Goal: Task Accomplishment & Management: Use online tool/utility

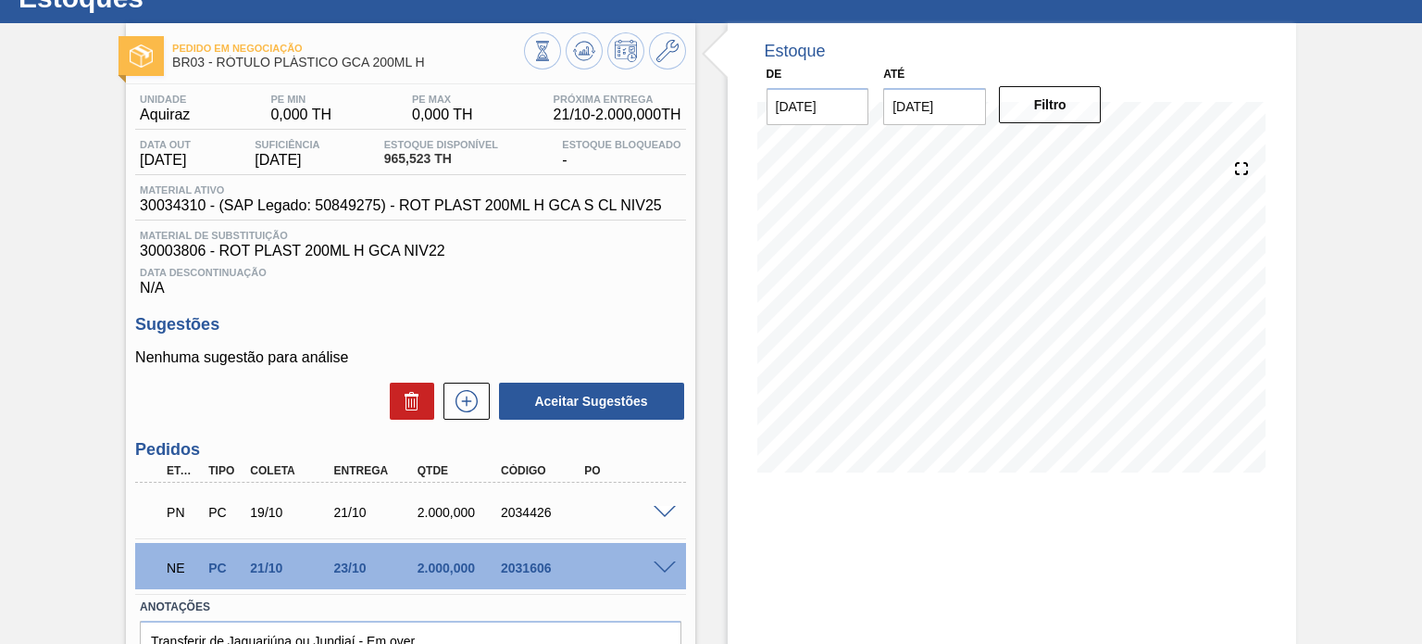
scroll to position [171, 0]
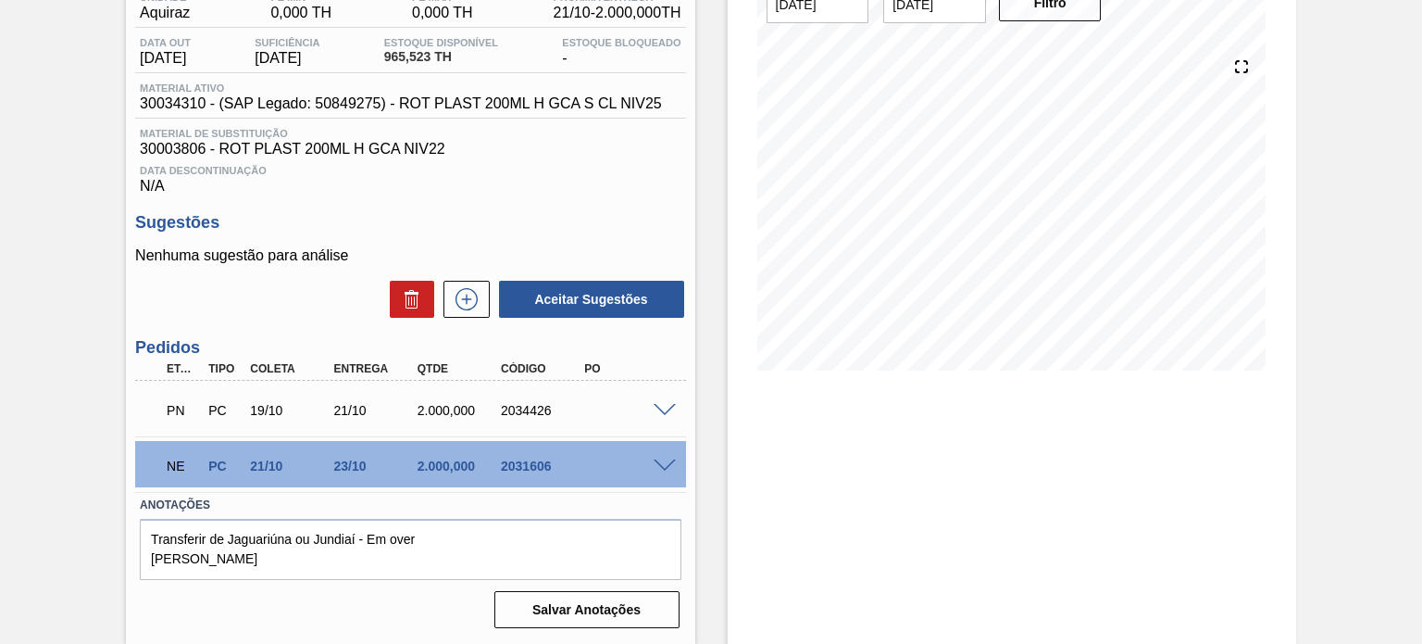
click at [672, 473] on div "NE PC 21/10 23/10 2.000,000 2031606" at bounding box center [410, 464] width 550 height 46
click at [665, 466] on span at bounding box center [665, 466] width 22 height 14
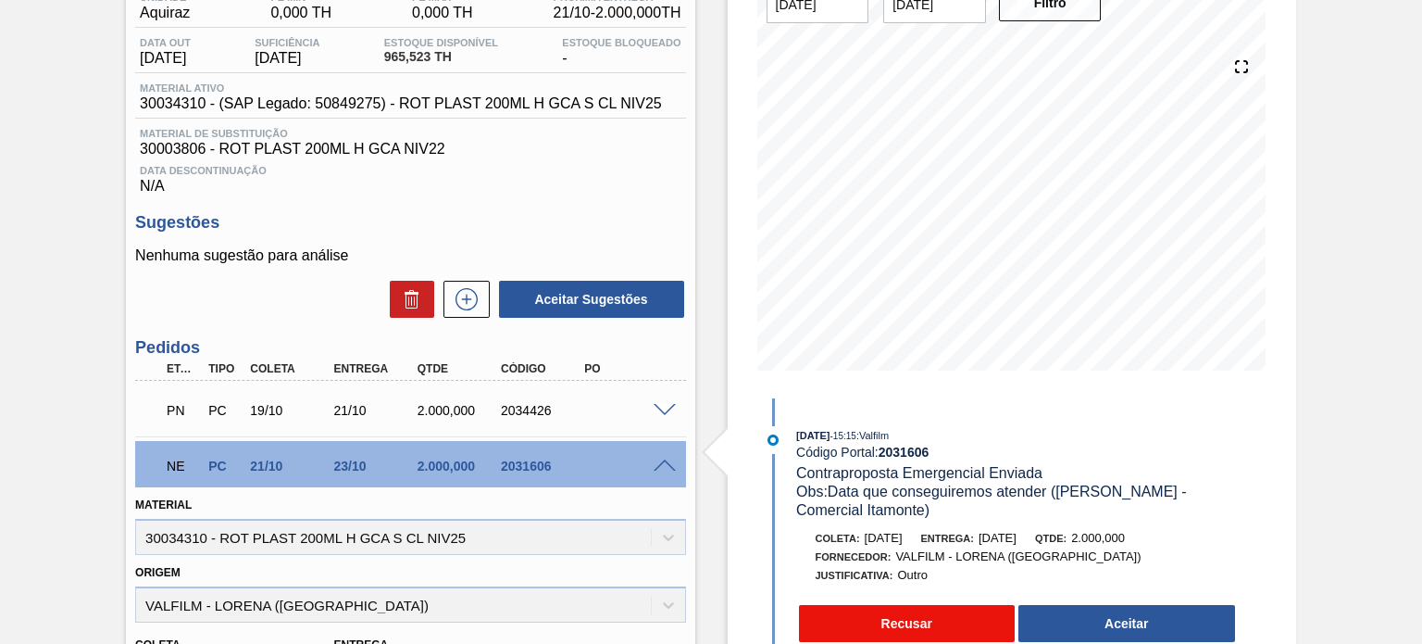
click at [919, 624] on button "Recusar" at bounding box center [907, 623] width 217 height 37
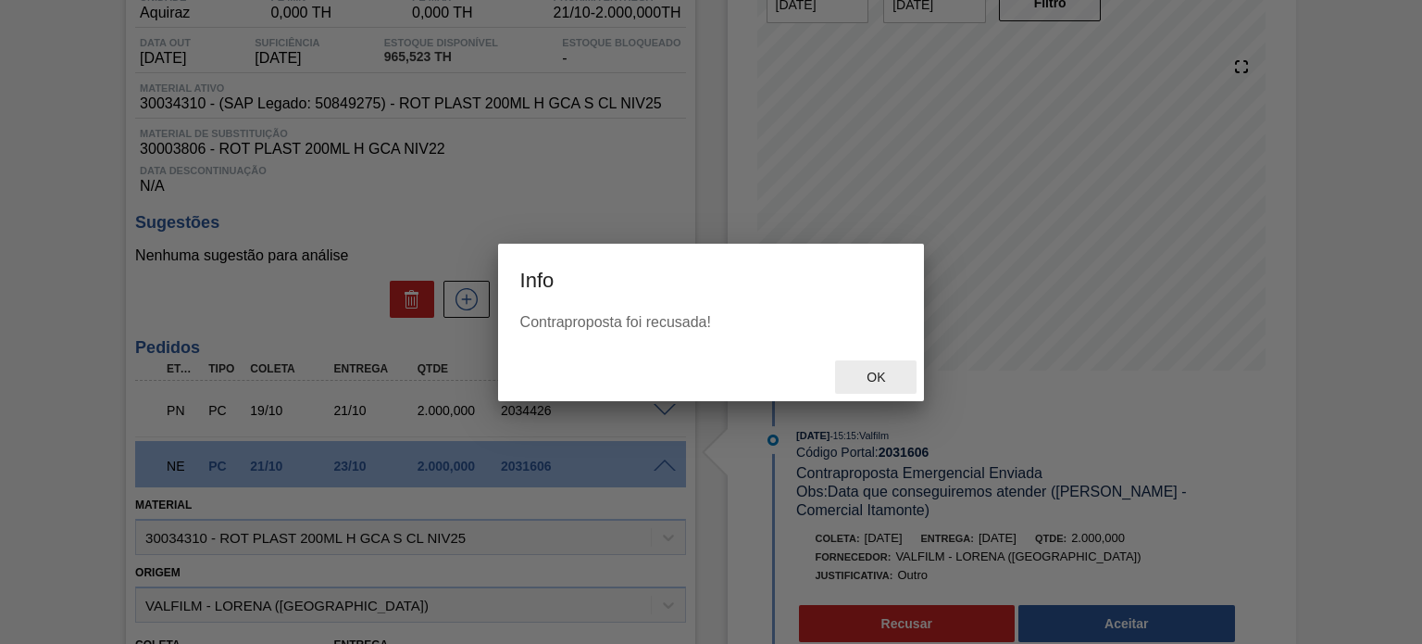
click at [878, 391] on div "Ok" at bounding box center [875, 377] width 81 height 34
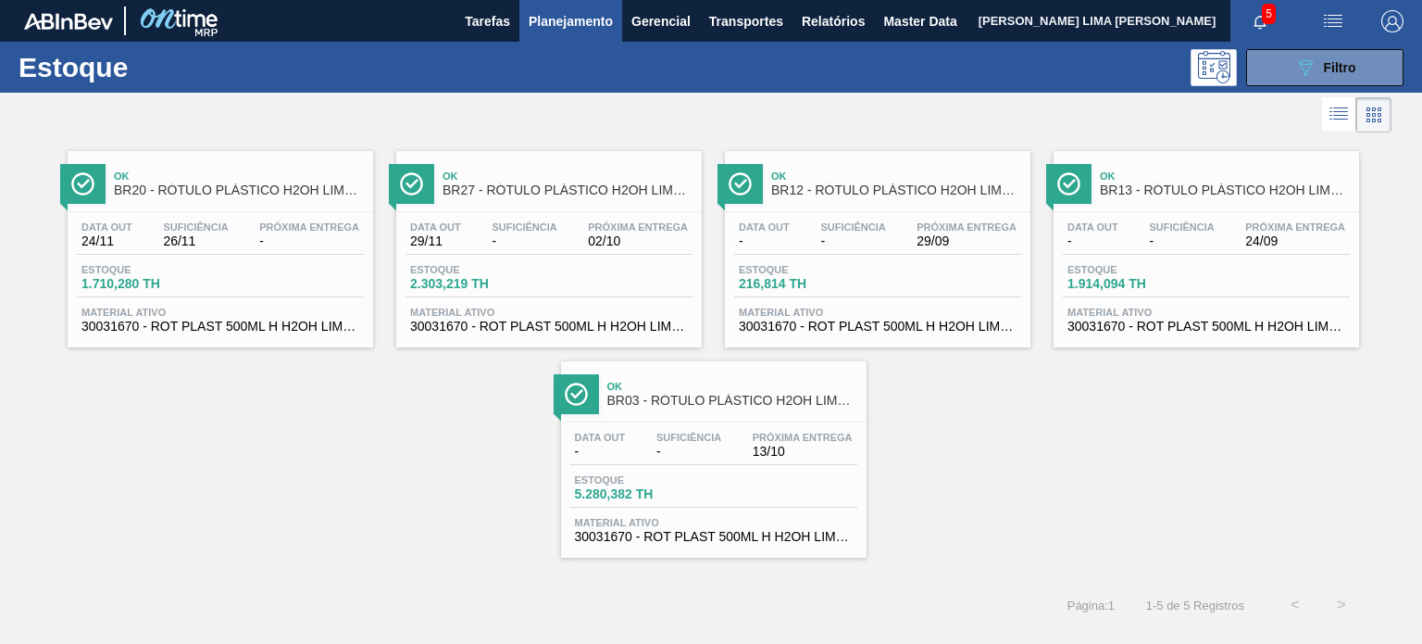
click at [1371, 71] on button "089F7B8B-B2A5-4AFE-B5C0-19BA573D28AC Filtro" at bounding box center [1324, 67] width 157 height 37
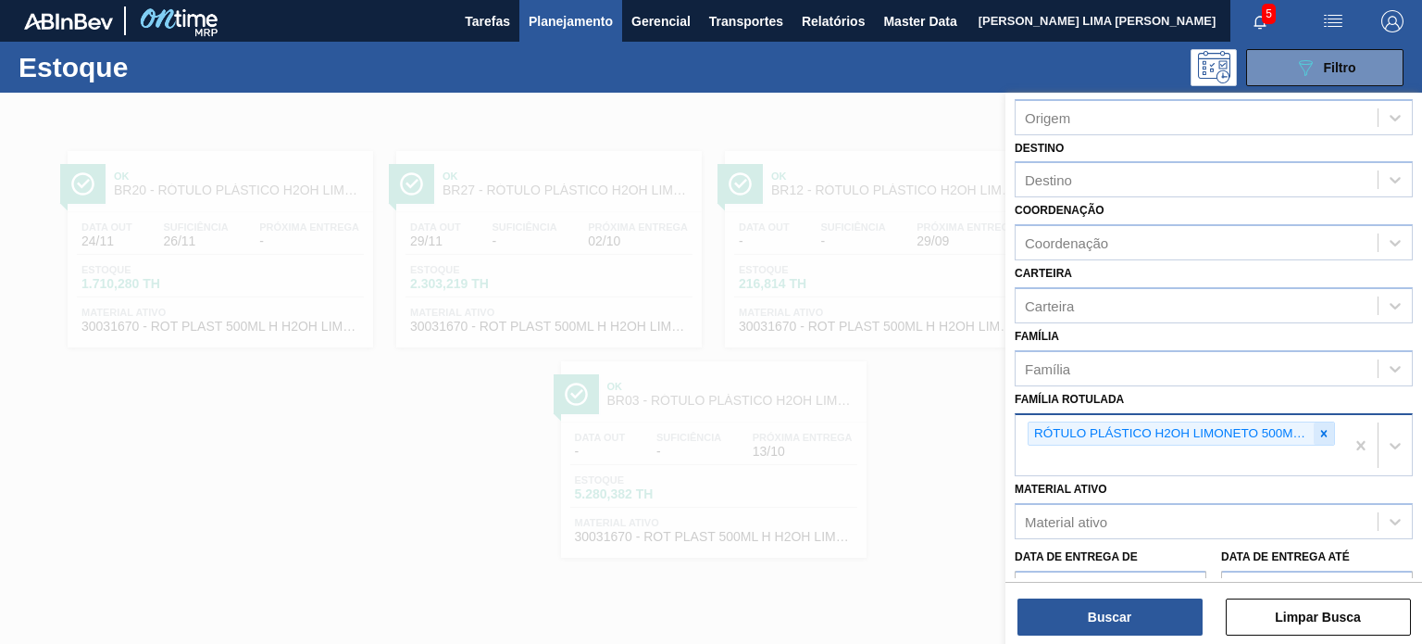
click at [1319, 427] on icon at bounding box center [1324, 433] width 13 height 13
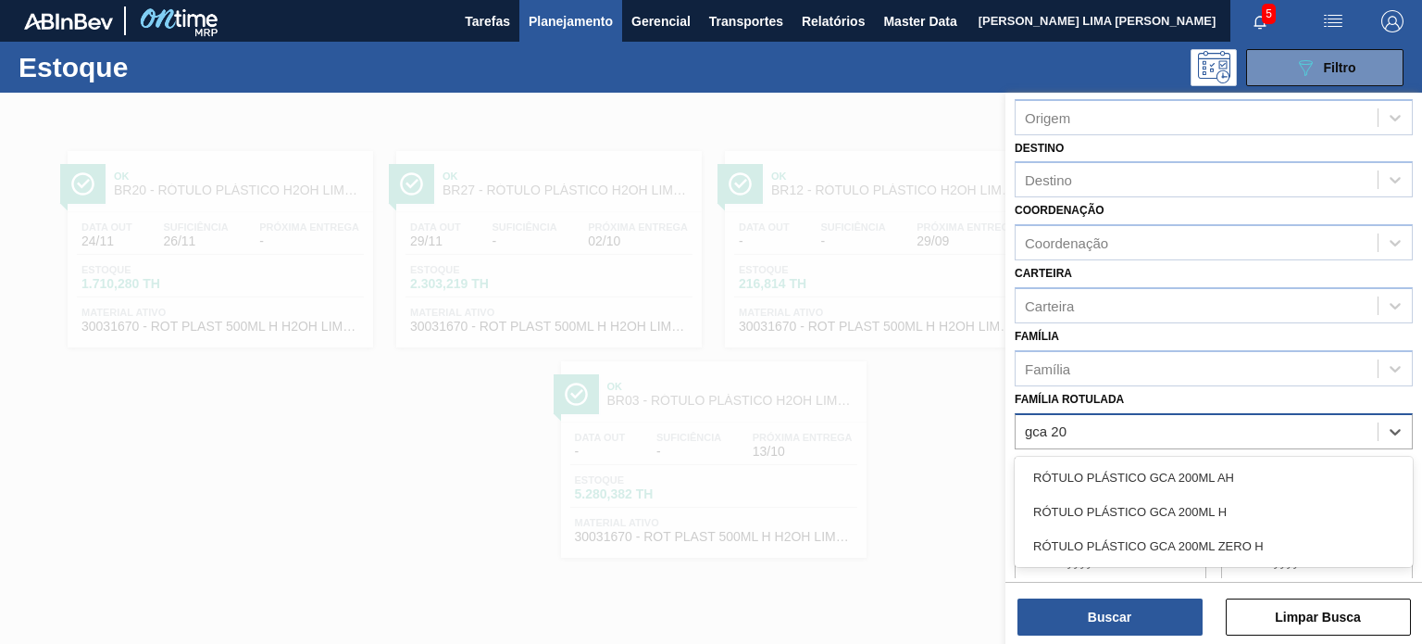
type Rotulada "gca 200"
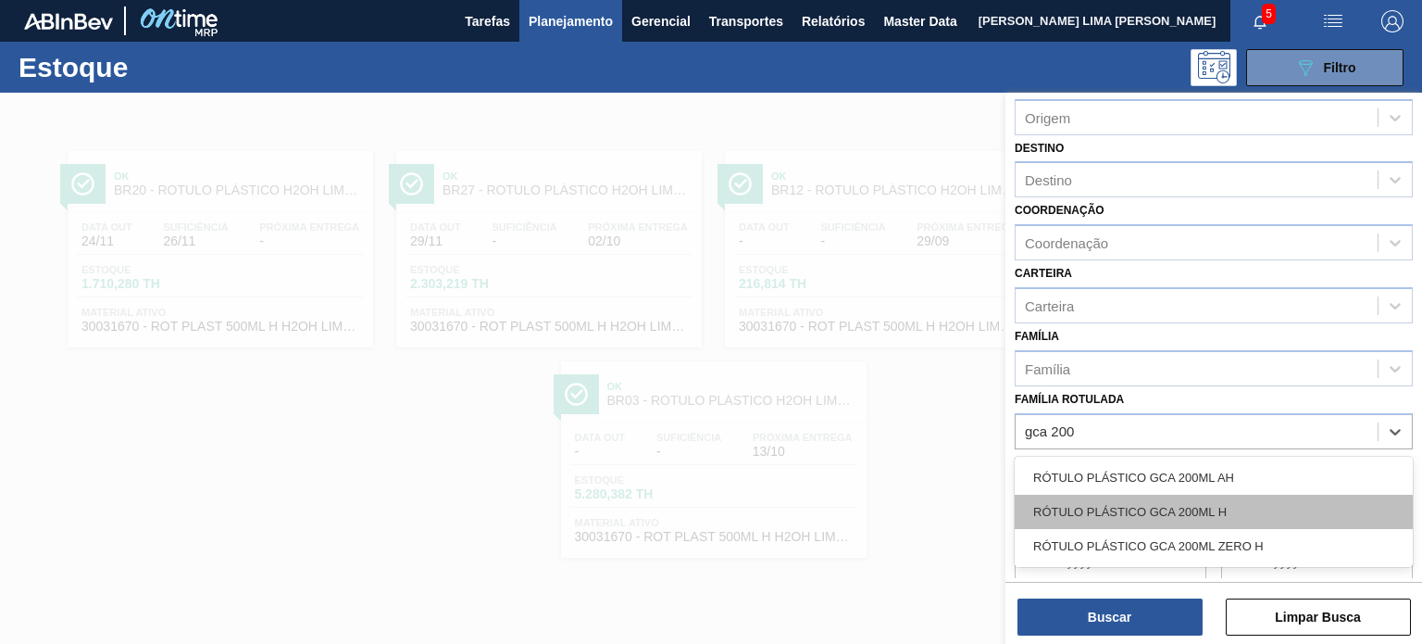
click at [1242, 495] on div "RÓTULO PLÁSTICO GCA 200ML H" at bounding box center [1214, 511] width 398 height 34
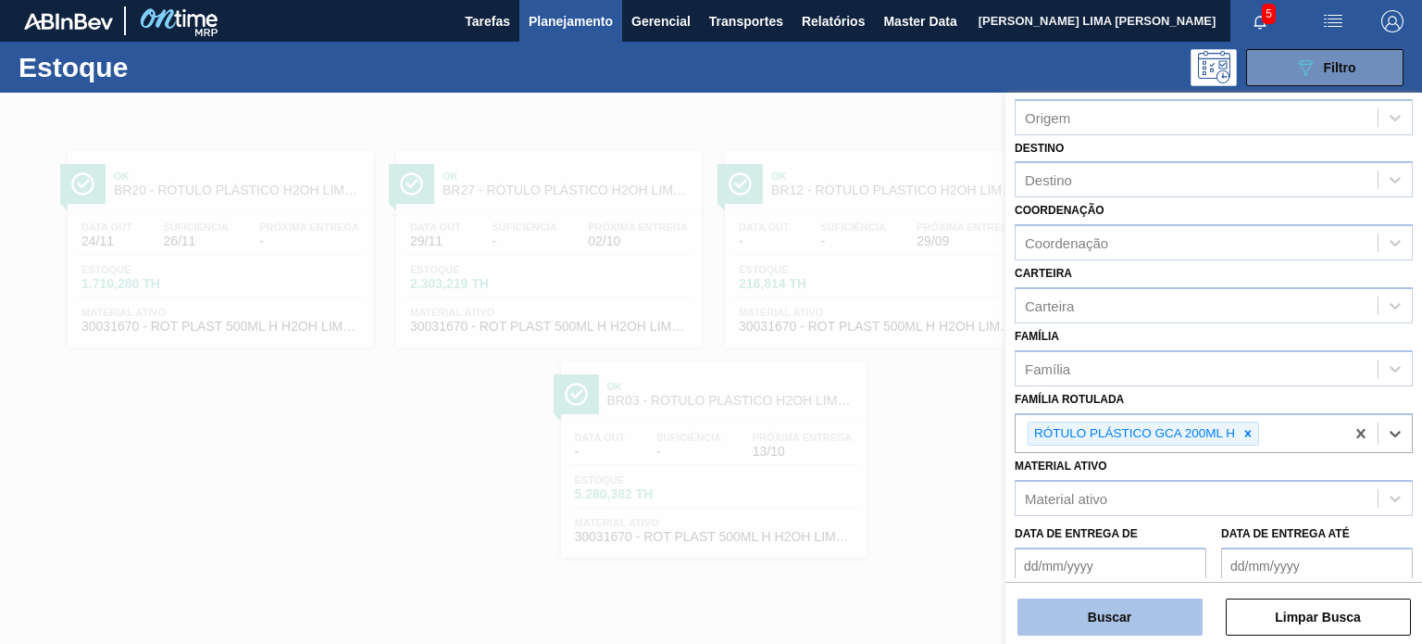
click at [1172, 612] on button "Buscar" at bounding box center [1110, 616] width 185 height 37
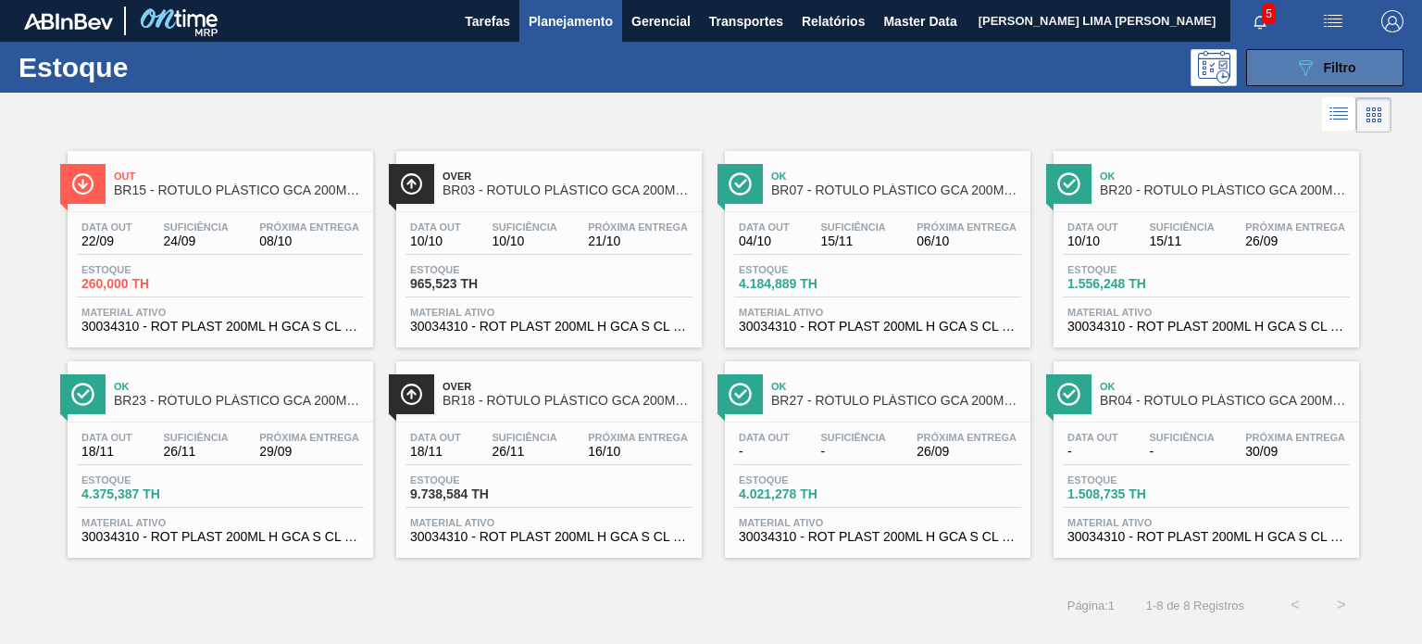
click at [1376, 50] on button "089F7B8B-B2A5-4AFE-B5C0-19BA573D28AC Filtro" at bounding box center [1324, 67] width 157 height 37
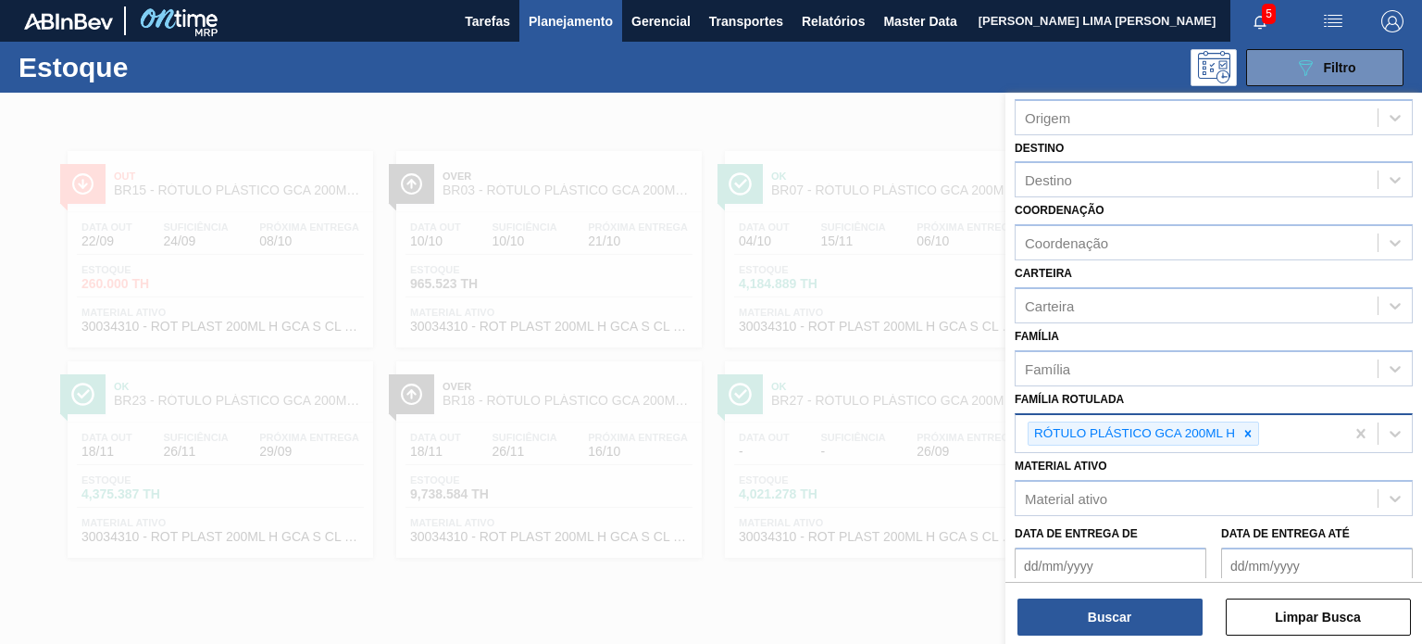
click at [1239, 425] on div at bounding box center [1248, 433] width 20 height 23
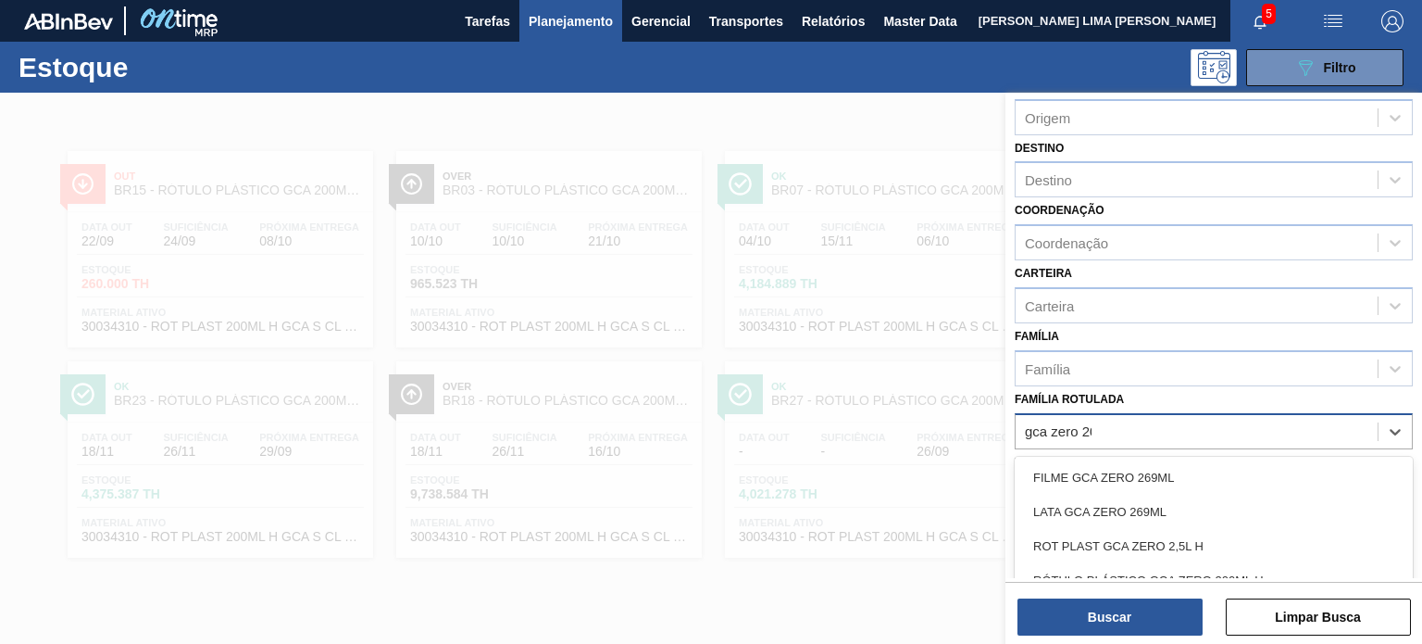
type Rotulada "gca zero 200"
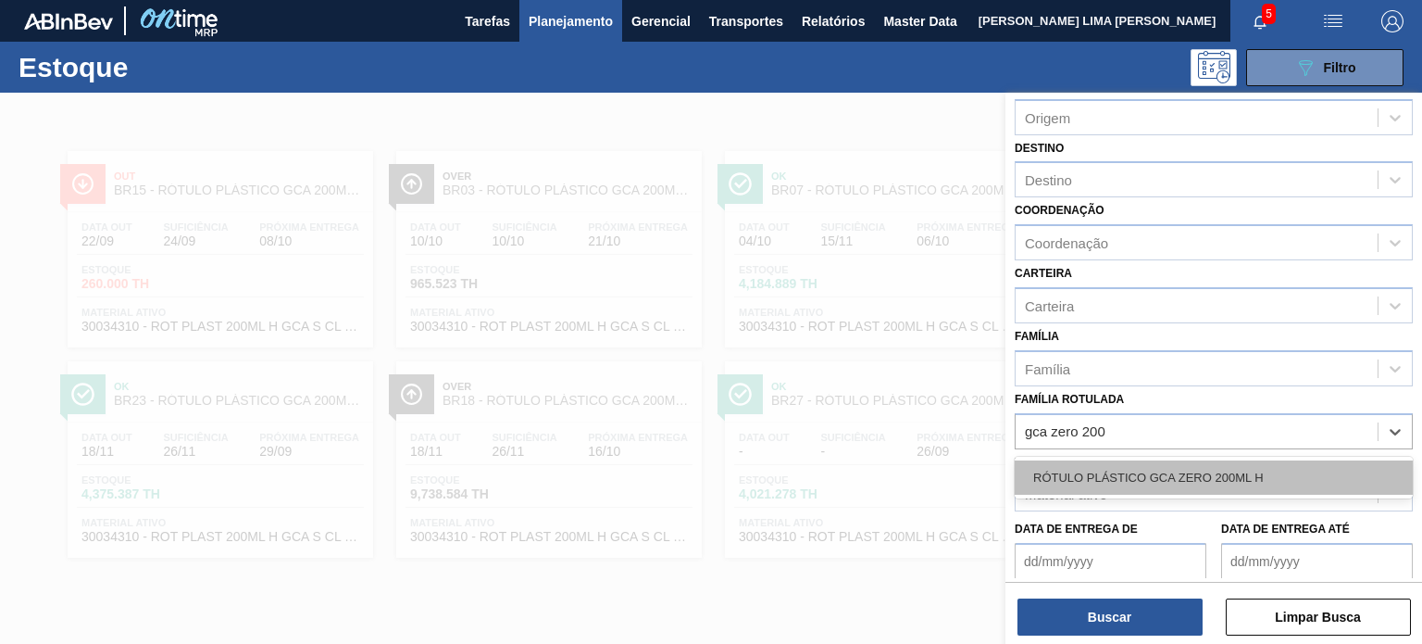
click at [1234, 475] on div "RÓTULO PLÁSTICO GCA ZERO 200ML H" at bounding box center [1214, 477] width 398 height 34
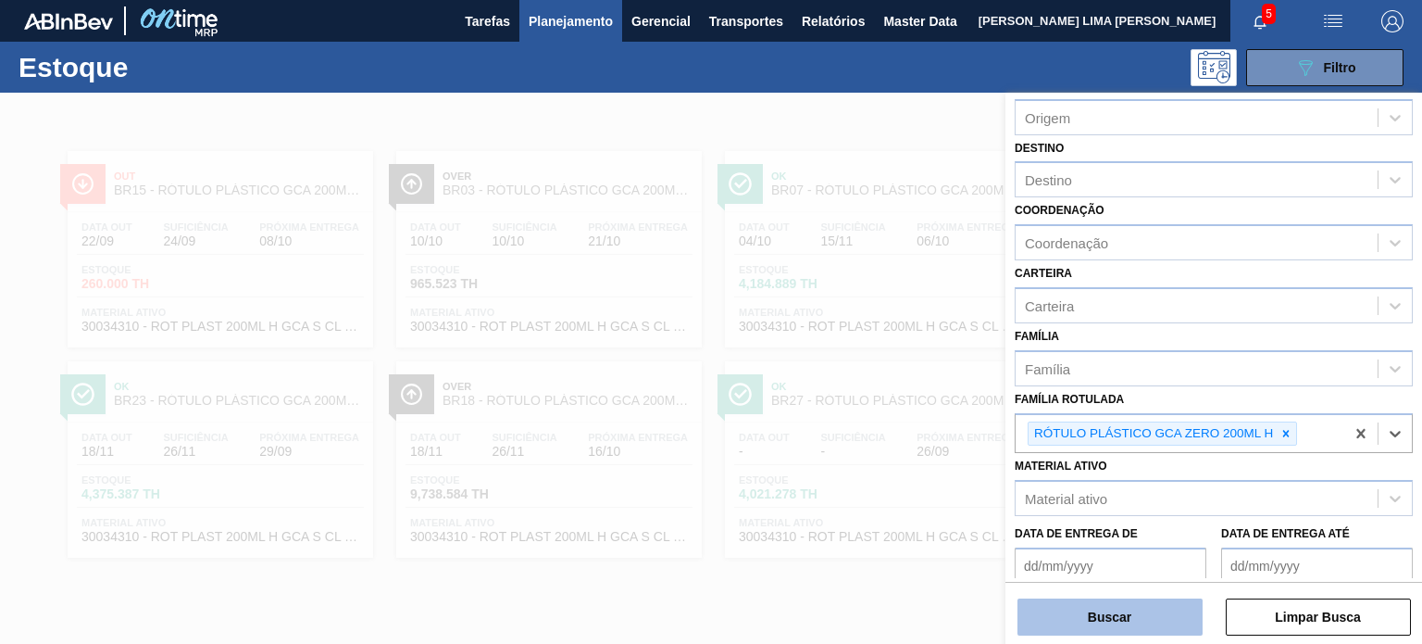
click at [1180, 610] on button "Buscar" at bounding box center [1110, 616] width 185 height 37
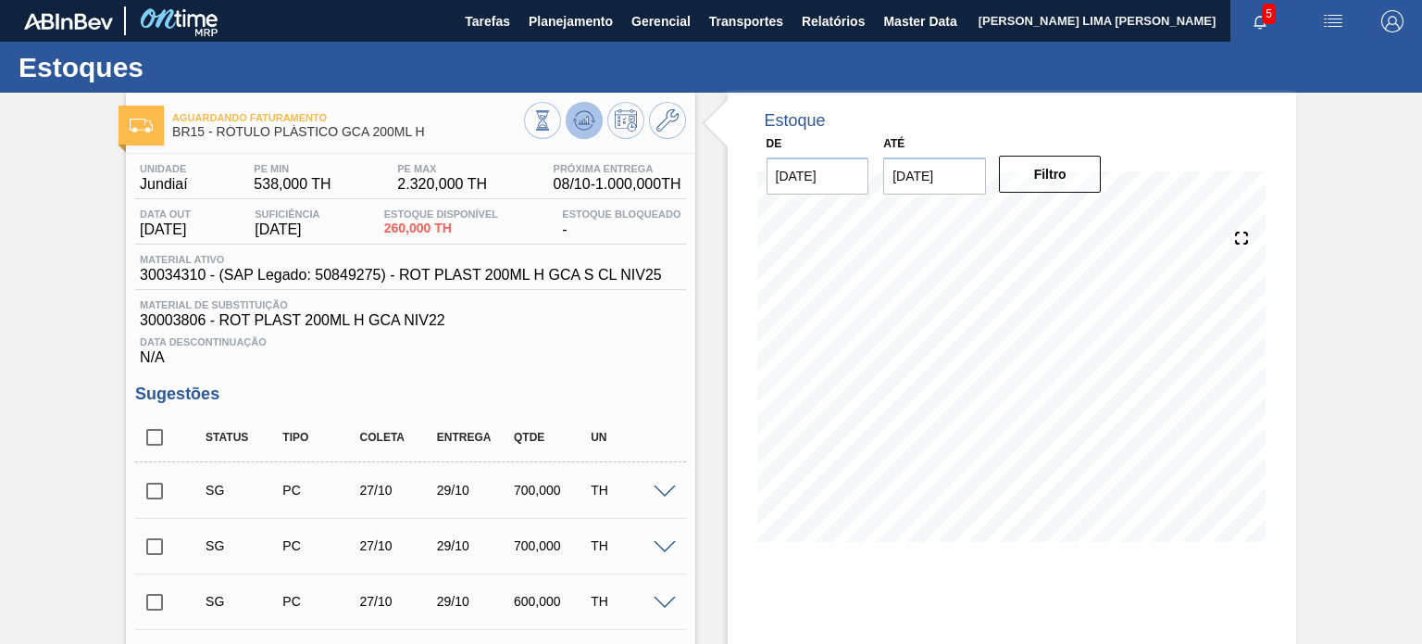
click at [578, 138] on button at bounding box center [584, 120] width 37 height 37
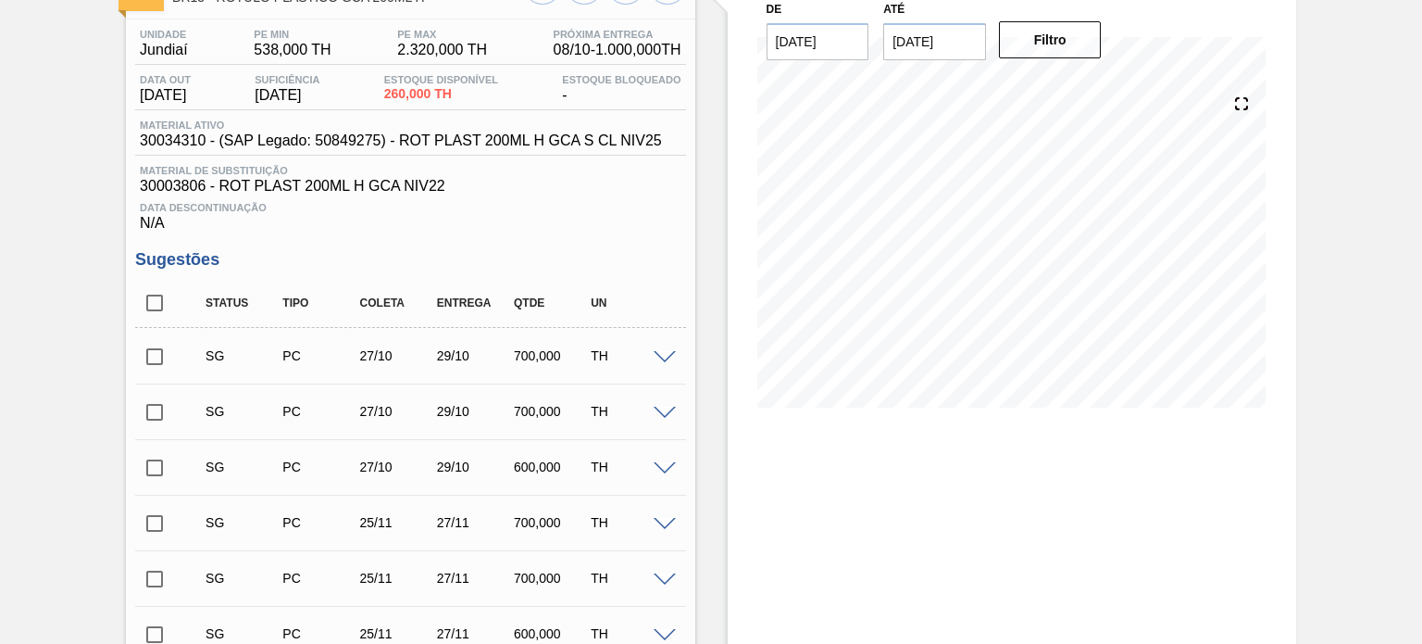
scroll to position [278, 0]
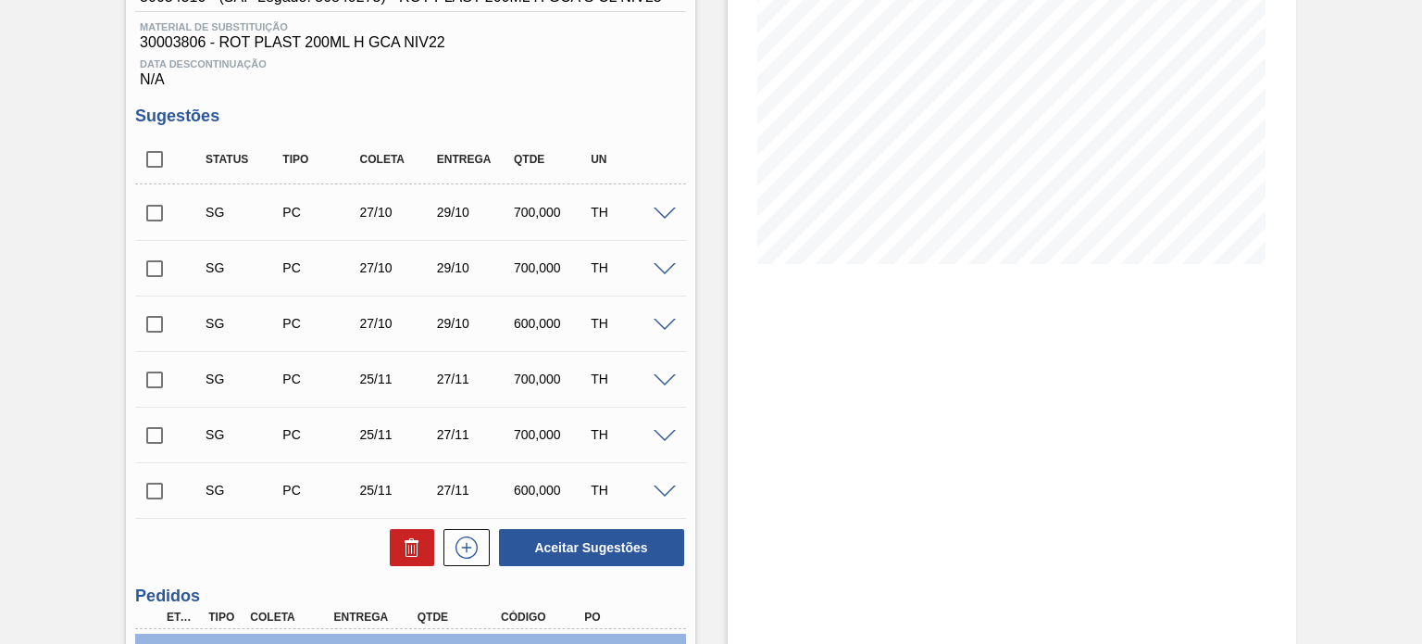
click at [663, 203] on div "SG PC 27/10 29/10 700,000 TH" at bounding box center [410, 212] width 550 height 46
click at [663, 214] on span at bounding box center [665, 214] width 22 height 14
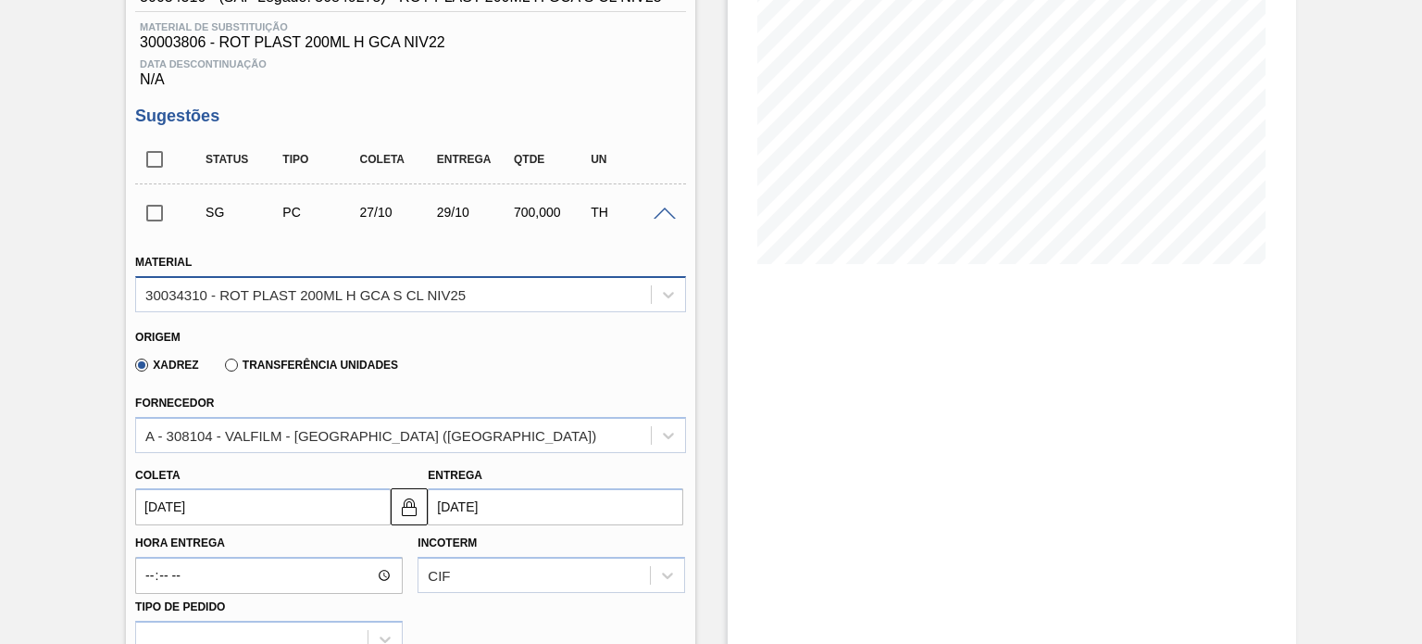
click at [455, 295] on div "30034310 - ROT PLAST 200ML H GCA S CL NIV25" at bounding box center [305, 294] width 320 height 16
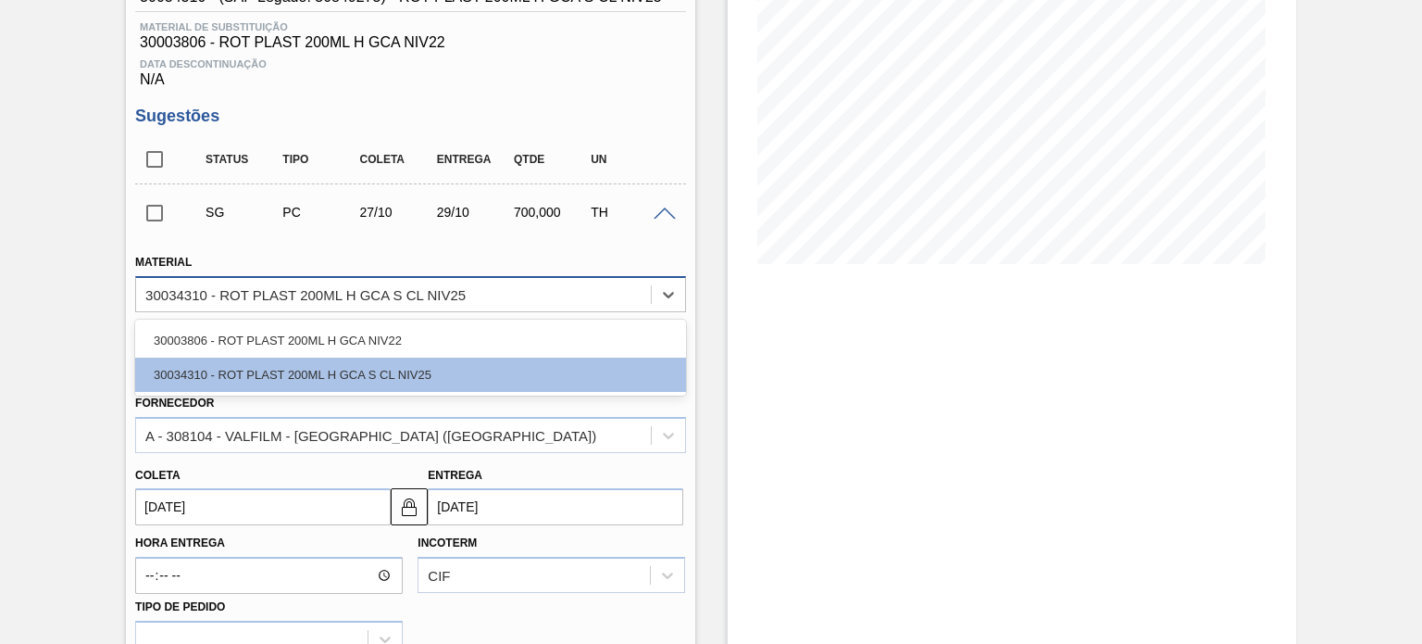
click at [452, 295] on div "30034310 - ROT PLAST 200ML H GCA S CL NIV25" at bounding box center [305, 294] width 320 height 16
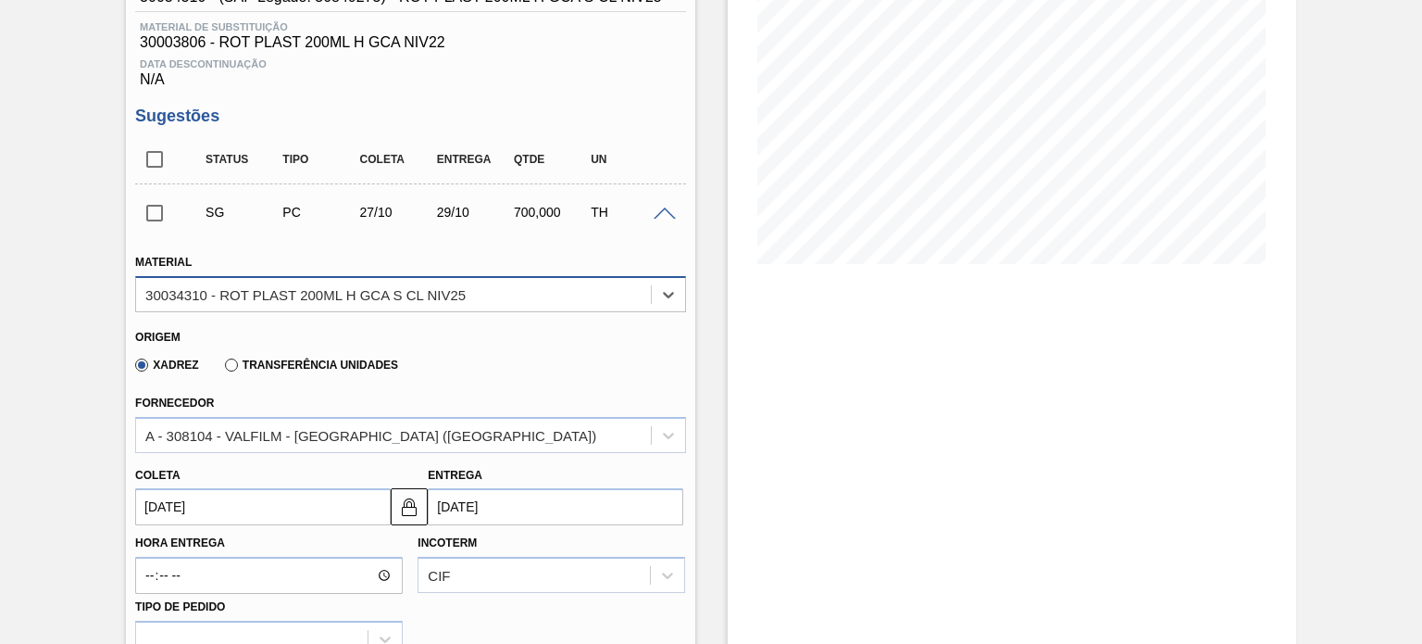
click at [495, 300] on div "30034310 - ROT PLAST 200ML H GCA S CL NIV25" at bounding box center [393, 294] width 514 height 27
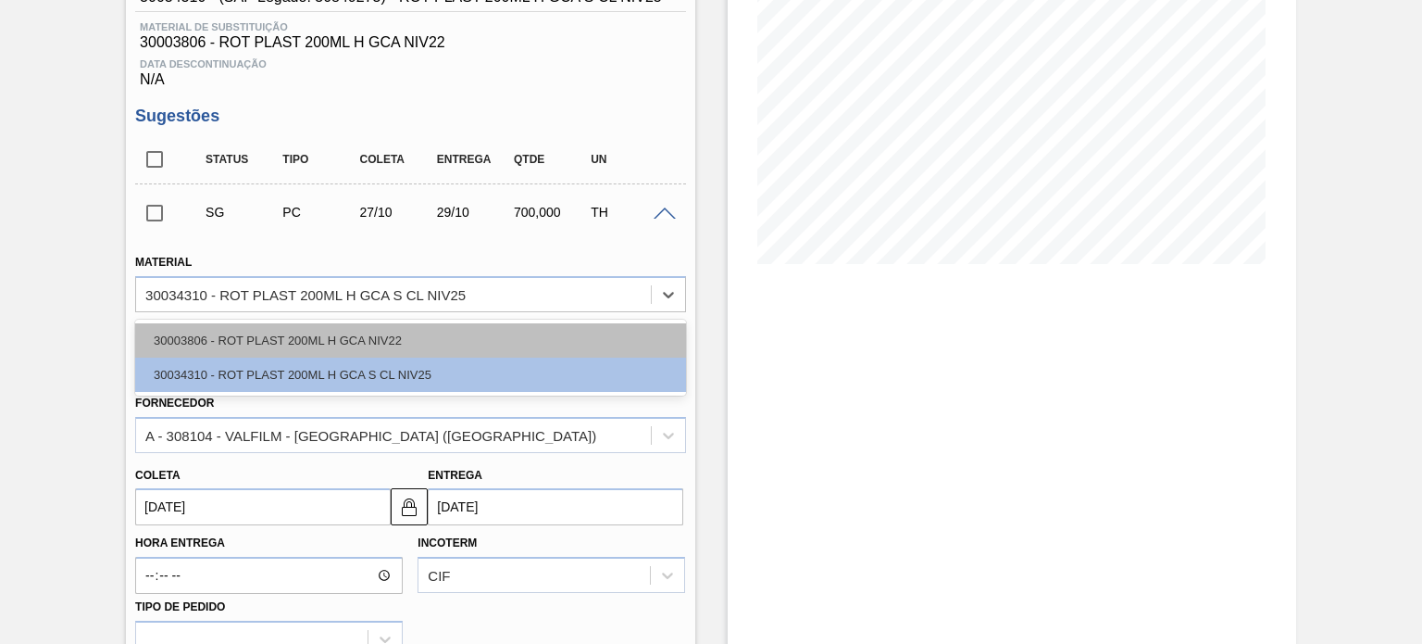
click at [453, 347] on div "30003806 - ROT PLAST 200ML H GCA NIV22" at bounding box center [410, 340] width 550 height 34
type input "500,000"
type input "1,4"
type input "0,467"
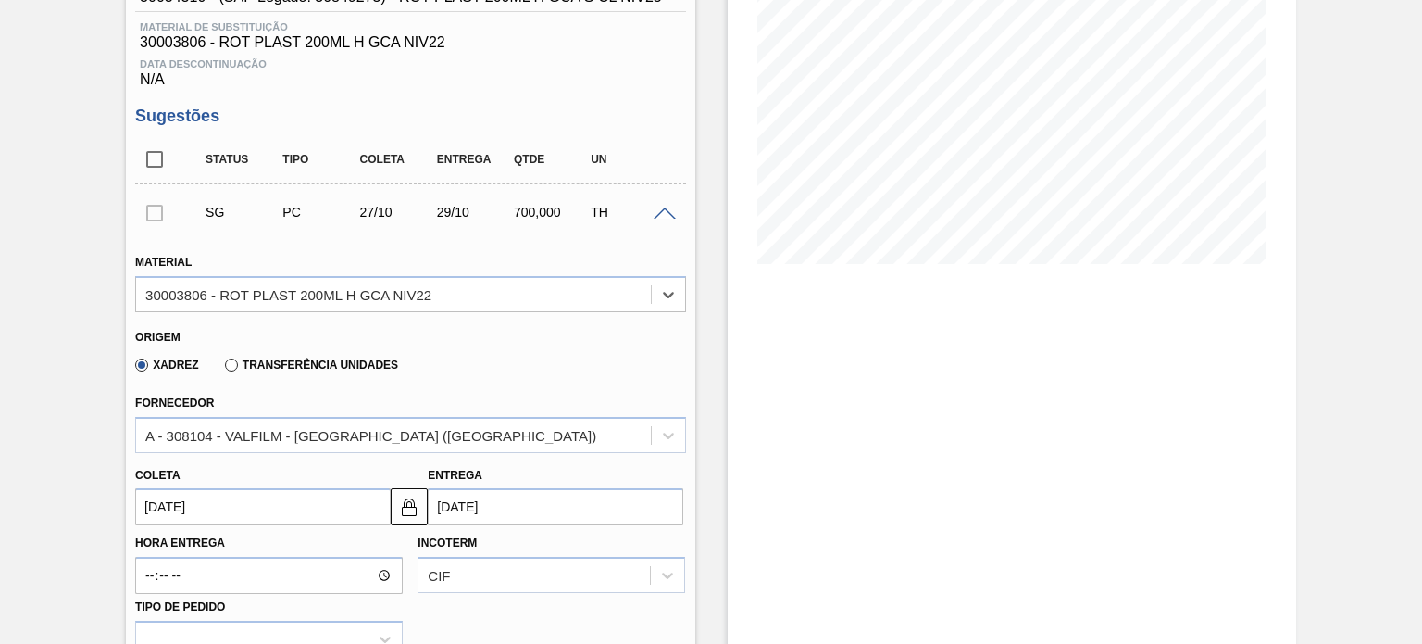
click at [306, 358] on label "Transferência Unidades" at bounding box center [311, 364] width 173 height 13
click at [222, 369] on input "Transferência Unidades" at bounding box center [222, 369] width 0 height 0
click at [284, 432] on div "BR03-Aquiraz" at bounding box center [410, 435] width 550 height 36
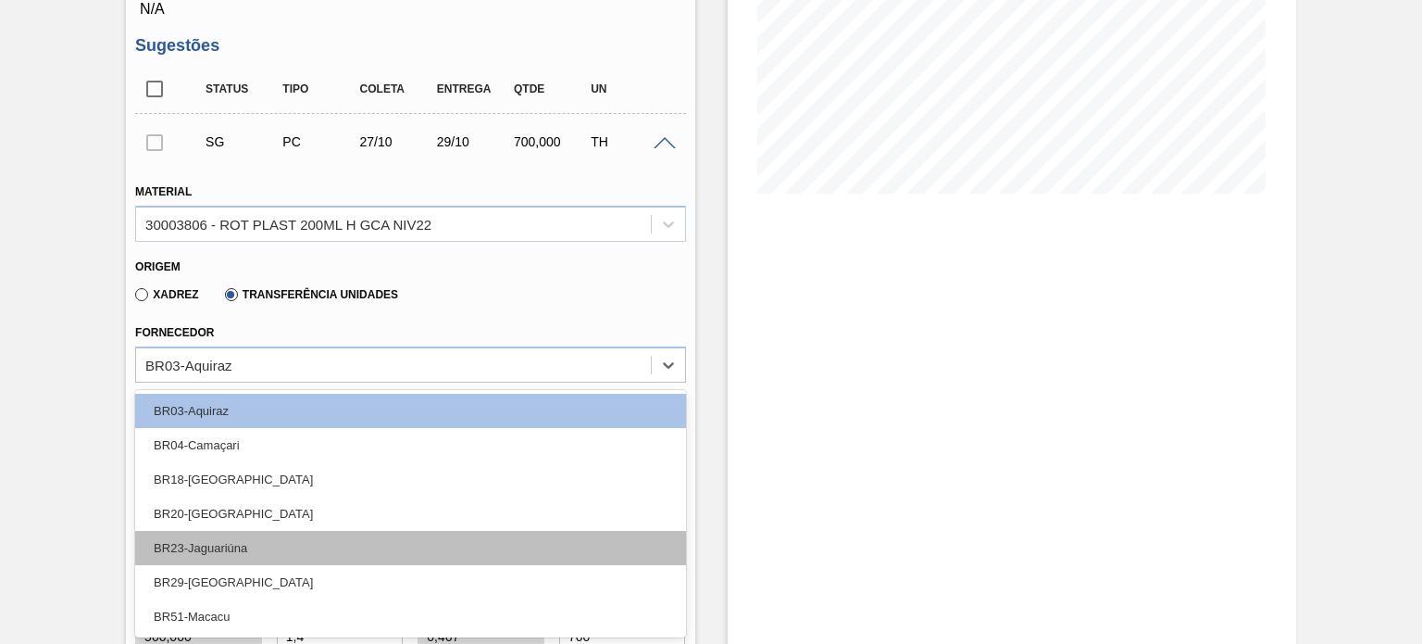
click at [263, 537] on div "BR23-Jaguariúna" at bounding box center [410, 548] width 550 height 34
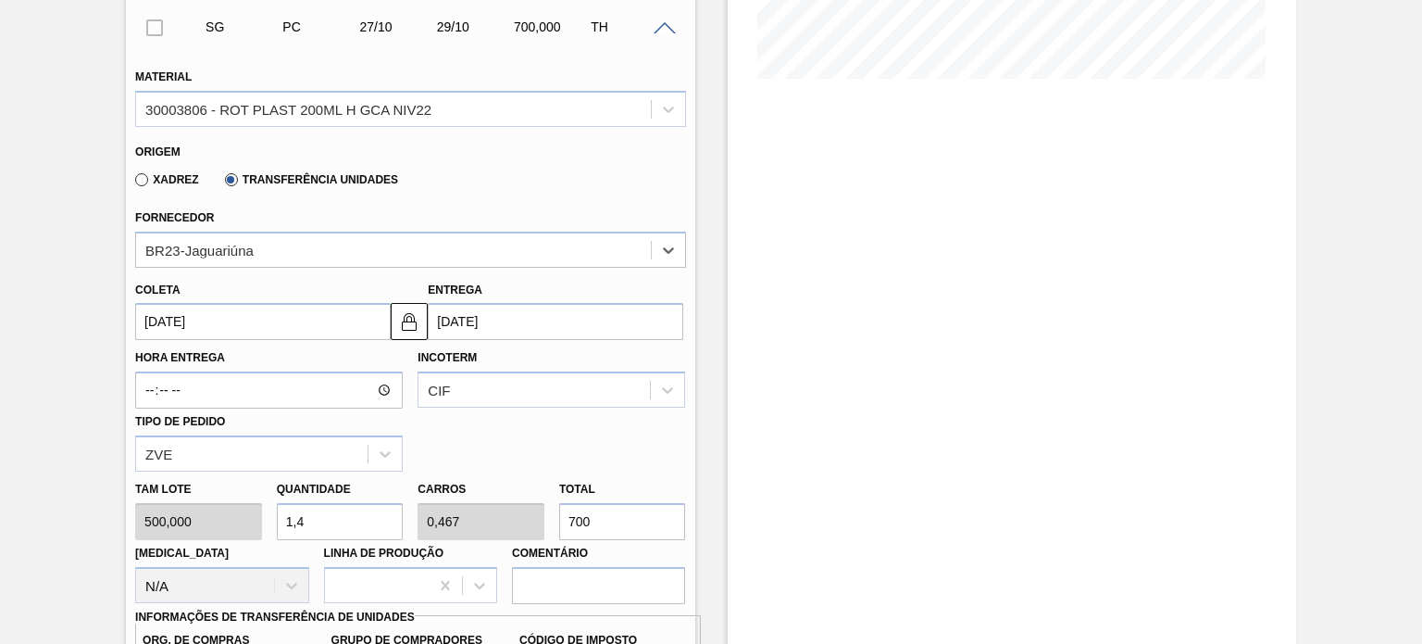
scroll to position [533, 0]
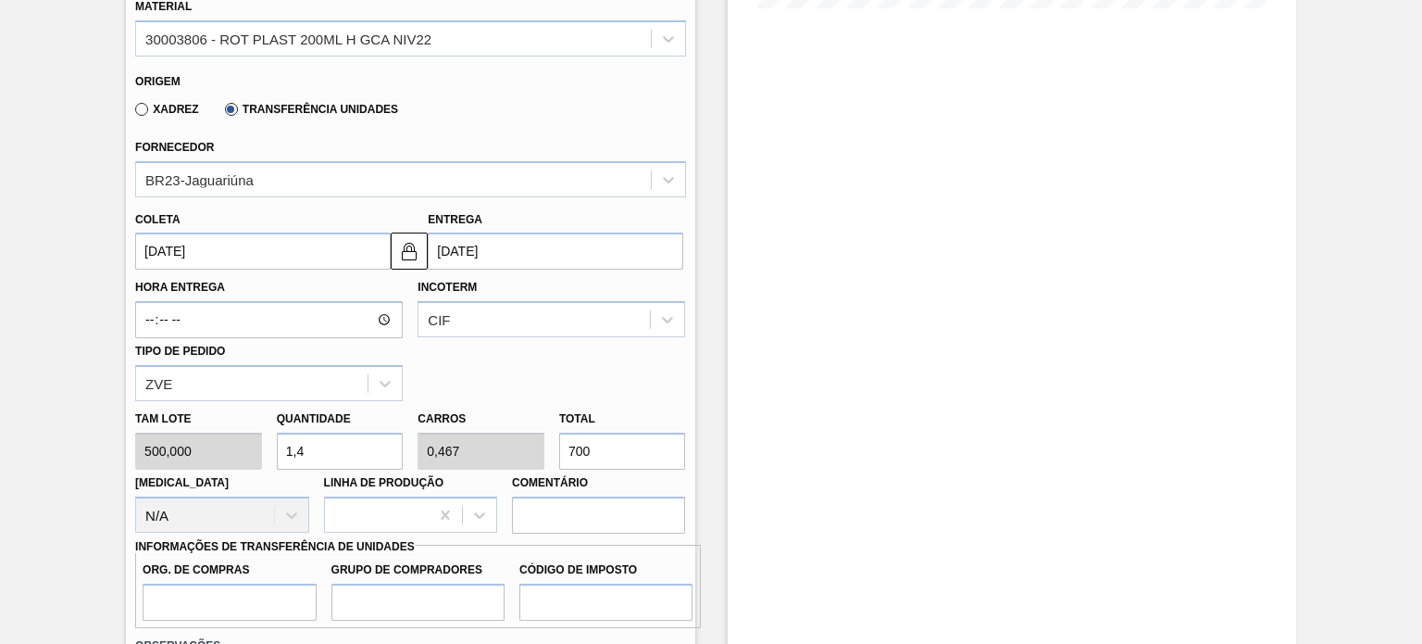
click at [212, 230] on div "Coleta 27/10/2025" at bounding box center [263, 238] width 256 height 64
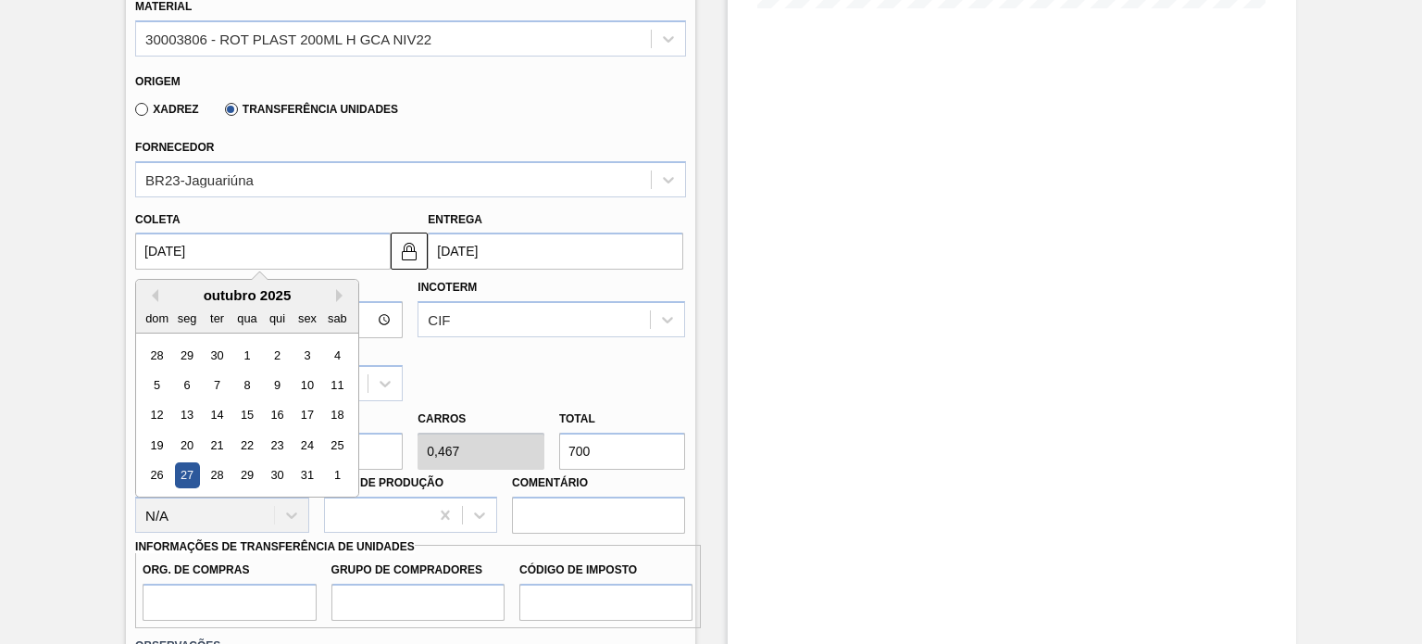
drag, startPoint x: 234, startPoint y: 258, endPoint x: 124, endPoint y: 250, distance: 110.5
click at [135, 251] on input "[DATE]" at bounding box center [263, 250] width 256 height 37
type input "2"
type input "04/09/2025"
type input "22"
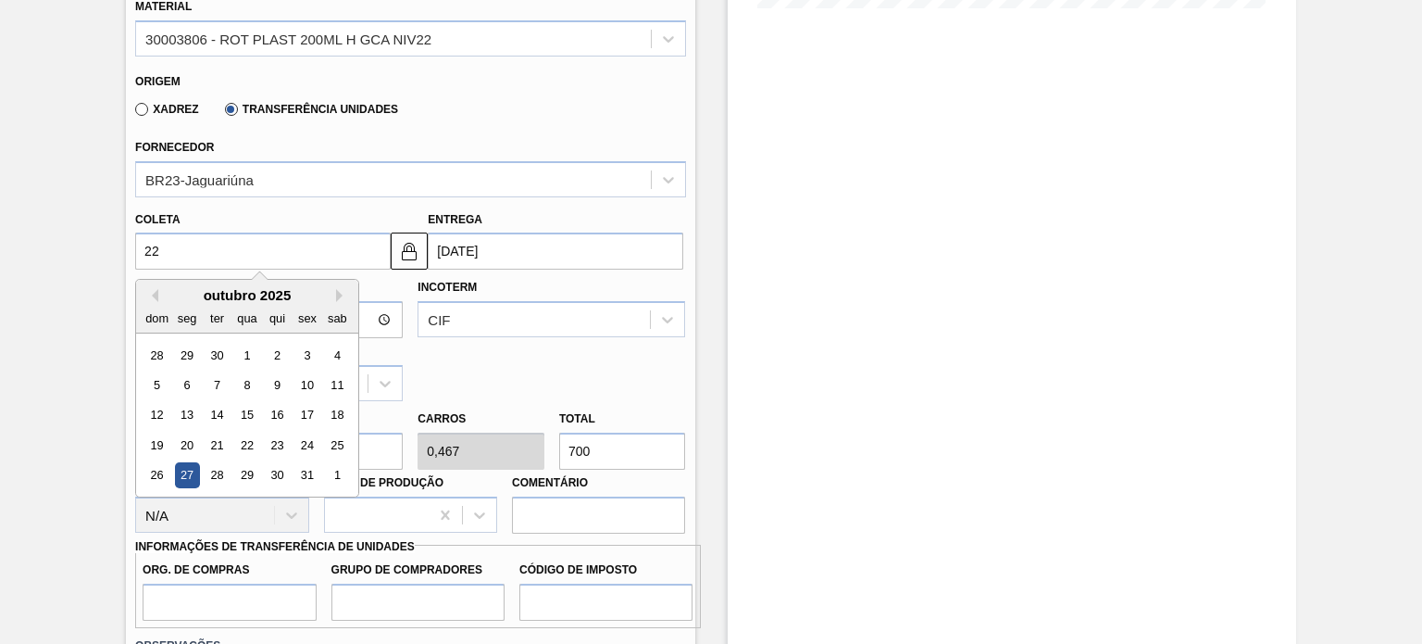
type input "[DATE]"
type input "22/09/20"
type input "24/09/2020"
type input "[DATE]"
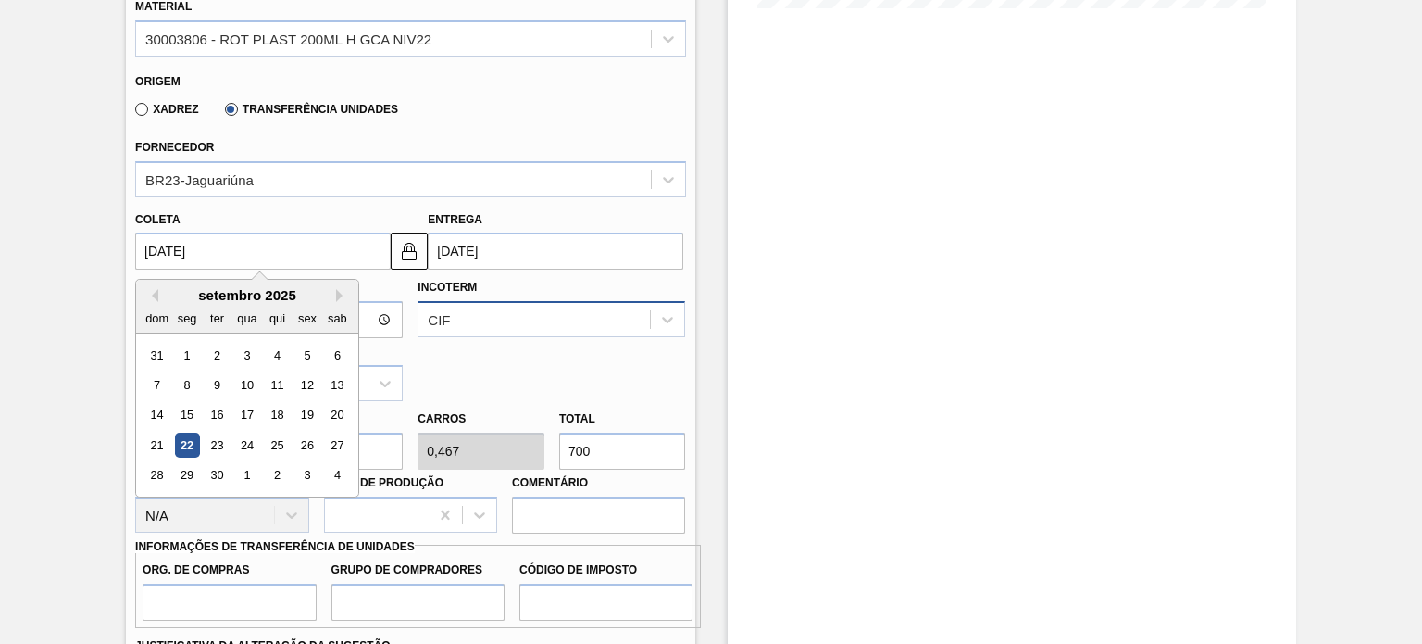
type input "[DATE]"
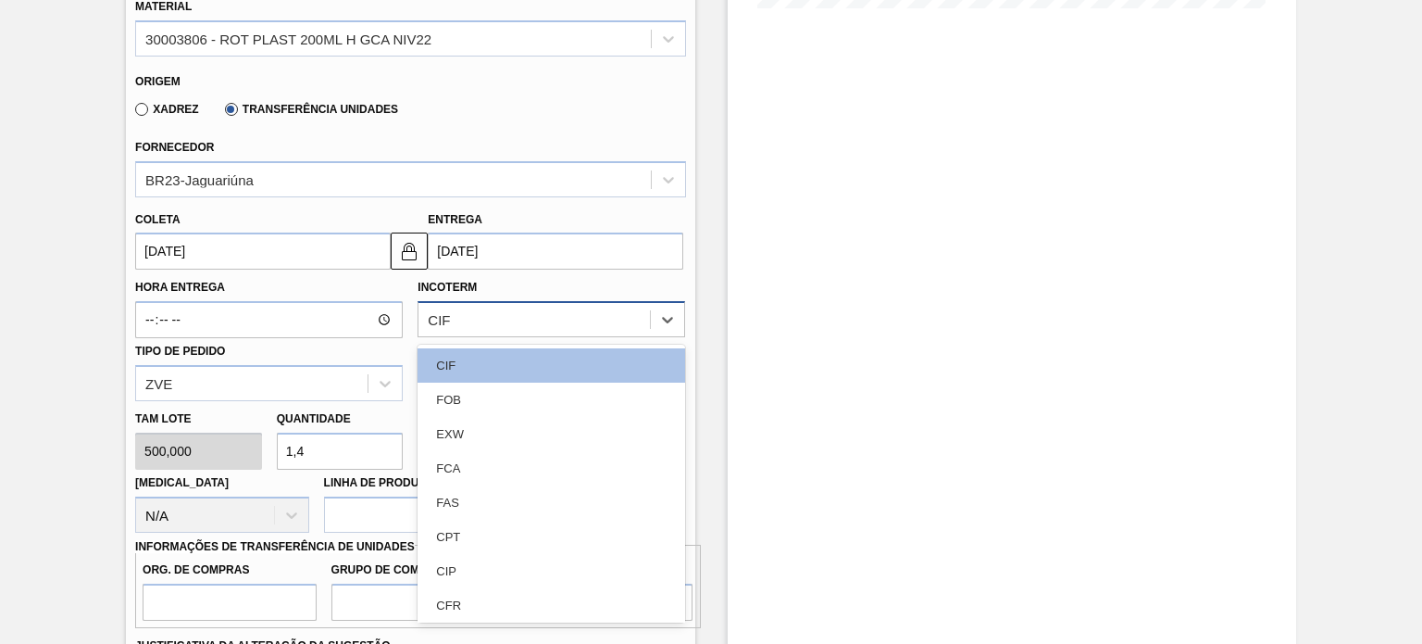
click at [462, 307] on div "CIF" at bounding box center [535, 320] width 232 height 27
click at [474, 392] on div "FOB" at bounding box center [552, 399] width 268 height 34
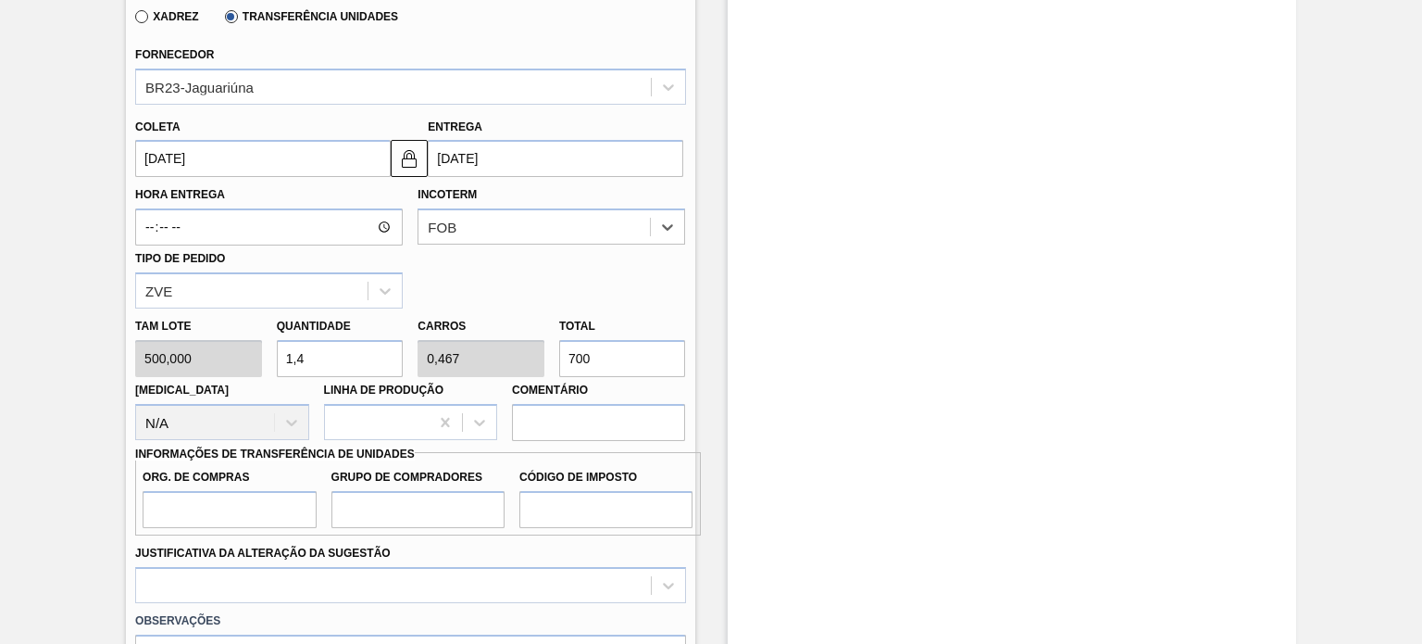
click at [633, 352] on input "700" at bounding box center [622, 358] width 127 height 37
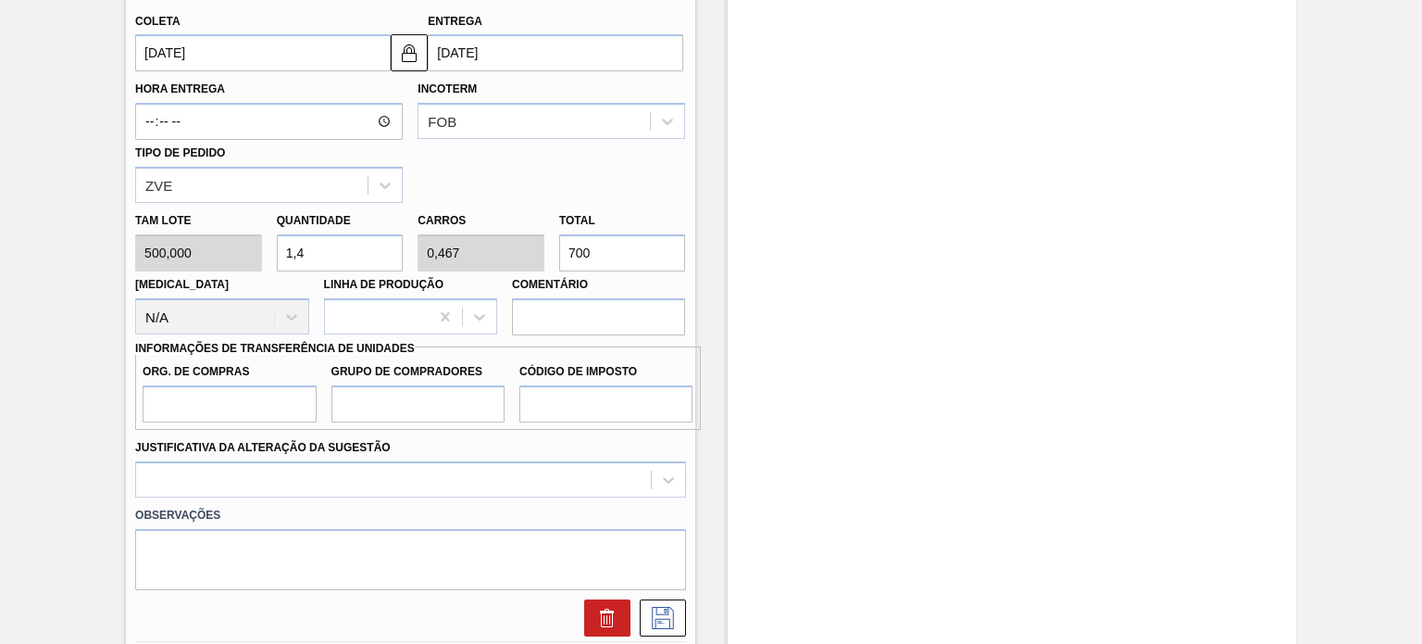
scroll to position [811, 0]
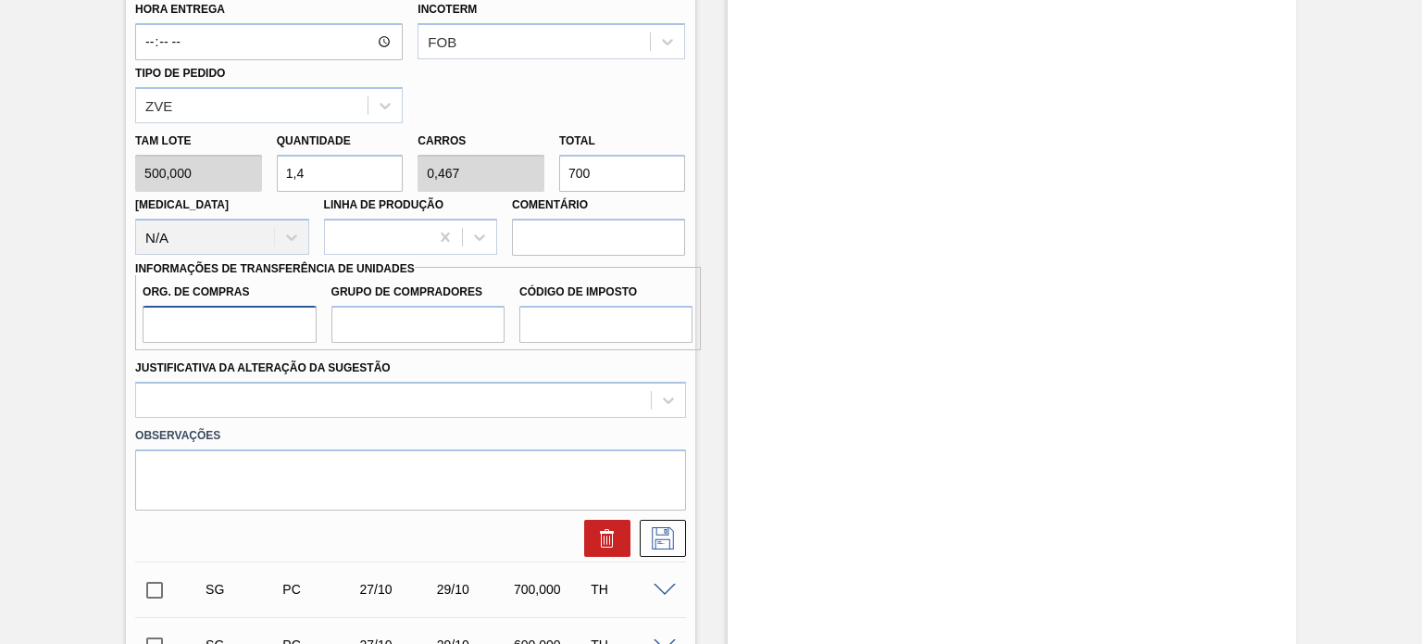
click at [300, 308] on input "Org. de Compras" at bounding box center [229, 324] width 173 height 37
type input "BR00"
drag, startPoint x: 397, startPoint y: 316, endPoint x: 407, endPoint y: 337, distance: 23.2
click at [397, 316] on input "Grupo de Compradores" at bounding box center [418, 324] width 173 height 37
type input "A01"
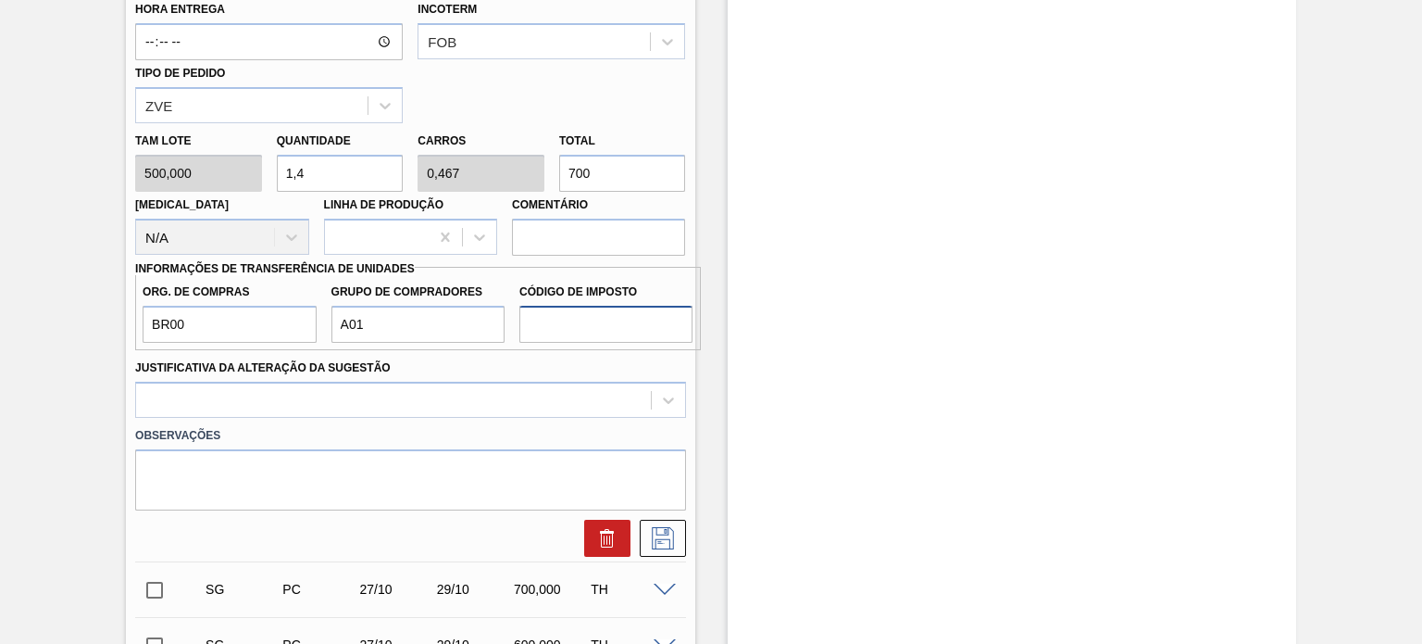
drag, startPoint x: 570, startPoint y: 313, endPoint x: 582, endPoint y: 340, distance: 29.1
click at [570, 313] on input "Código de Imposto" at bounding box center [605, 324] width 173 height 37
type input "I0"
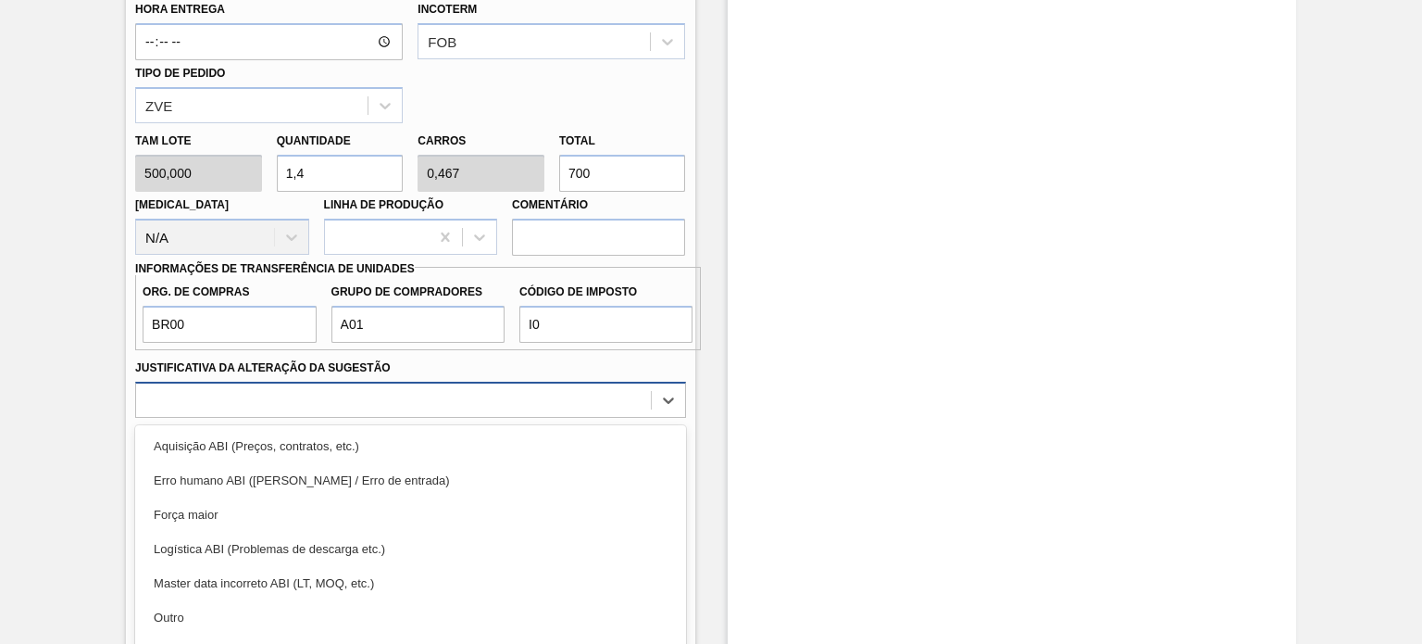
click at [525, 403] on div "option Aquisição ABI (Preços, contratos, etc.) focused, 1 of 18. 18 results ava…" at bounding box center [410, 400] width 550 height 36
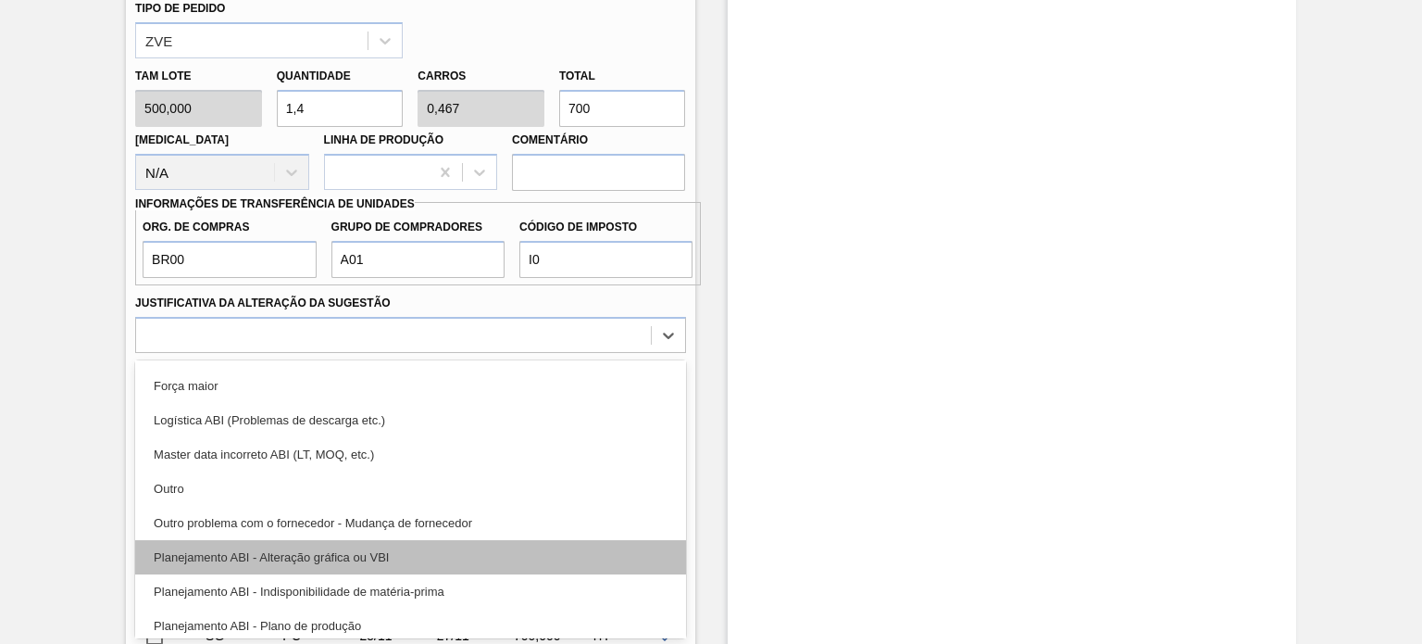
scroll to position [93, 0]
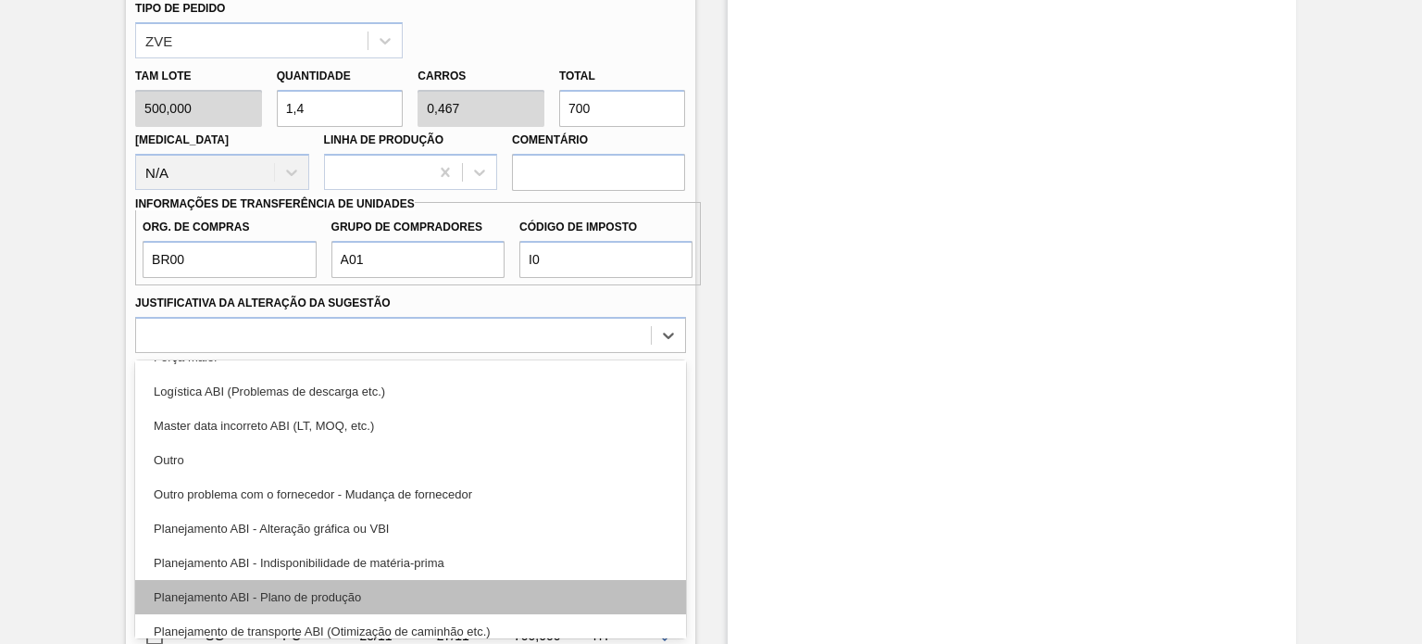
click at [372, 588] on div "Planejamento ABI - Plano de produção" at bounding box center [410, 597] width 550 height 34
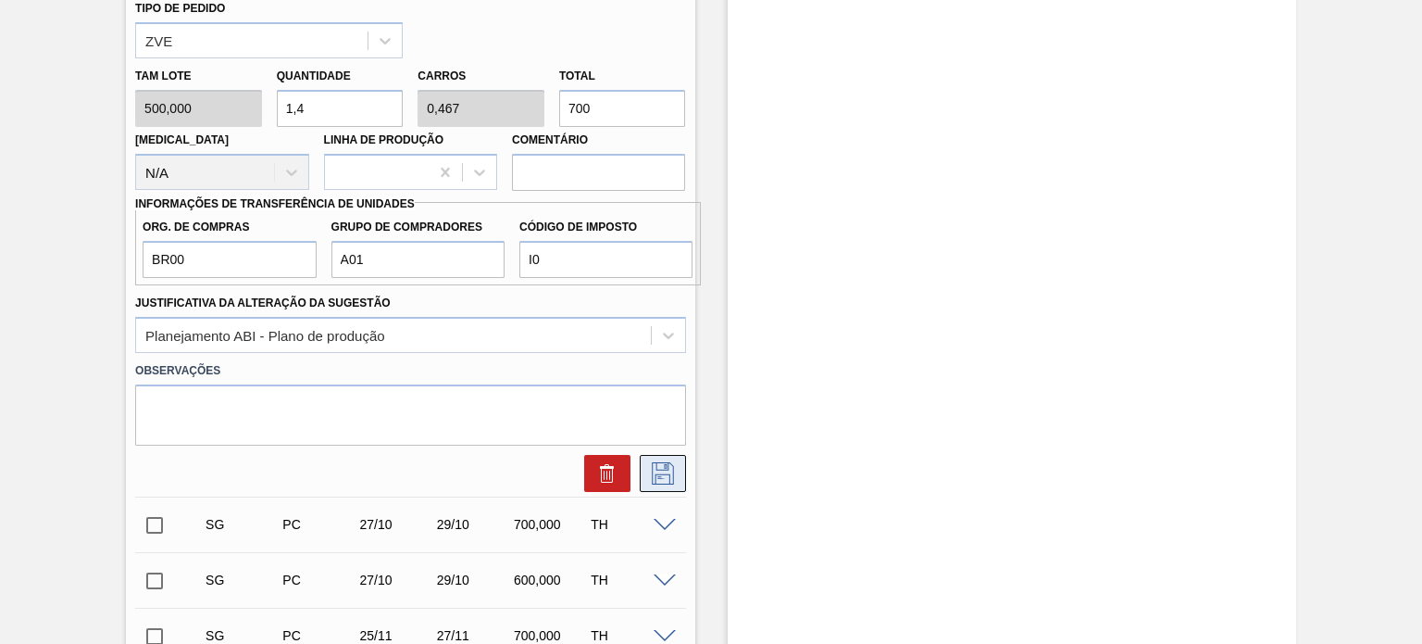
click at [662, 471] on icon at bounding box center [663, 473] width 22 height 22
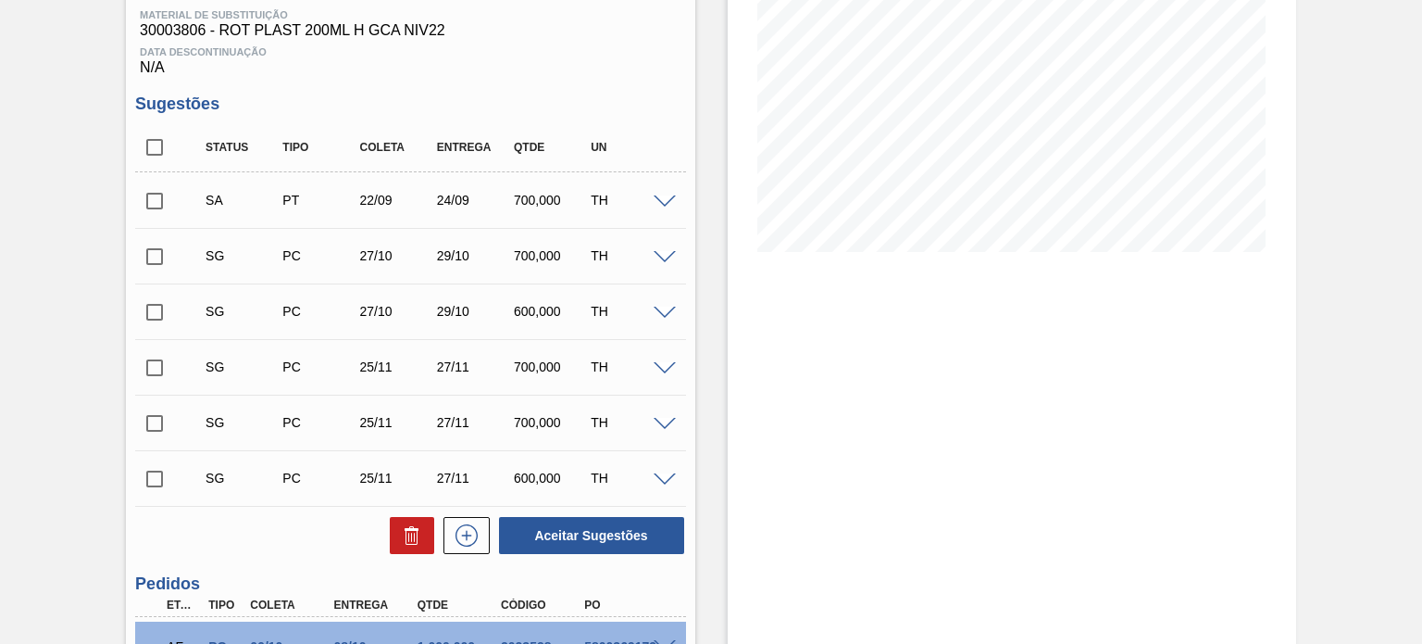
scroll to position [341, 0]
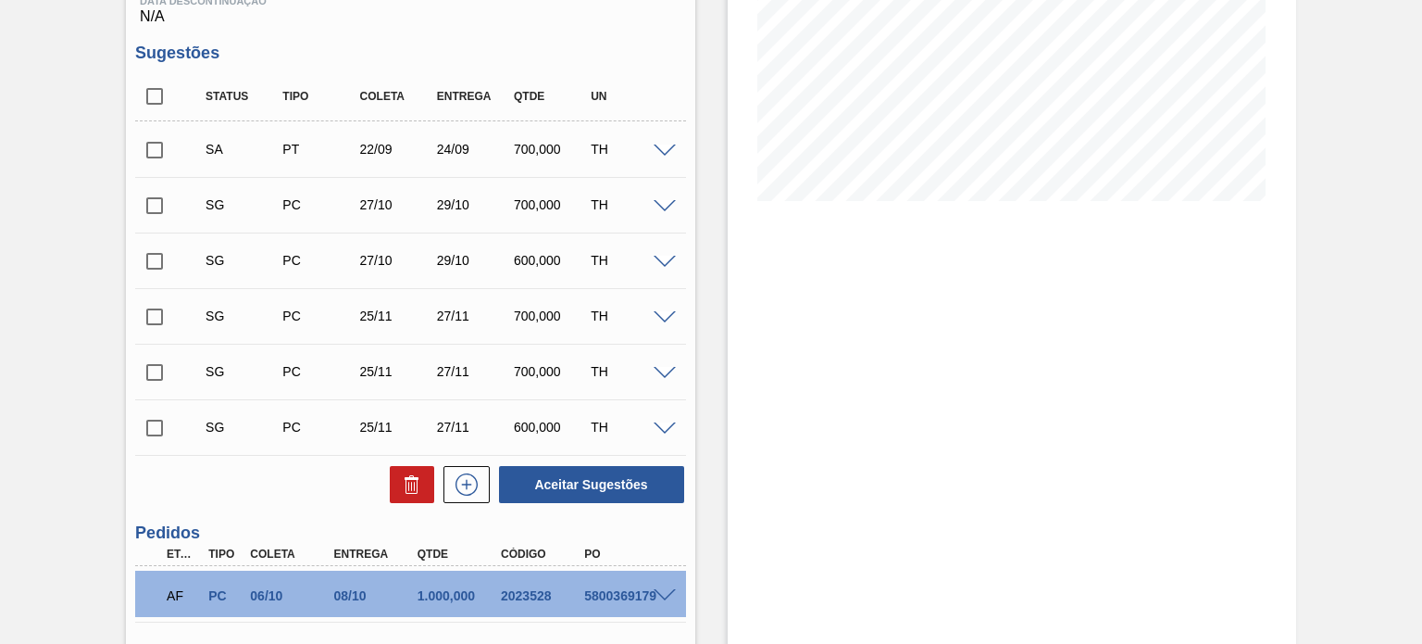
click at [161, 144] on input "checkbox" at bounding box center [154, 150] width 39 height 39
click at [575, 480] on button "Aceitar Sugestões" at bounding box center [591, 484] width 185 height 37
checkbox input "false"
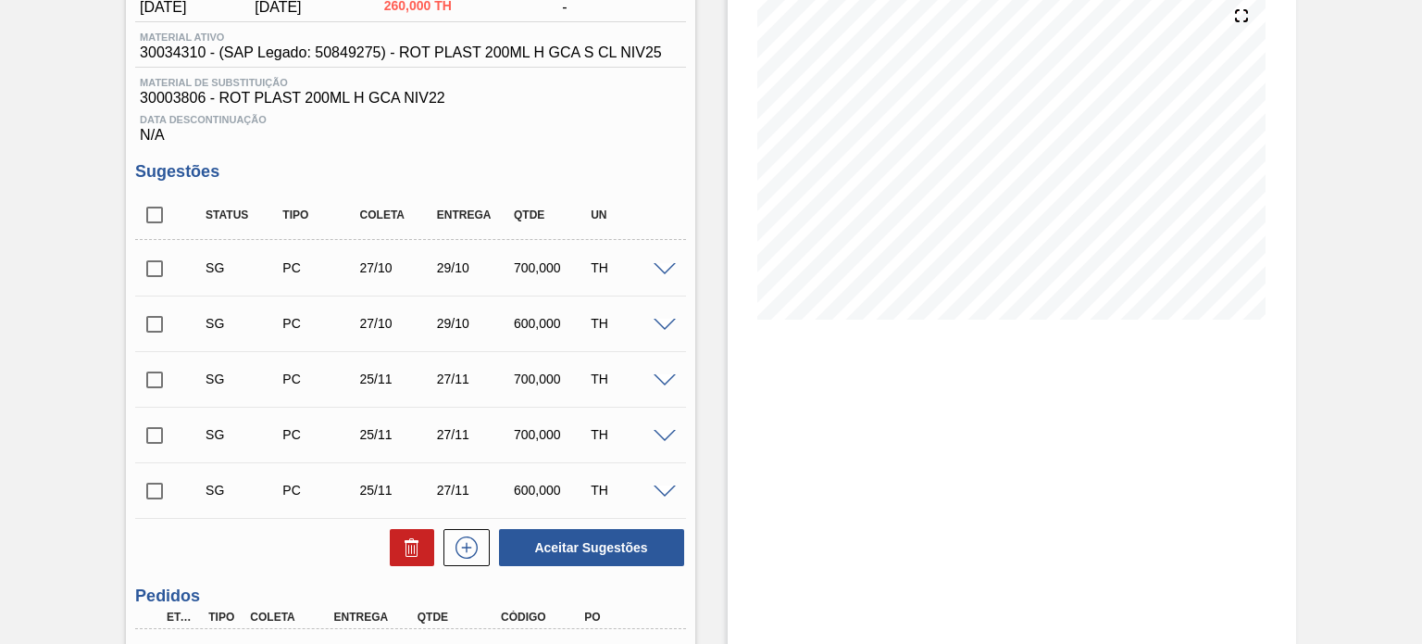
scroll to position [526, 0]
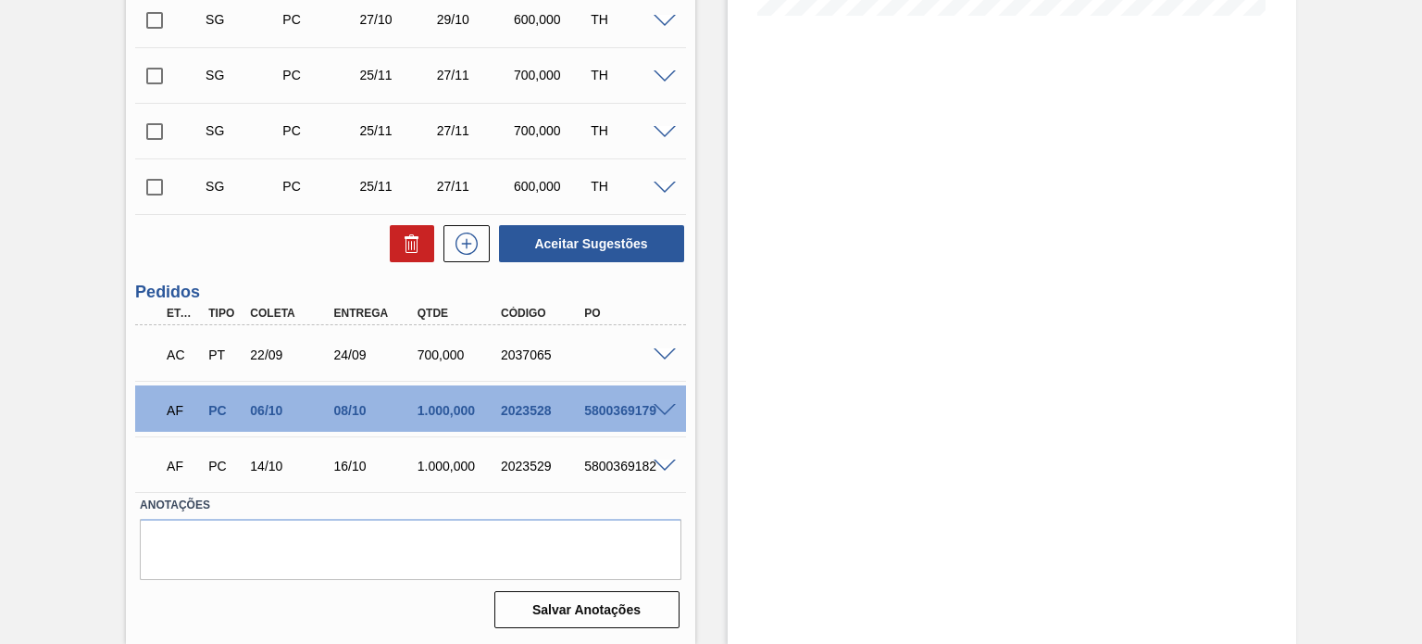
click at [660, 356] on span at bounding box center [665, 355] width 22 height 14
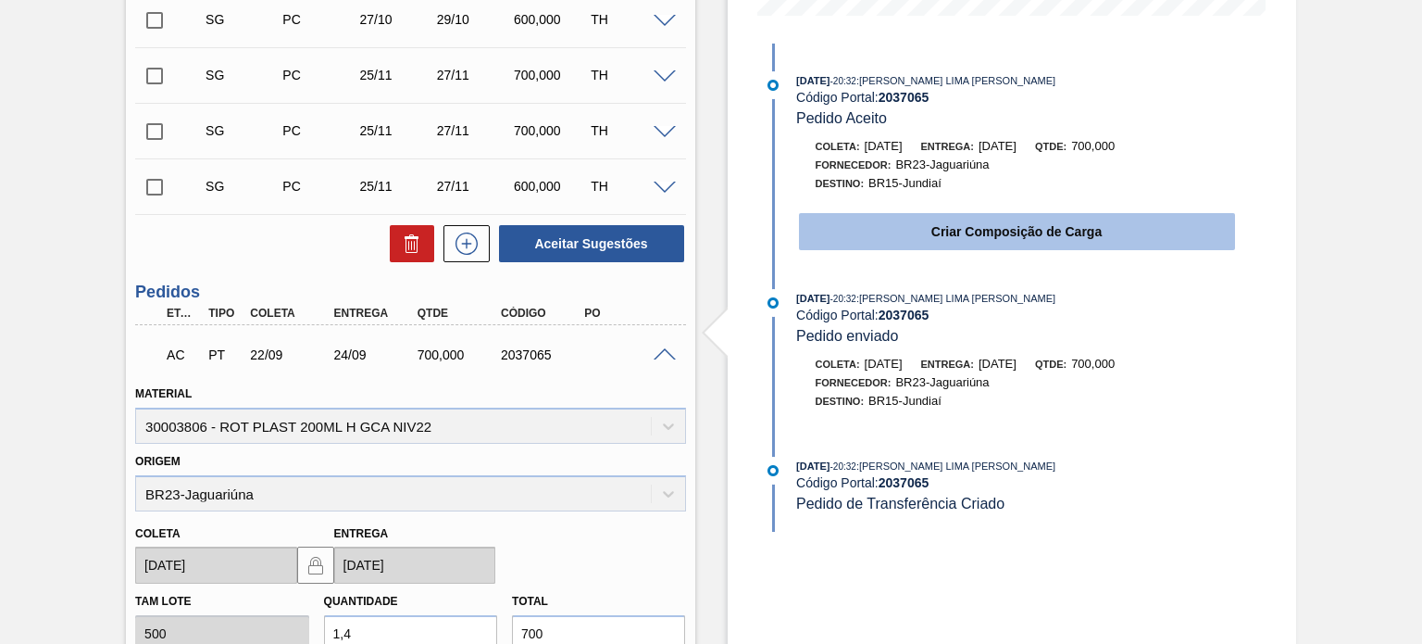
click at [1015, 238] on button "Criar Composição de Carga" at bounding box center [1017, 231] width 436 height 37
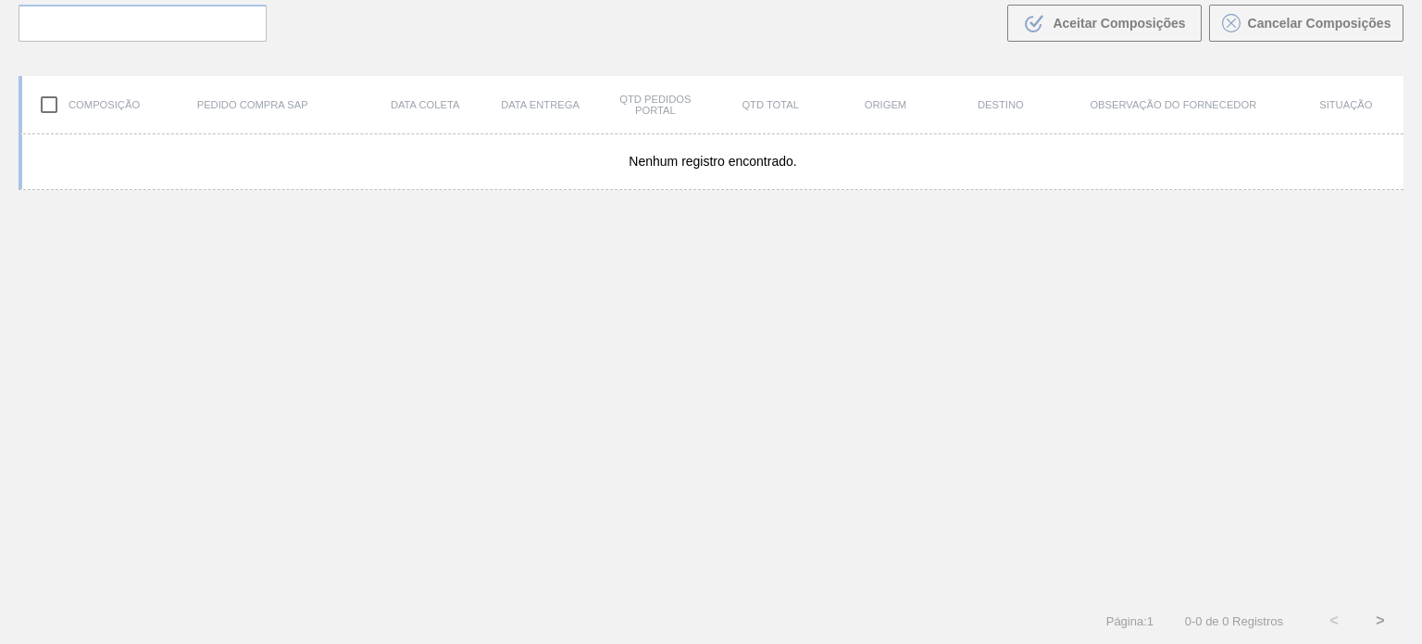
scroll to position [133, 0]
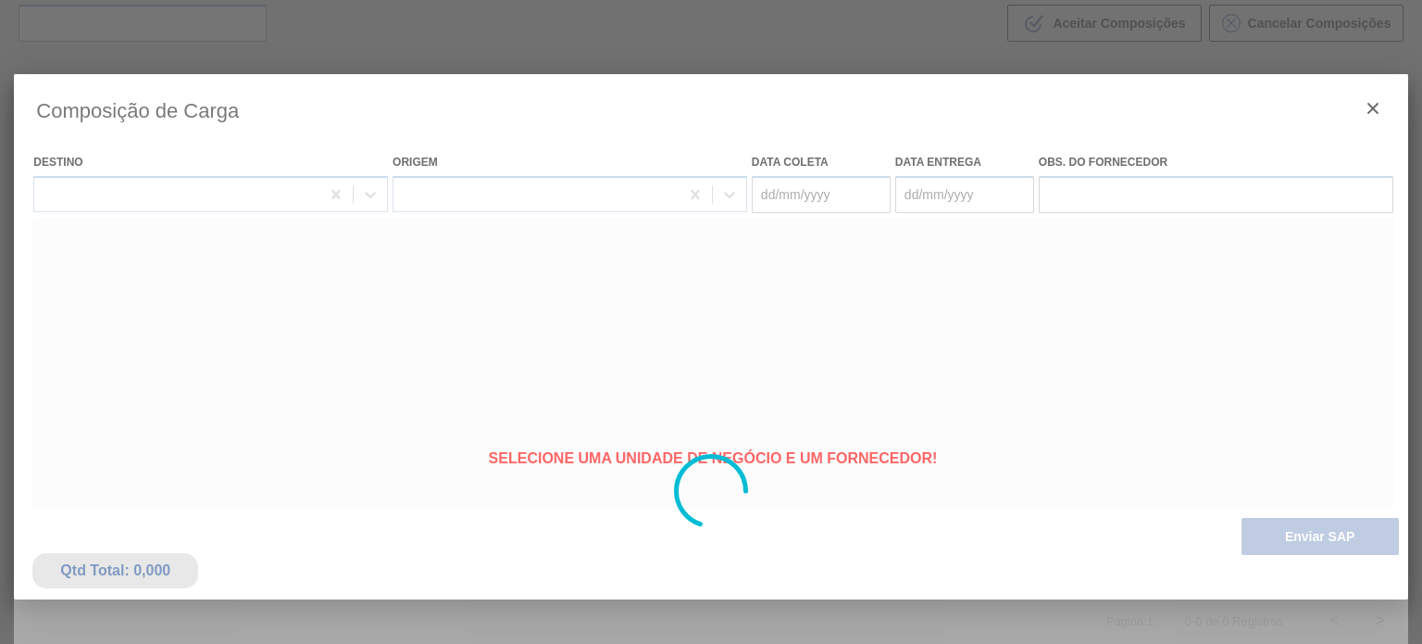
type coleta "[DATE]"
type entrega "[DATE]"
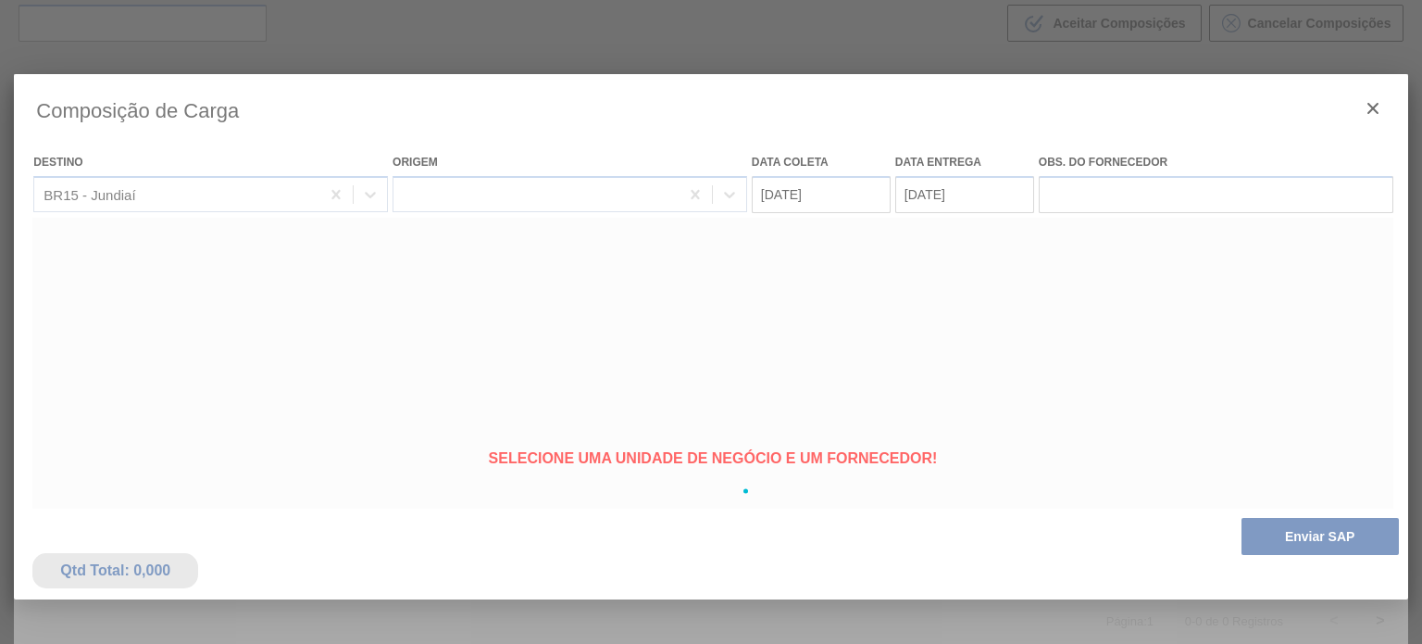
click at [1233, 534] on div at bounding box center [711, 490] width 1394 height 833
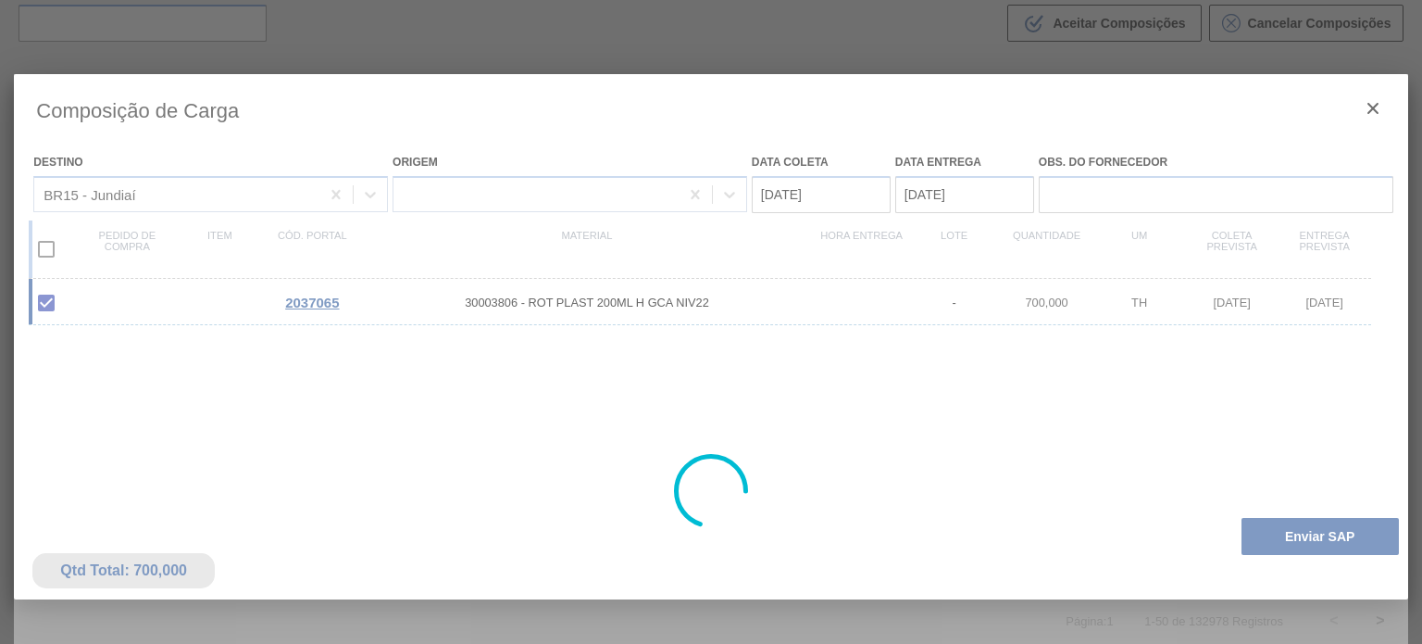
click at [1263, 536] on div at bounding box center [711, 490] width 1394 height 833
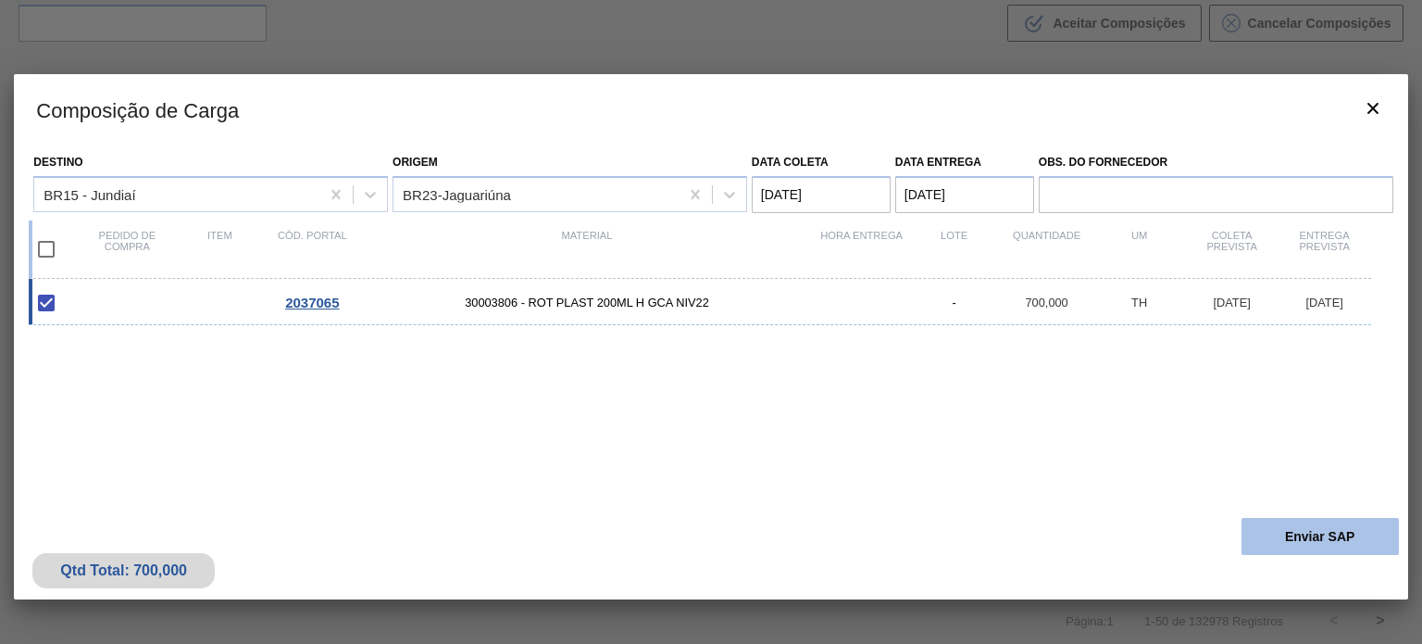
click at [1278, 534] on button "Enviar SAP" at bounding box center [1320, 536] width 157 height 37
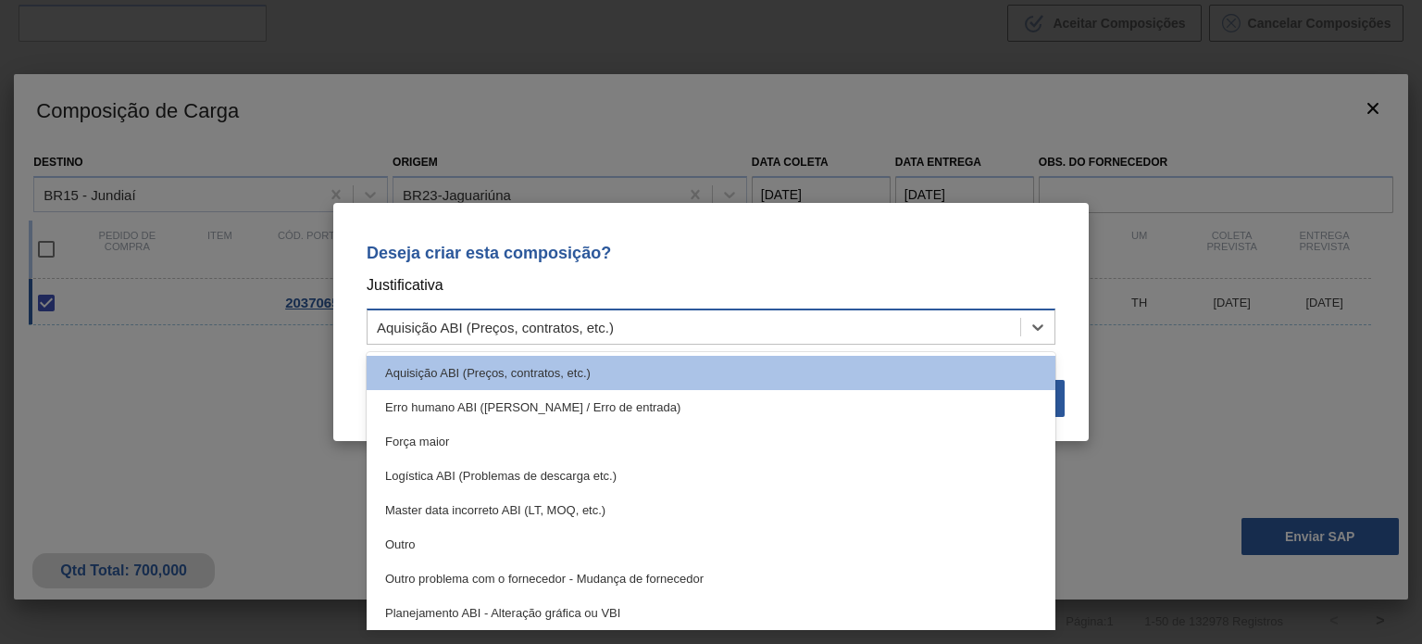
click at [752, 340] on div "Aquisição ABI (Preços, contratos, etc.)" at bounding box center [694, 327] width 653 height 27
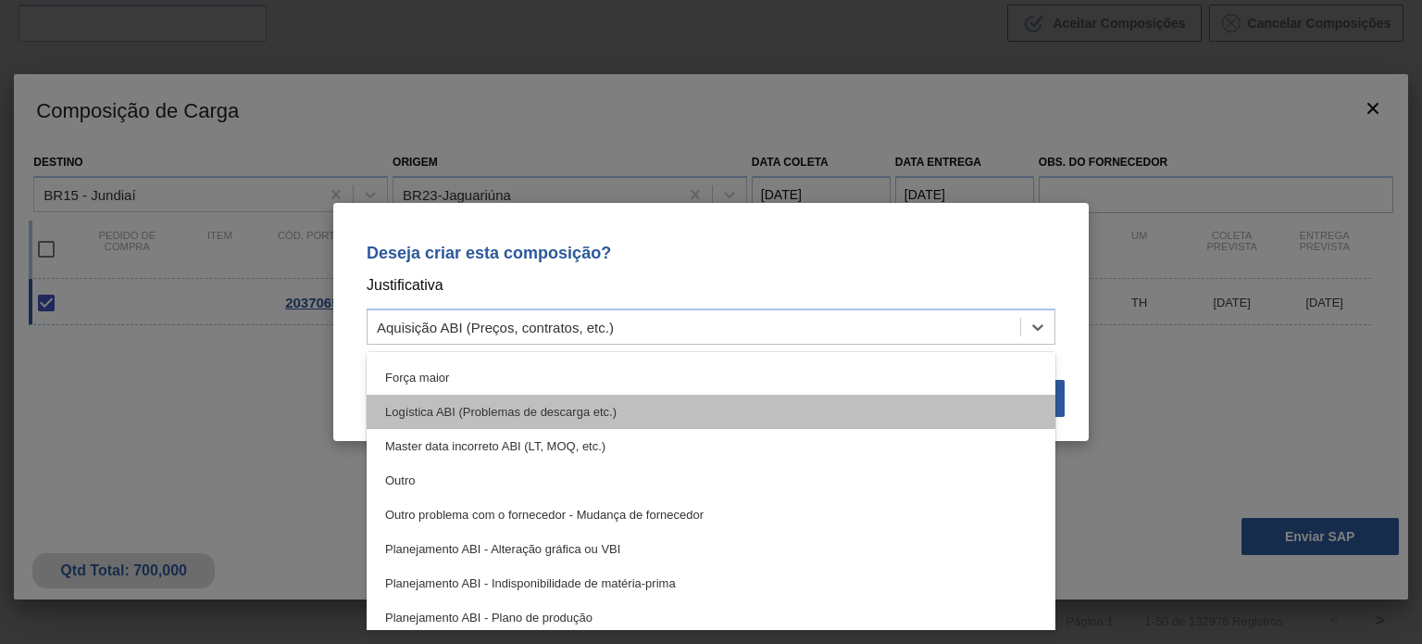
scroll to position [93, 0]
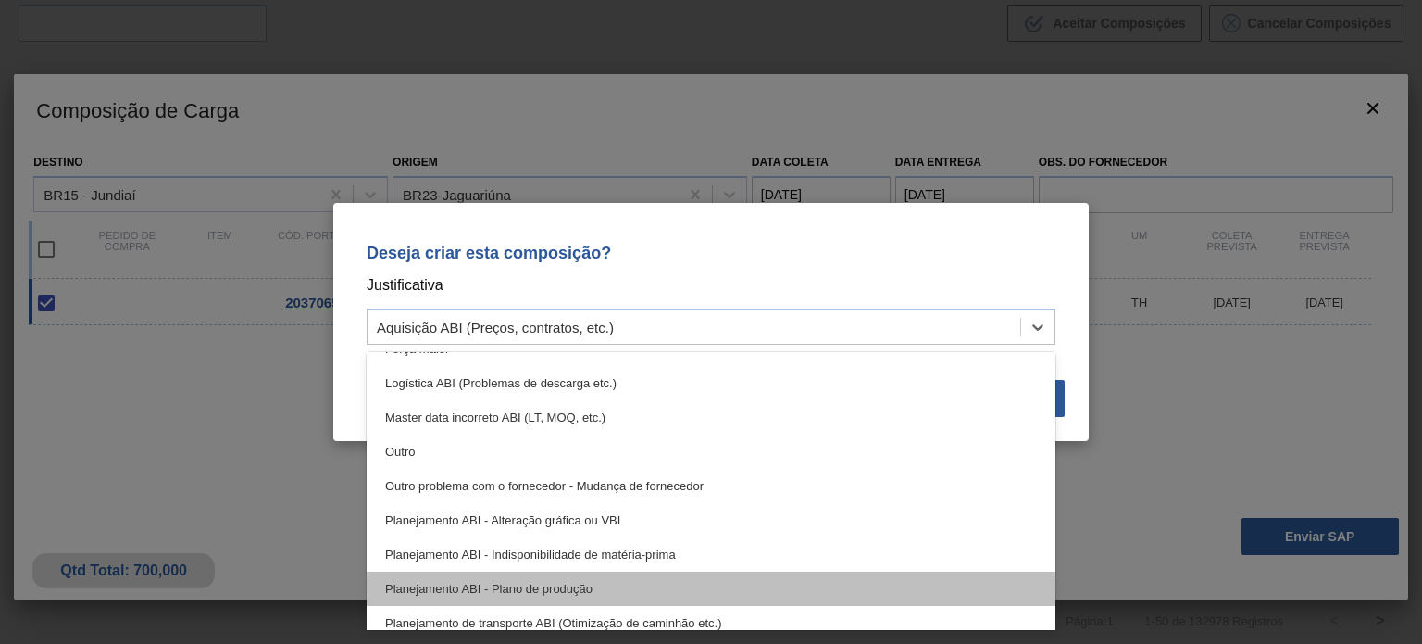
click at [589, 581] on div "Planejamento ABI - Plano de produção" at bounding box center [711, 588] width 689 height 34
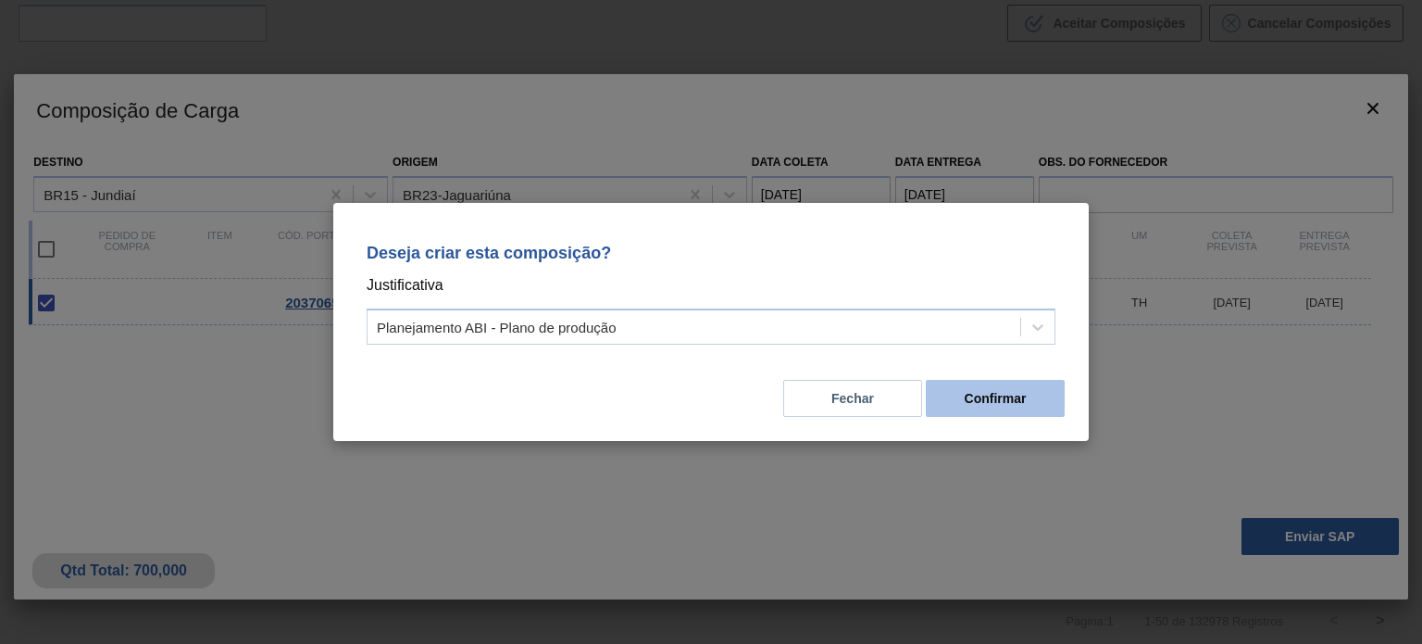
click at [989, 405] on button "Confirmar" at bounding box center [995, 398] width 139 height 37
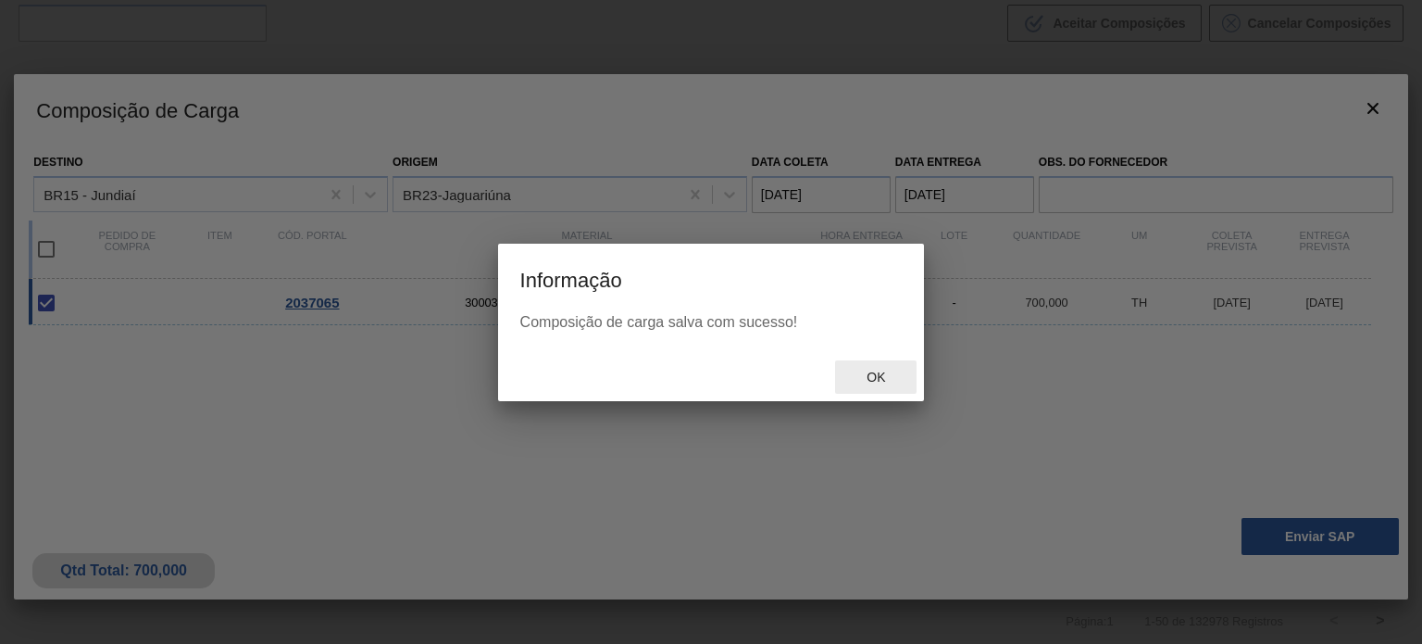
click at [881, 372] on span "Ok" at bounding box center [876, 376] width 48 height 15
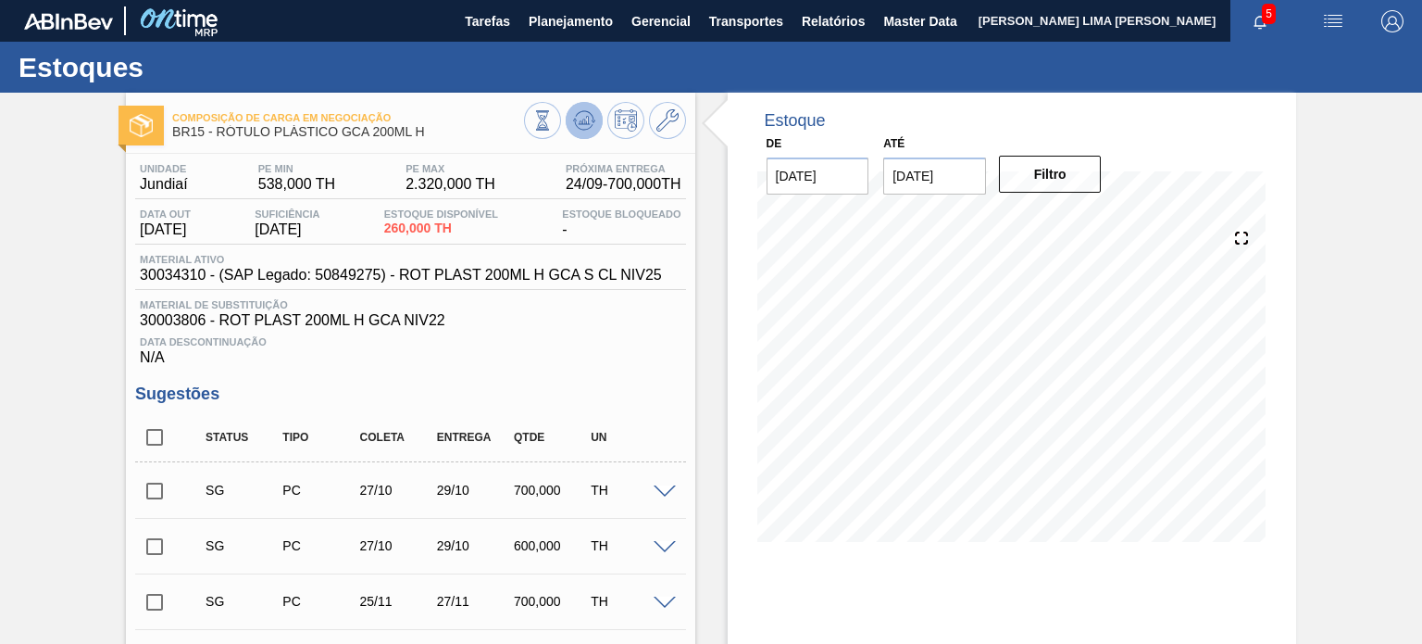
click at [582, 113] on icon at bounding box center [584, 120] width 22 height 22
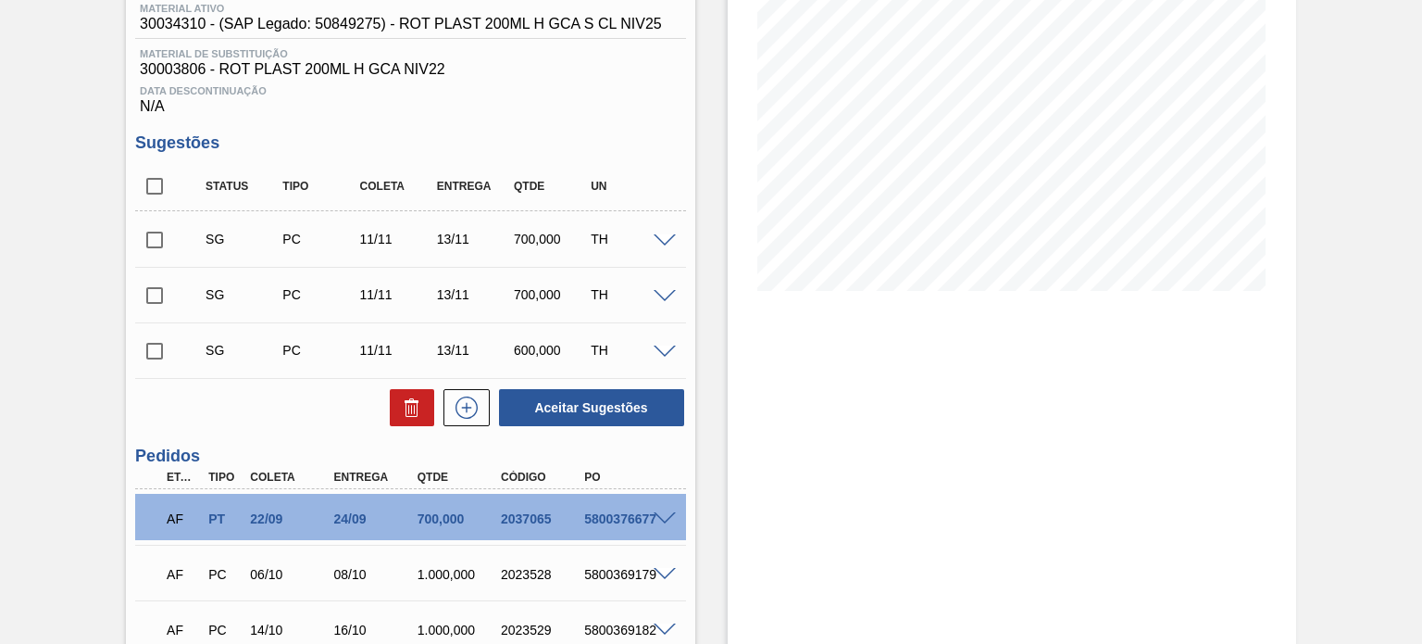
scroll to position [278, 0]
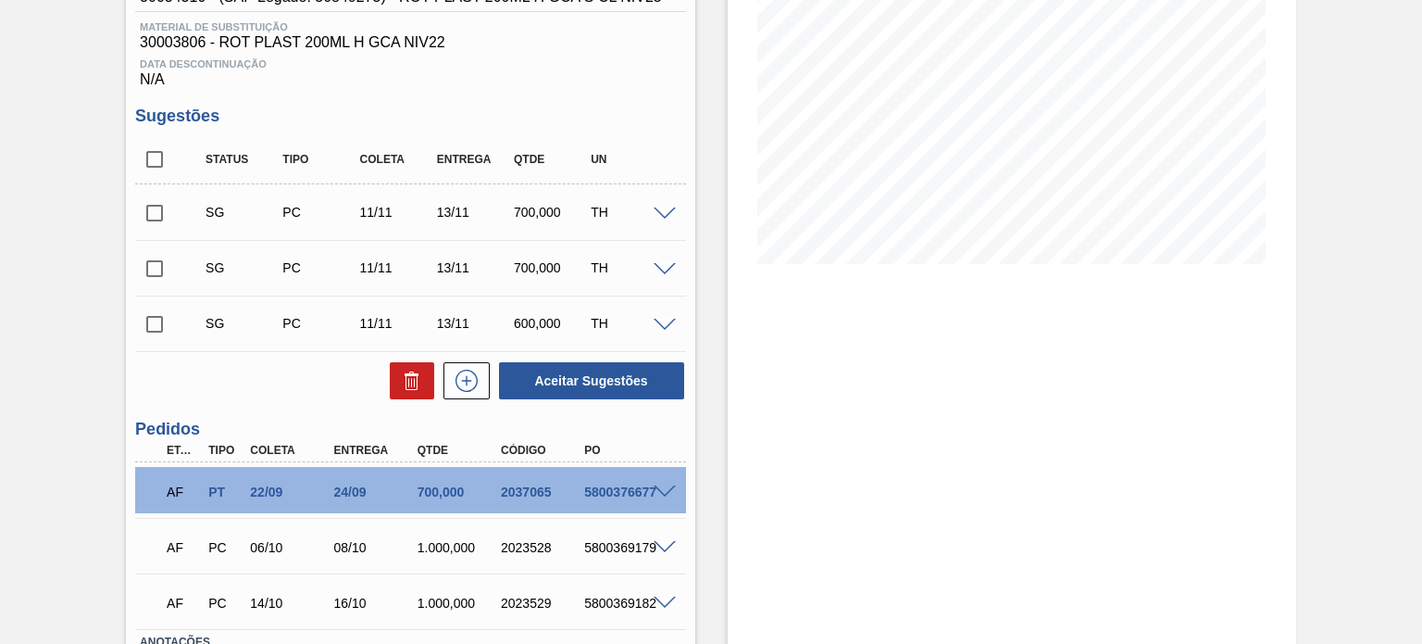
click at [531, 495] on div "2037065" at bounding box center [542, 491] width 92 height 15
copy div "2037065"
click at [627, 495] on div "5800376677" at bounding box center [626, 491] width 92 height 15
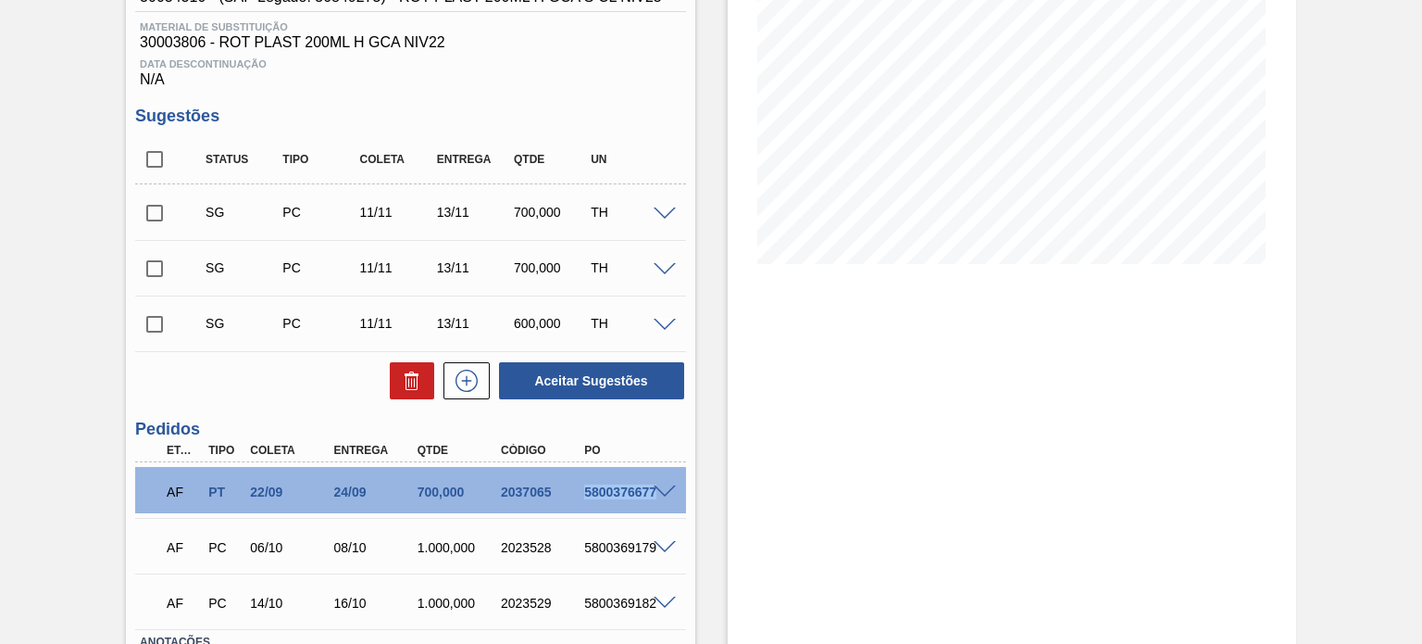
copy div "5800376677"
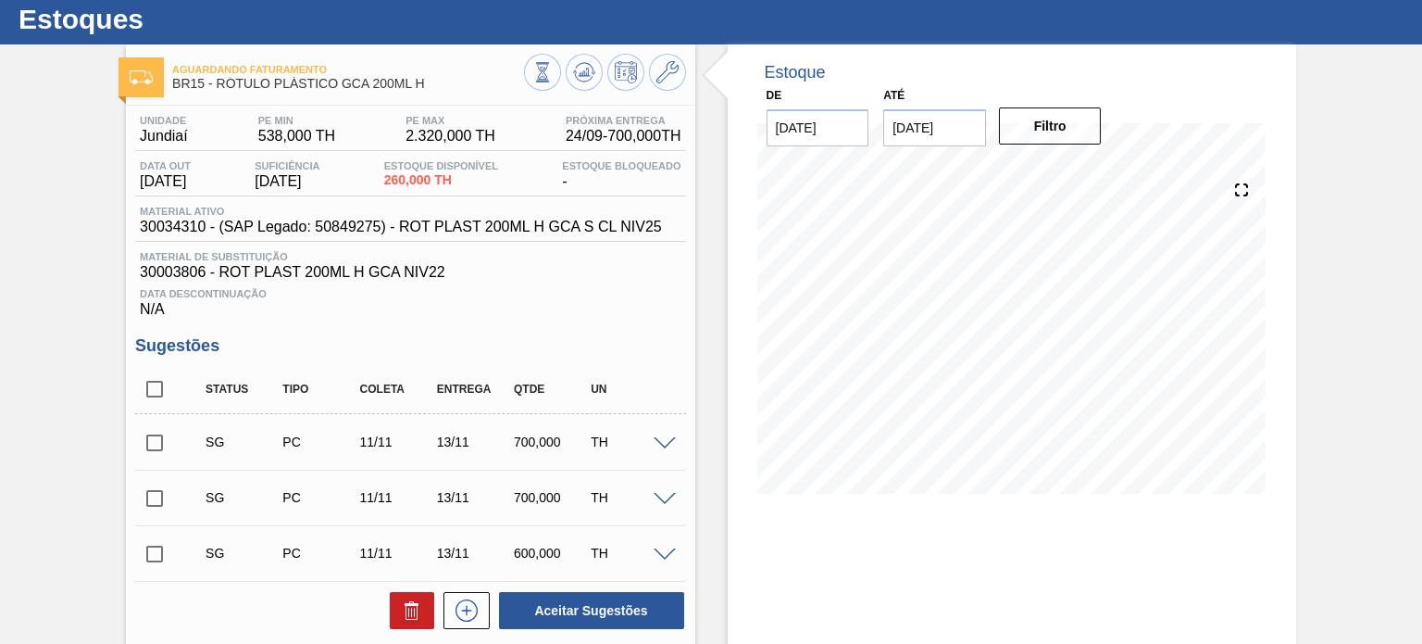
scroll to position [0, 0]
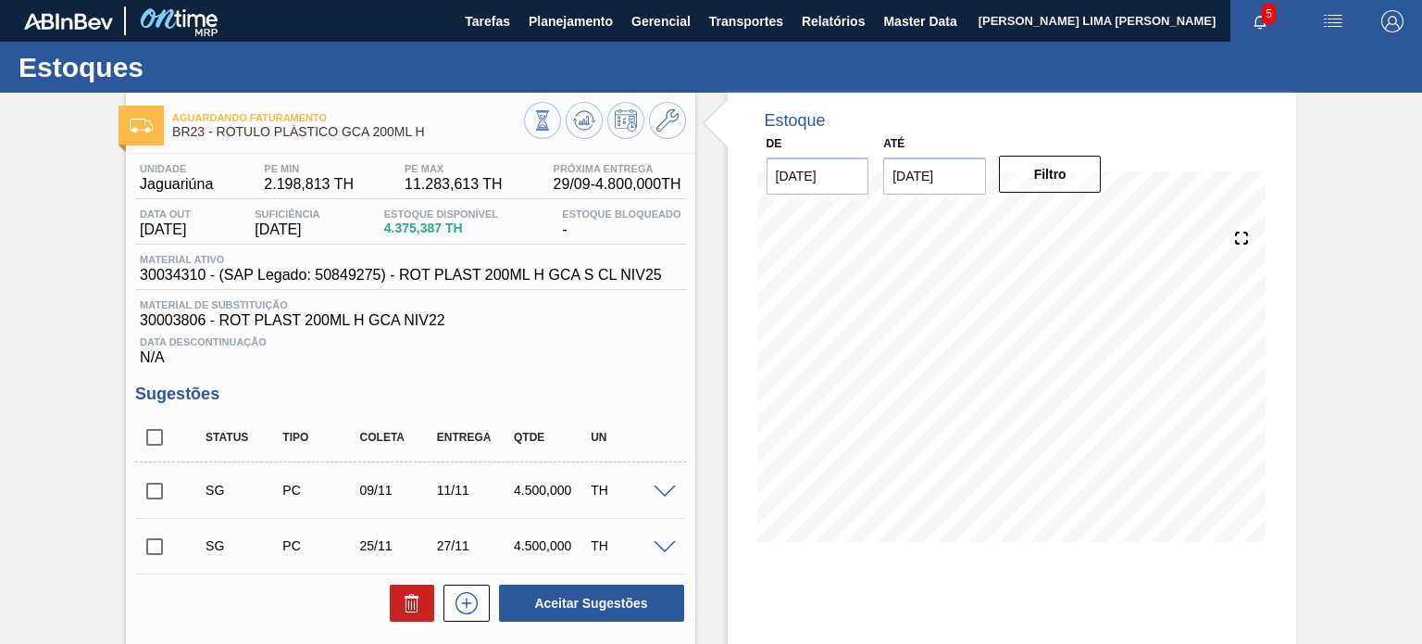
click at [743, 366] on div "Estoque De [DATE] Até [DATE] Filtro 22/09 Projeção de Estoque 3,975.391 [DOMAIN…" at bounding box center [1012, 331] width 569 height 477
click at [543, 119] on icon at bounding box center [542, 120] width 20 height 20
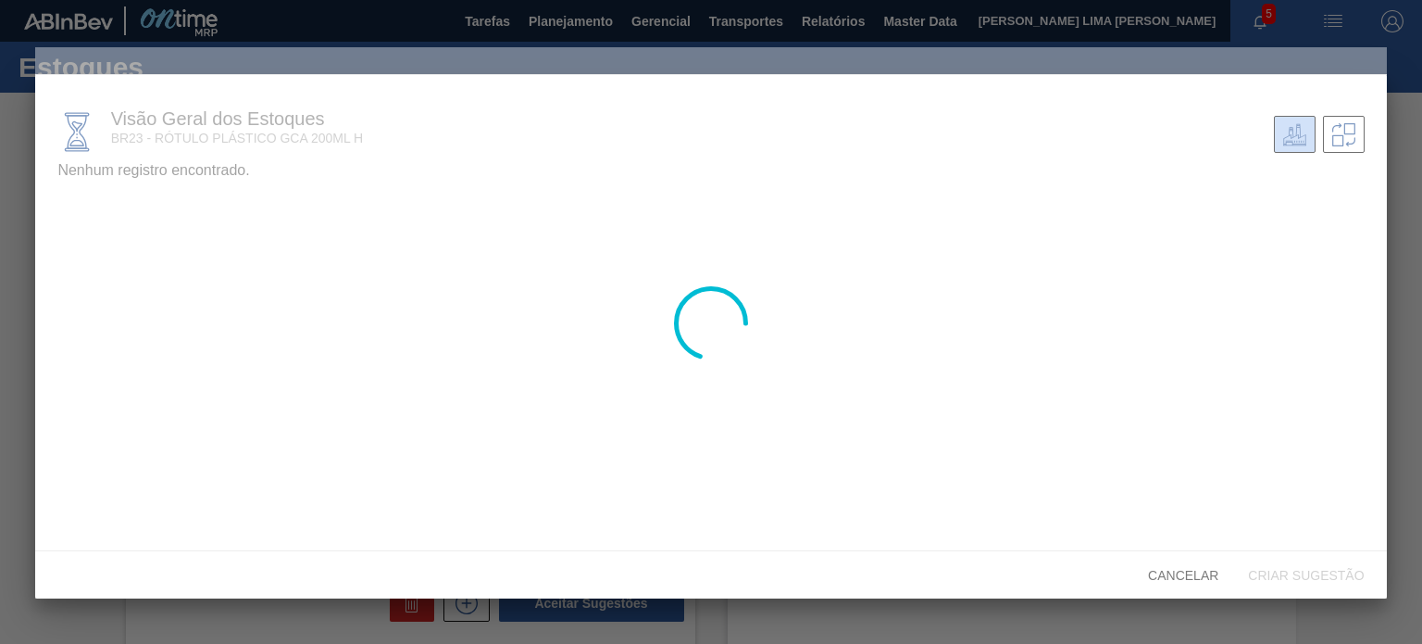
click at [133, 202] on div at bounding box center [710, 322] width 1351 height 551
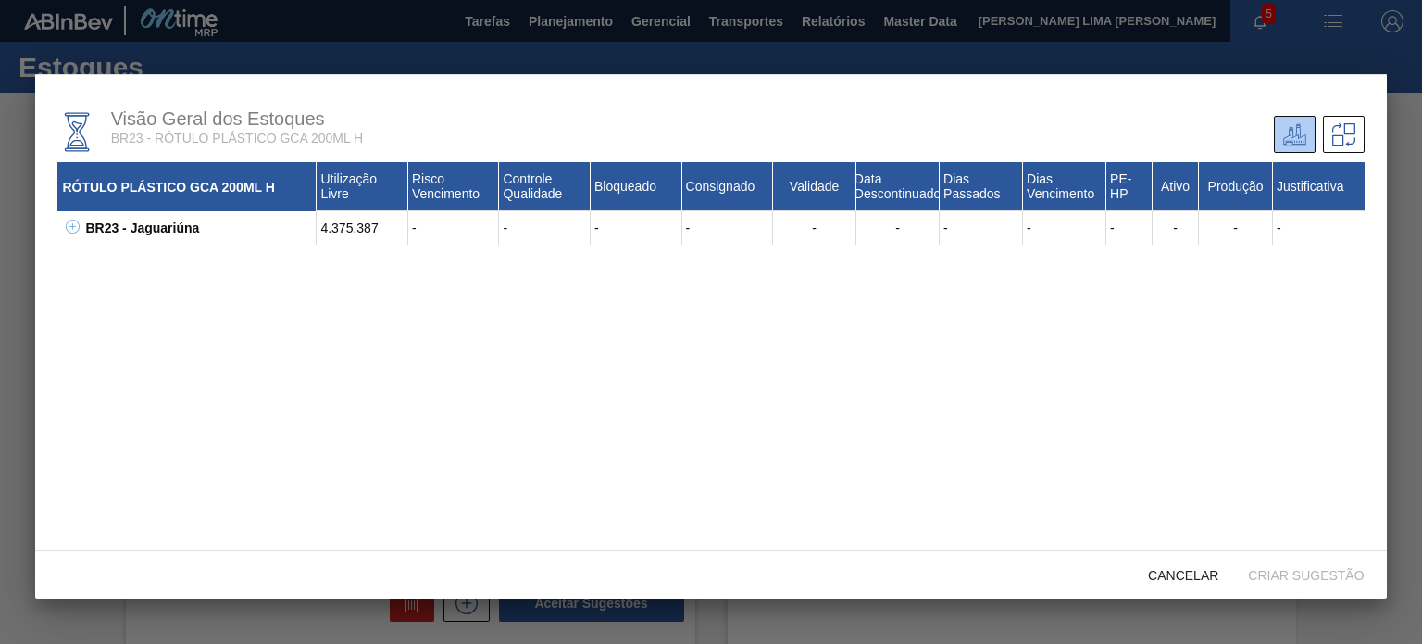
click at [86, 203] on div "RÓTULO PLÁSTICO GCA 200ML H" at bounding box center [186, 186] width 259 height 49
click at [79, 232] on icon at bounding box center [73, 226] width 14 height 14
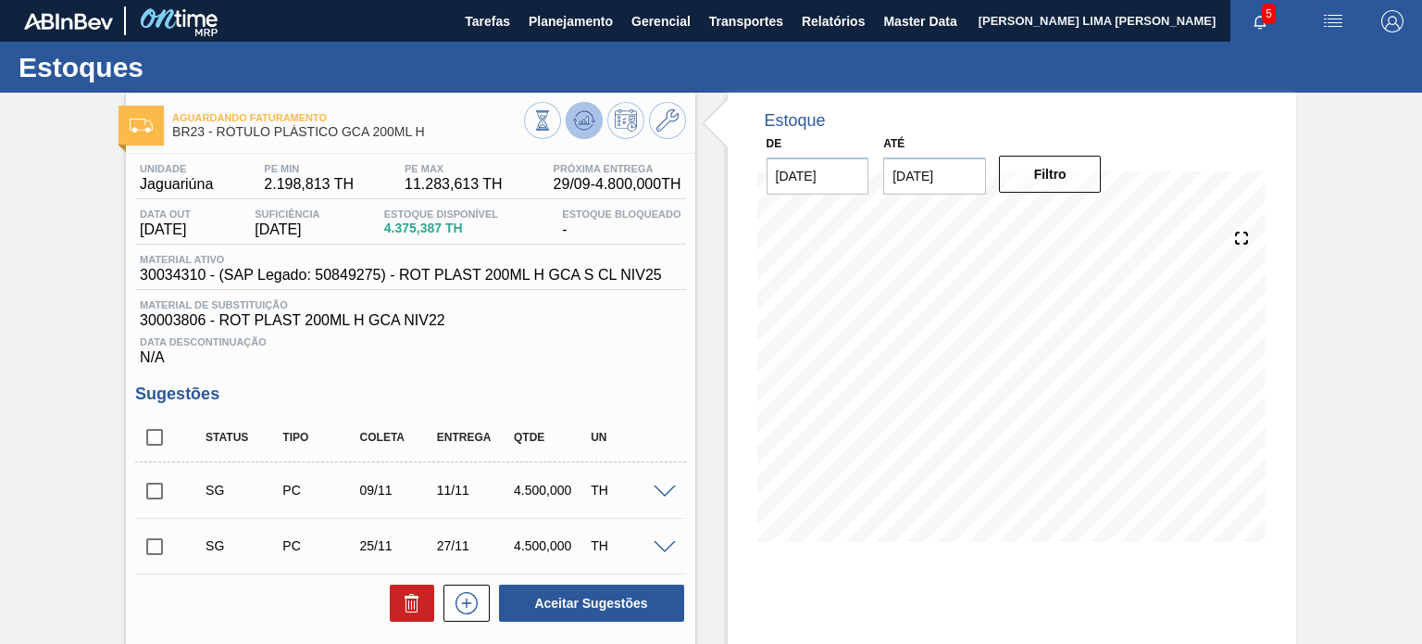
click at [589, 141] on div at bounding box center [605, 123] width 162 height 42
click at [584, 123] on icon at bounding box center [584, 120] width 22 height 22
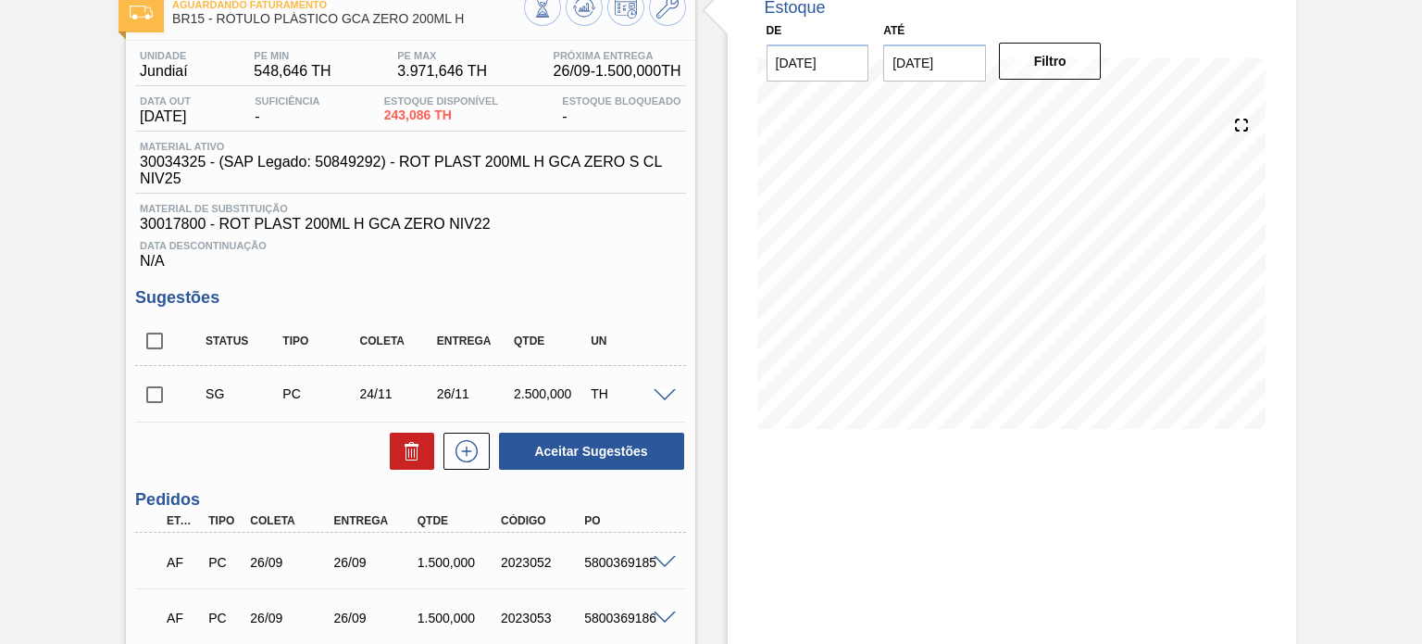
scroll to position [185, 0]
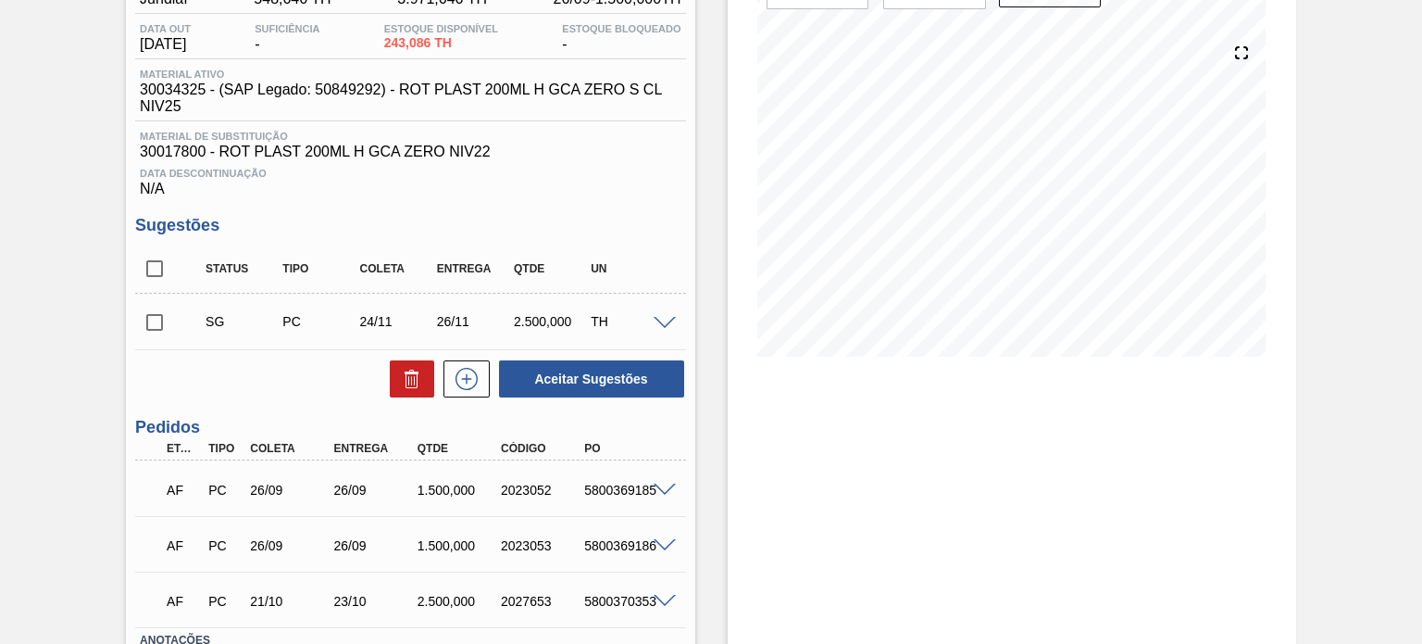
click at [545, 332] on div "SG PC 24/11 26/11 2.500,000 TH" at bounding box center [425, 321] width 462 height 37
click at [645, 326] on div "TH" at bounding box center [628, 321] width 84 height 15
click at [669, 321] on span at bounding box center [665, 324] width 22 height 14
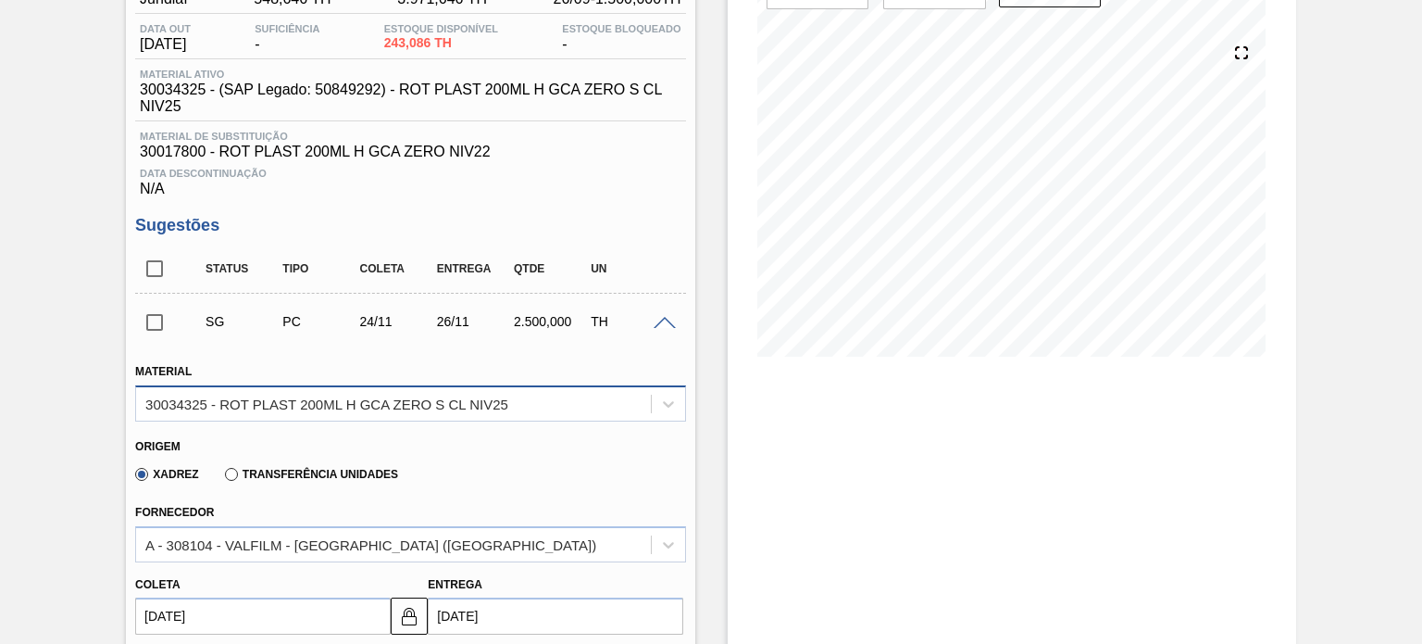
click at [434, 403] on div "30034325 - ROT PLAST 200ML H GCA ZERO S CL NIV25" at bounding box center [326, 403] width 363 height 16
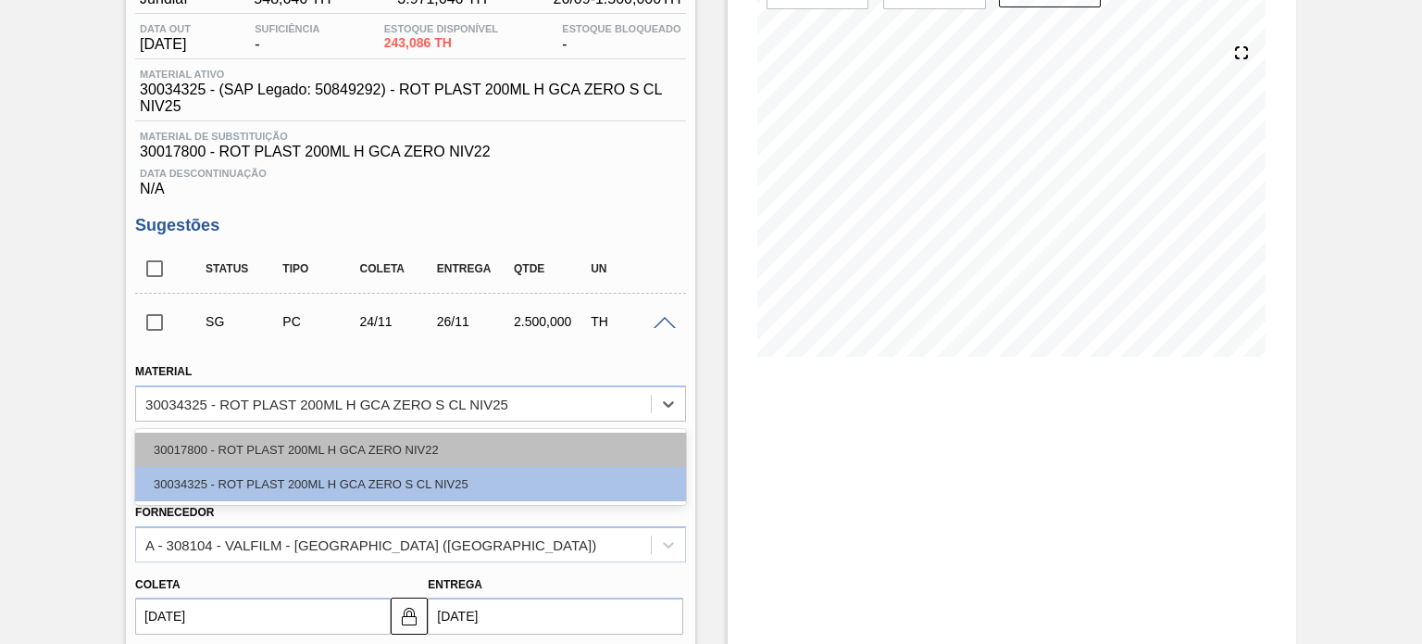
click at [407, 442] on div "30017800 - ROT PLAST 200ML H GCA ZERO NIV22" at bounding box center [410, 449] width 550 height 34
type input "1,667"
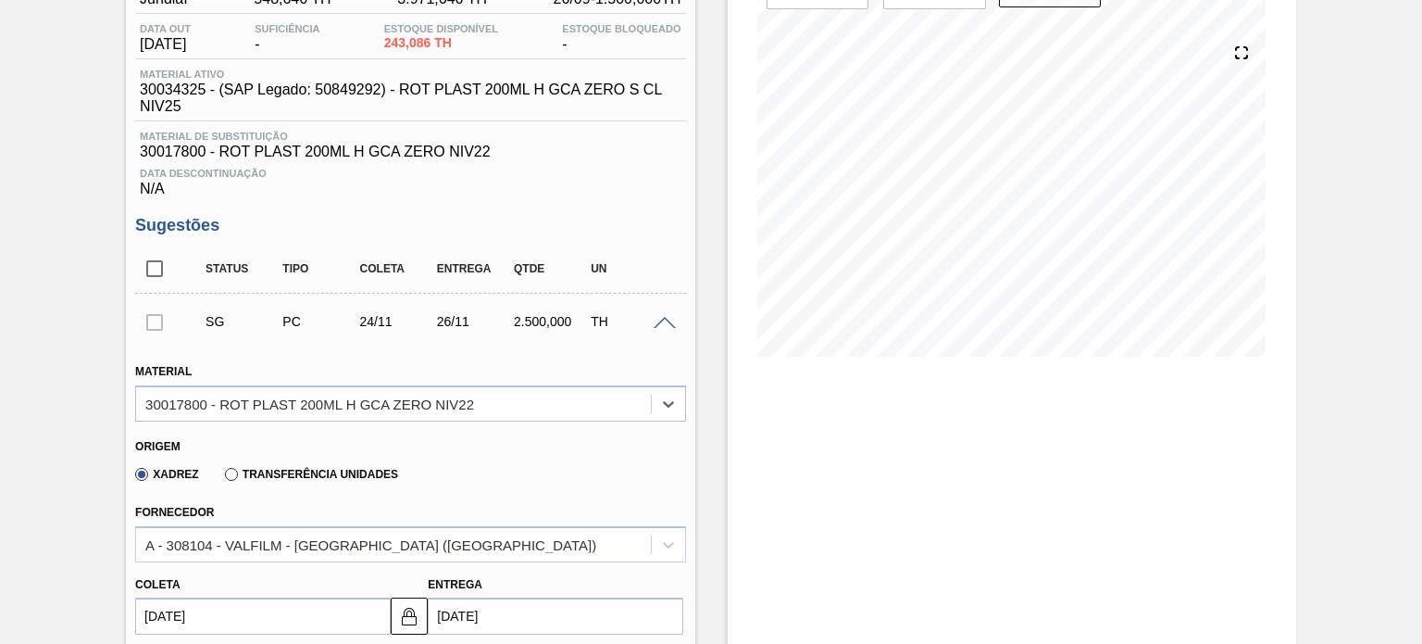
scroll to position [278, 0]
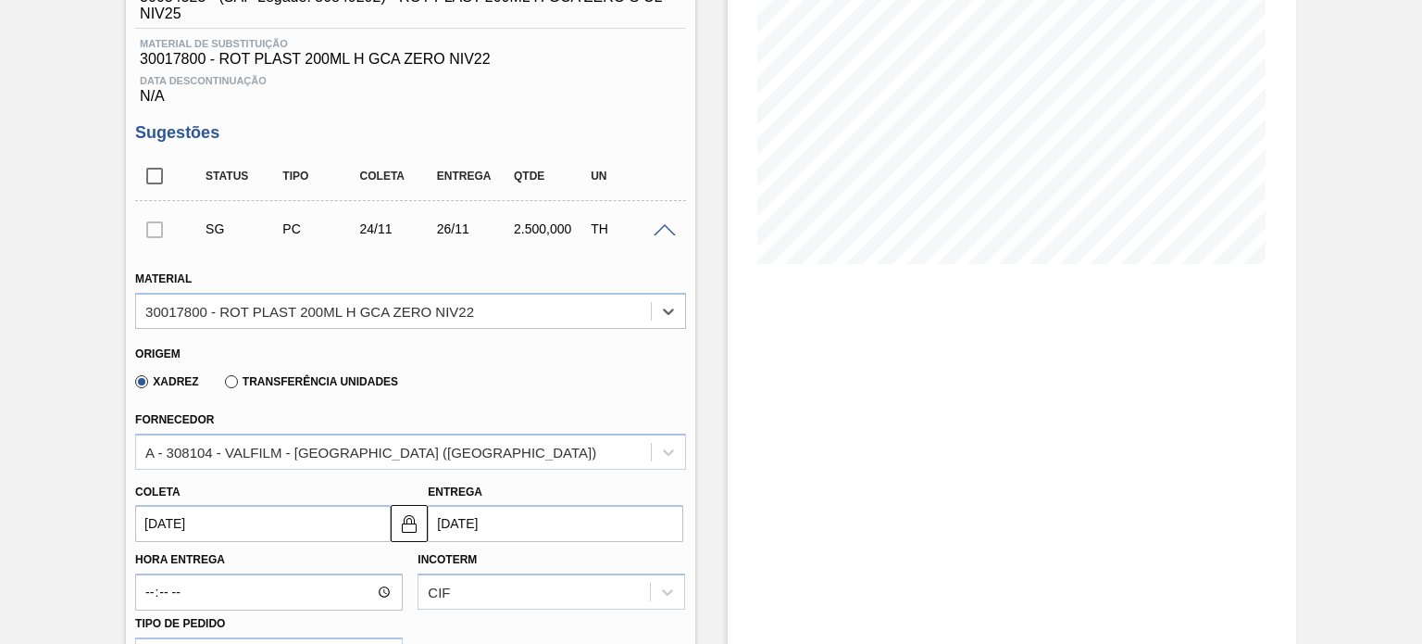
click at [319, 376] on label "Transferência Unidades" at bounding box center [311, 381] width 173 height 13
click at [222, 385] on input "Transferência Unidades" at bounding box center [222, 385] width 0 height 0
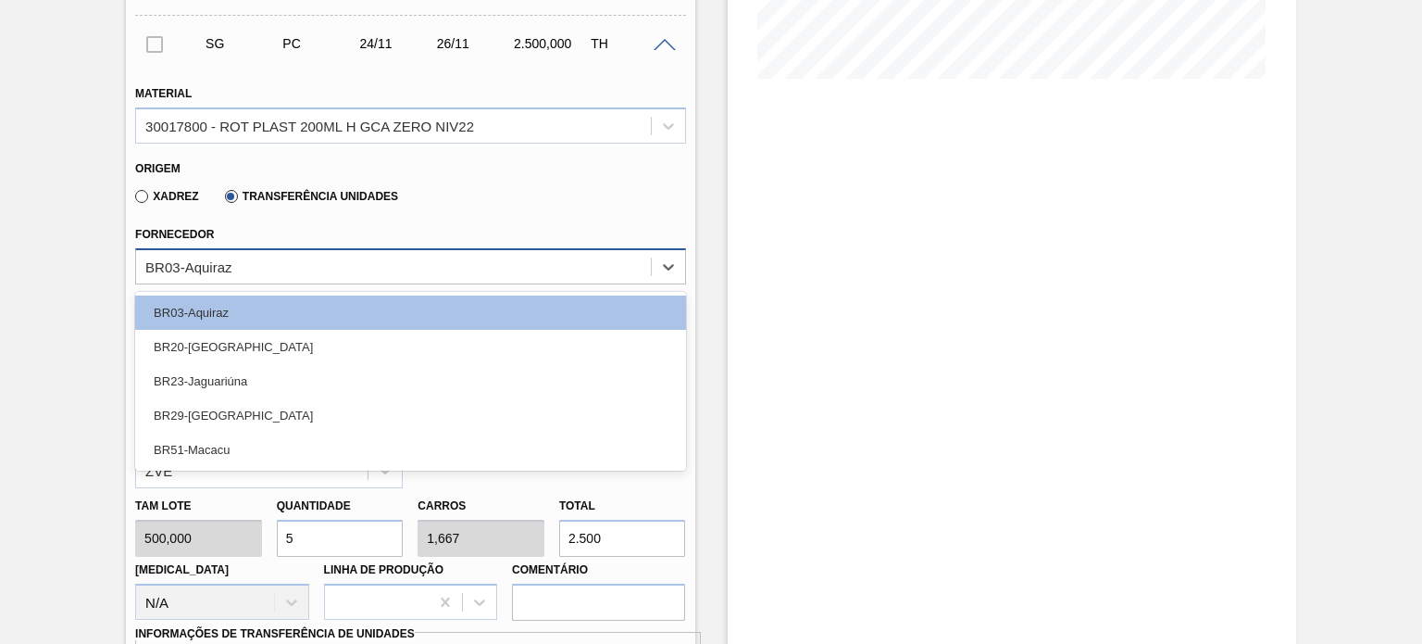
click at [307, 250] on div "BR03-Aquiraz" at bounding box center [410, 266] width 550 height 36
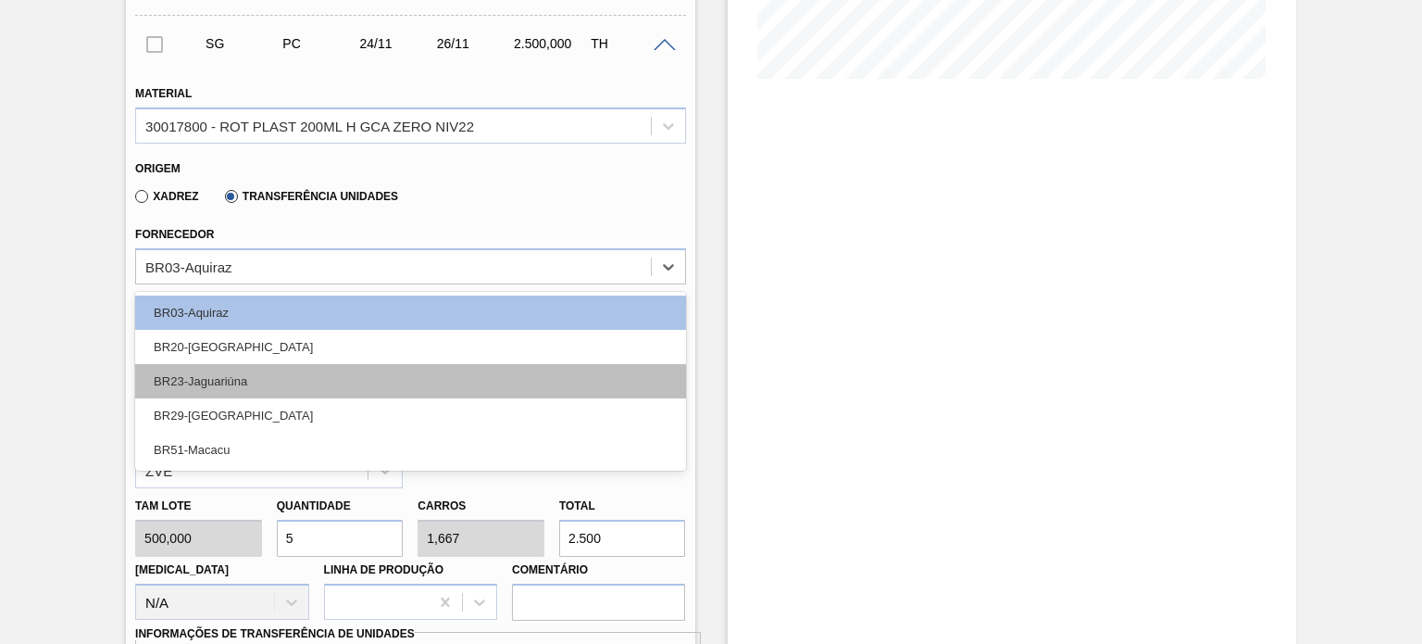
click at [269, 378] on div "BR23-Jaguariúna" at bounding box center [410, 381] width 550 height 34
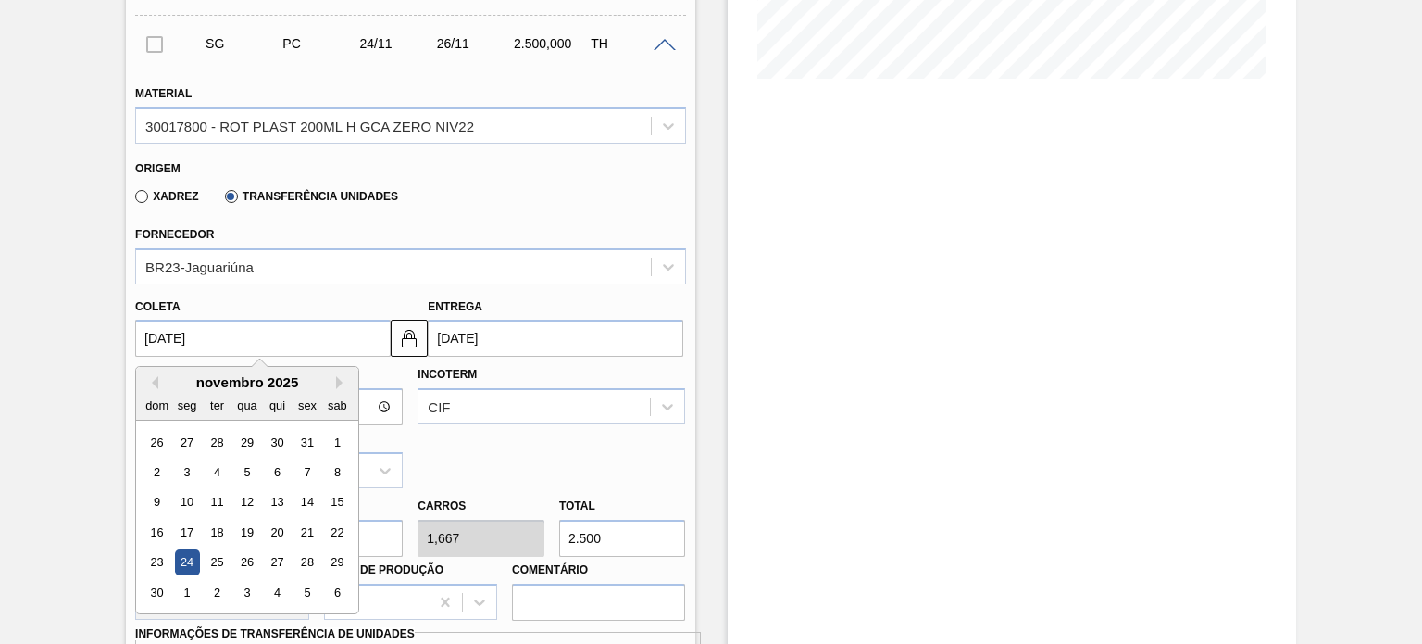
drag, startPoint x: 219, startPoint y: 338, endPoint x: 85, endPoint y: 329, distance: 133.7
click at [88, 329] on div "Aguardando Faturamento BR15 - RÓTULO PLÁSTICO GCA ZERO 200ML H Unidade Jundiaí …" at bounding box center [711, 459] width 1422 height 1658
type input "2"
type input "04/09/2025"
type input "22"
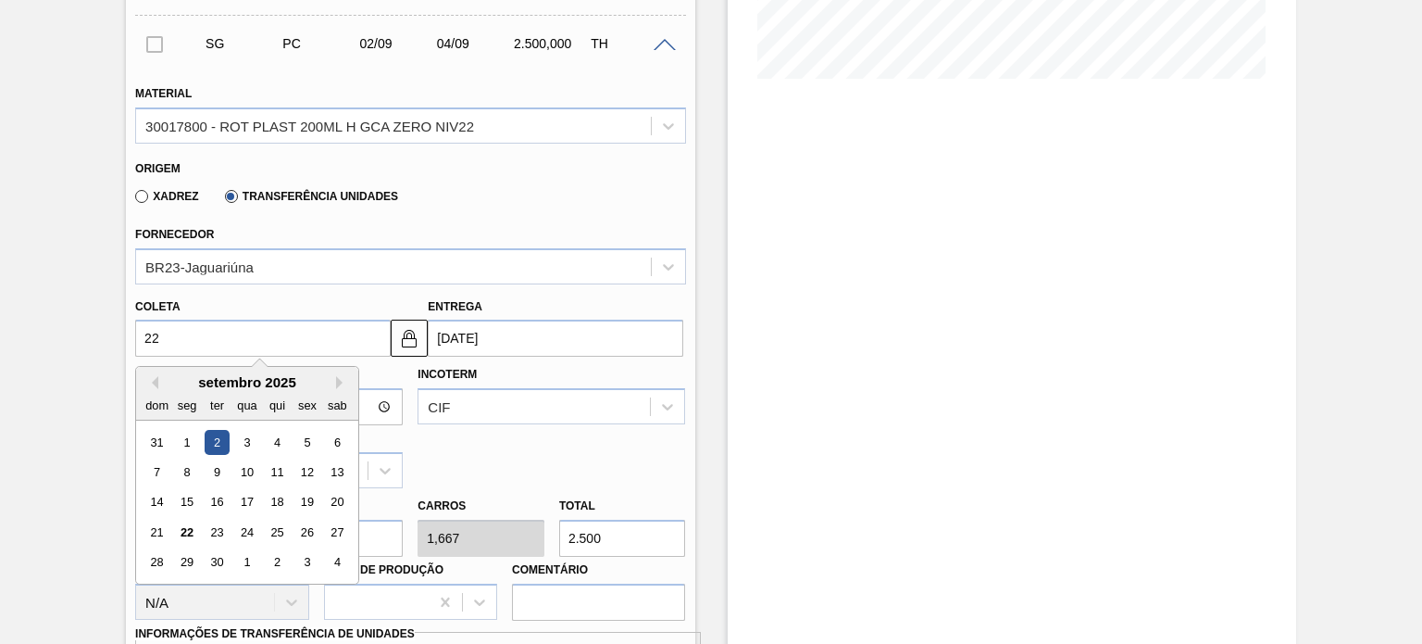
type input "[DATE]"
type input "22/09/20"
type input "24/09/2020"
type input "[DATE]"
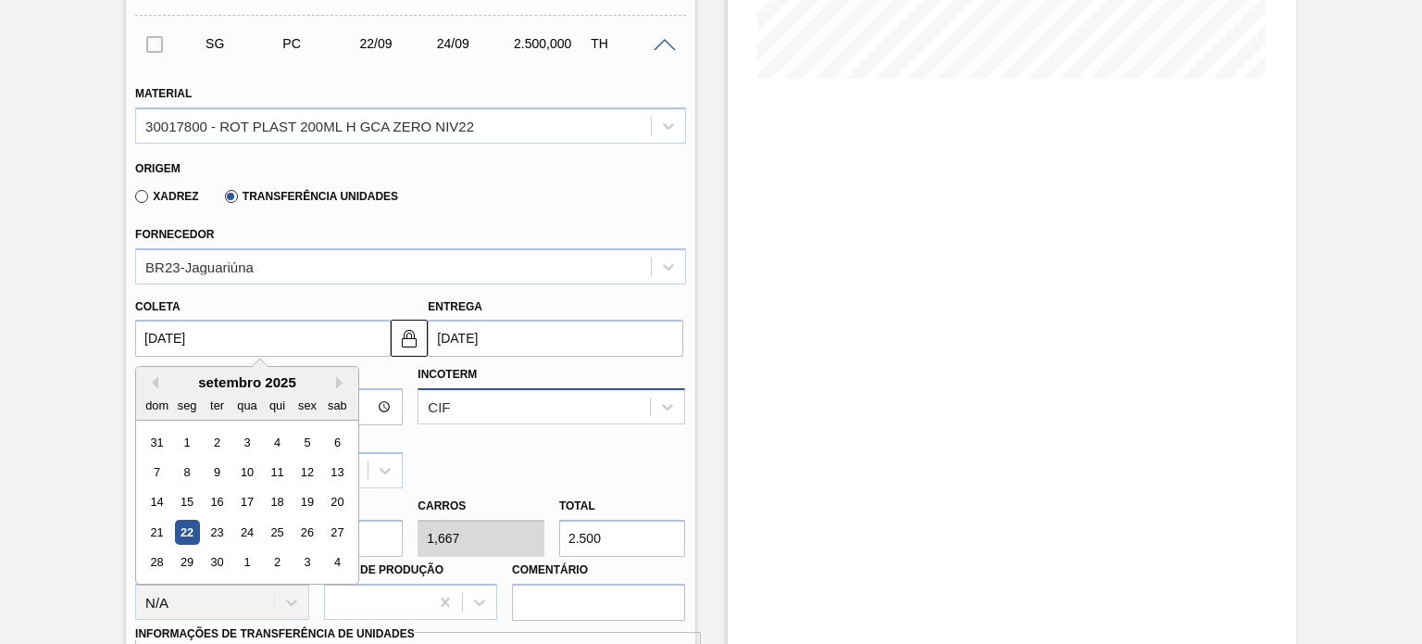
type input "[DATE]"
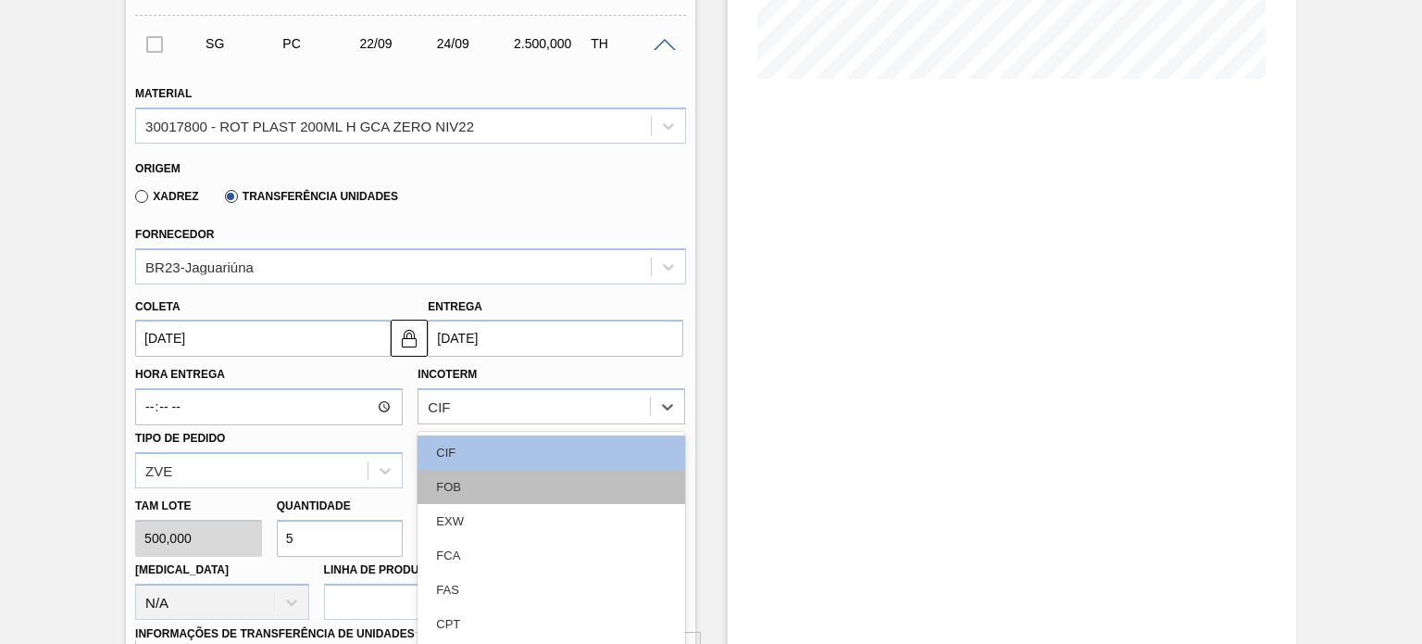
click at [521, 415] on div "option FOB focused, 2 of 11. 11 results available. Use Up and Down to choose op…" at bounding box center [552, 406] width 268 height 36
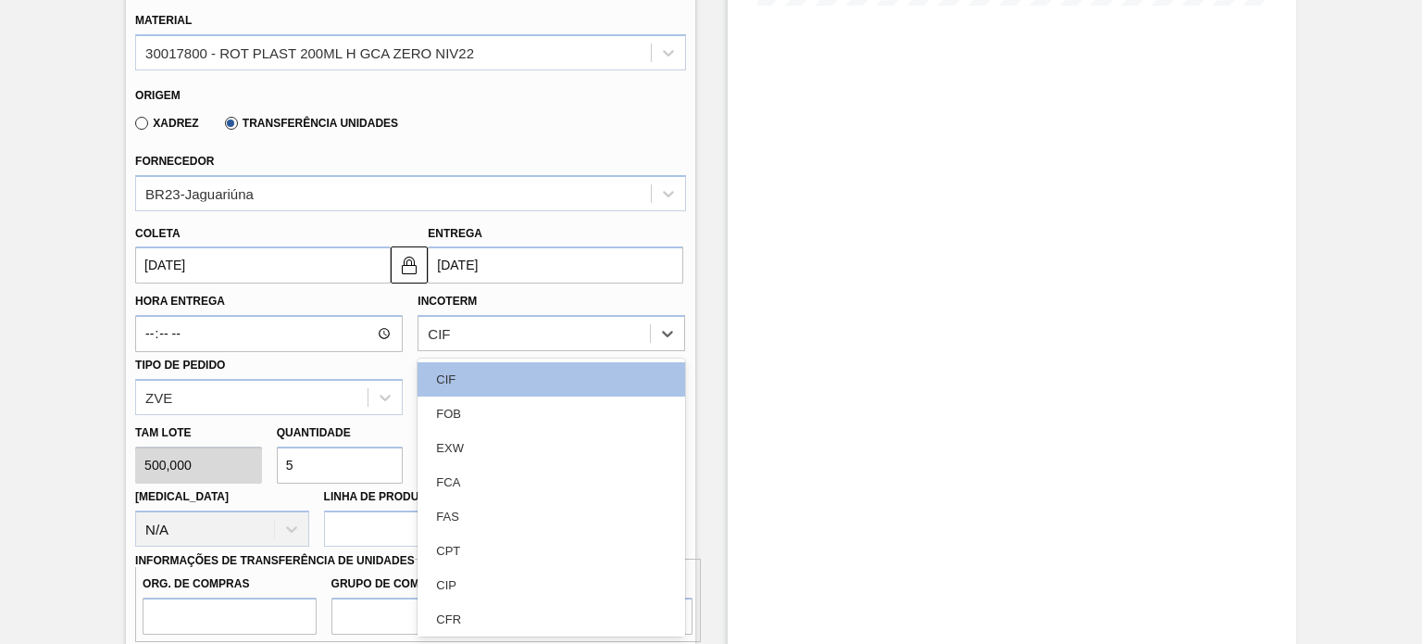
click at [501, 418] on div "FOB" at bounding box center [552, 413] width 268 height 34
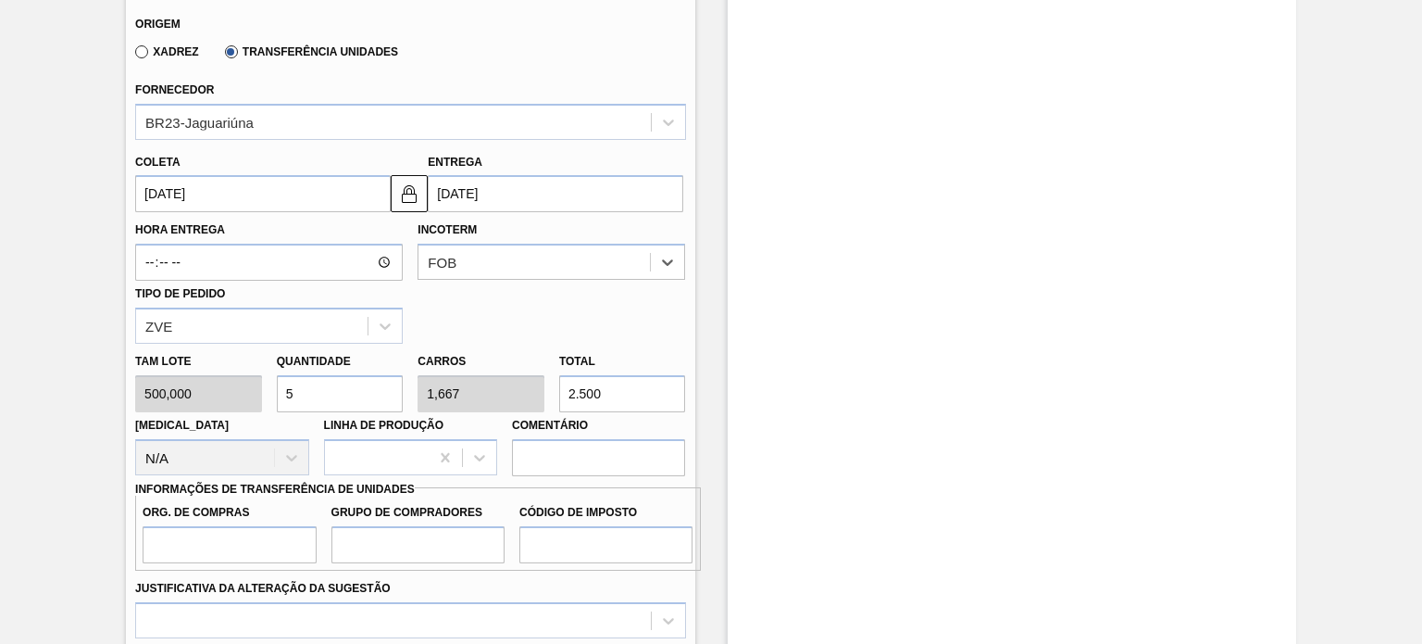
scroll to position [721, 0]
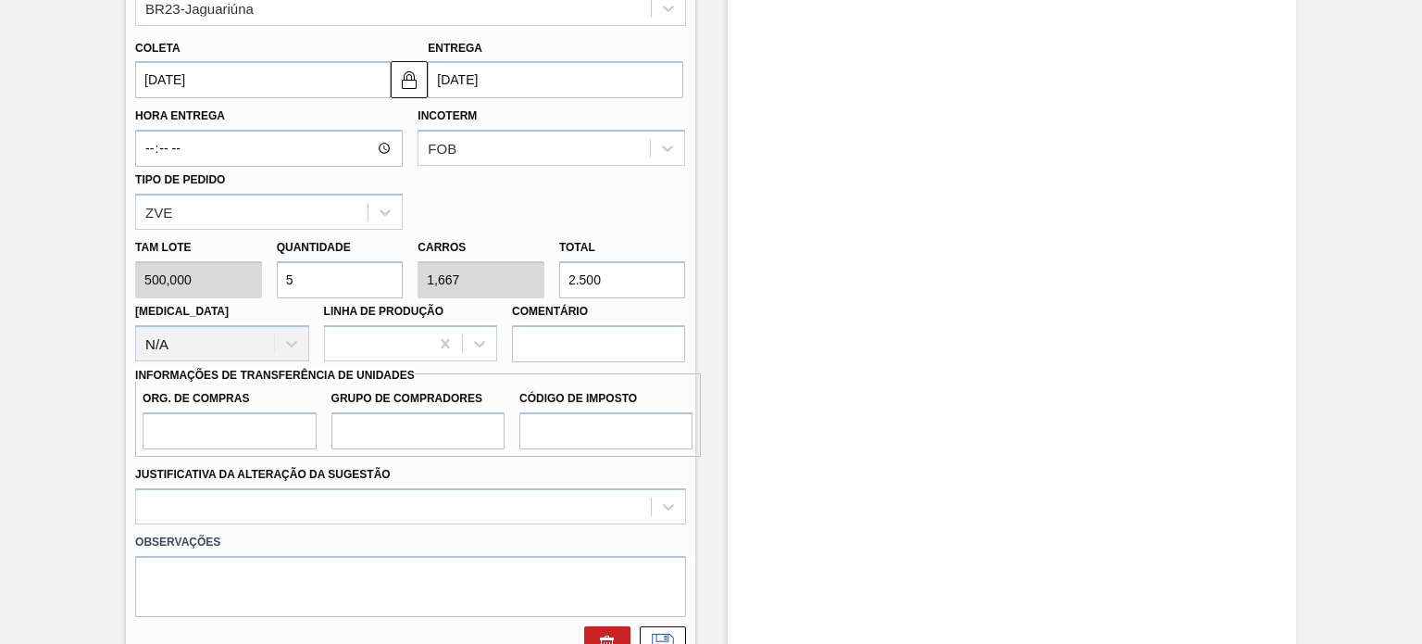
drag, startPoint x: 605, startPoint y: 275, endPoint x: 557, endPoint y: 269, distance: 48.5
click at [557, 269] on div "Total 2.500" at bounding box center [623, 266] width 142 height 64
type input "0,004"
type input "0,001"
type input "2"
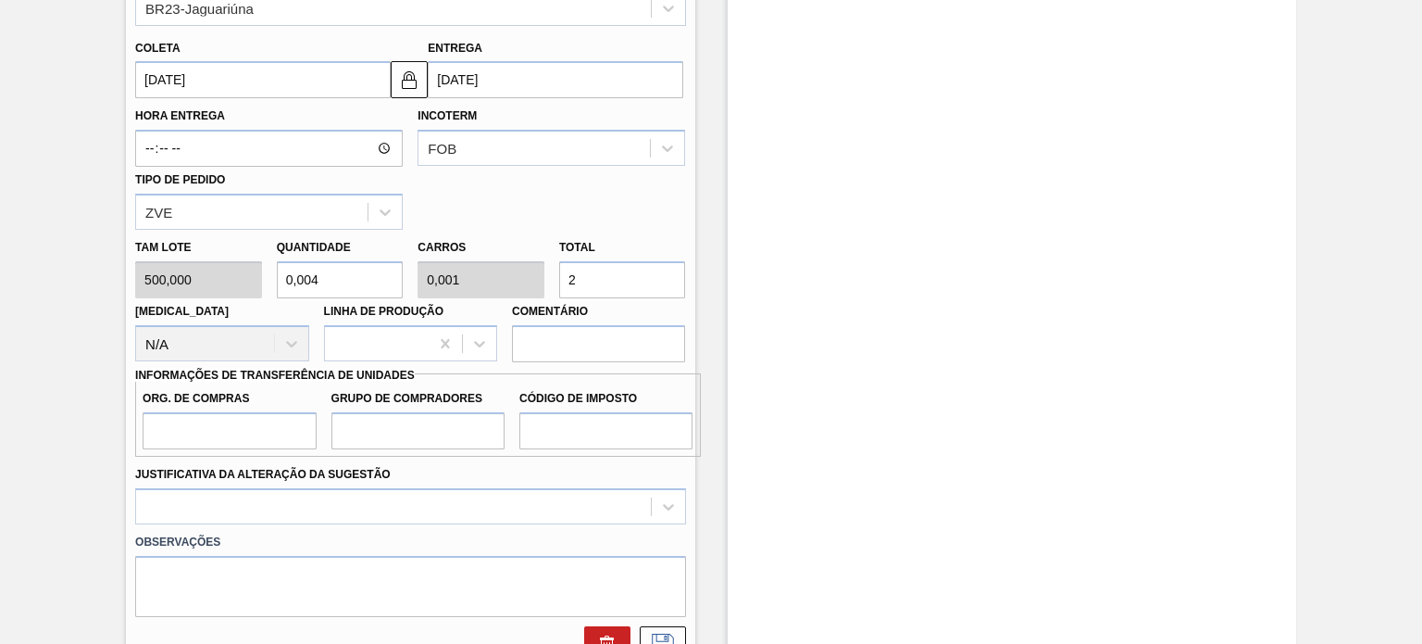
type input "0,04"
type input "0,013"
type input "20"
type input "0,4"
type input "0,133"
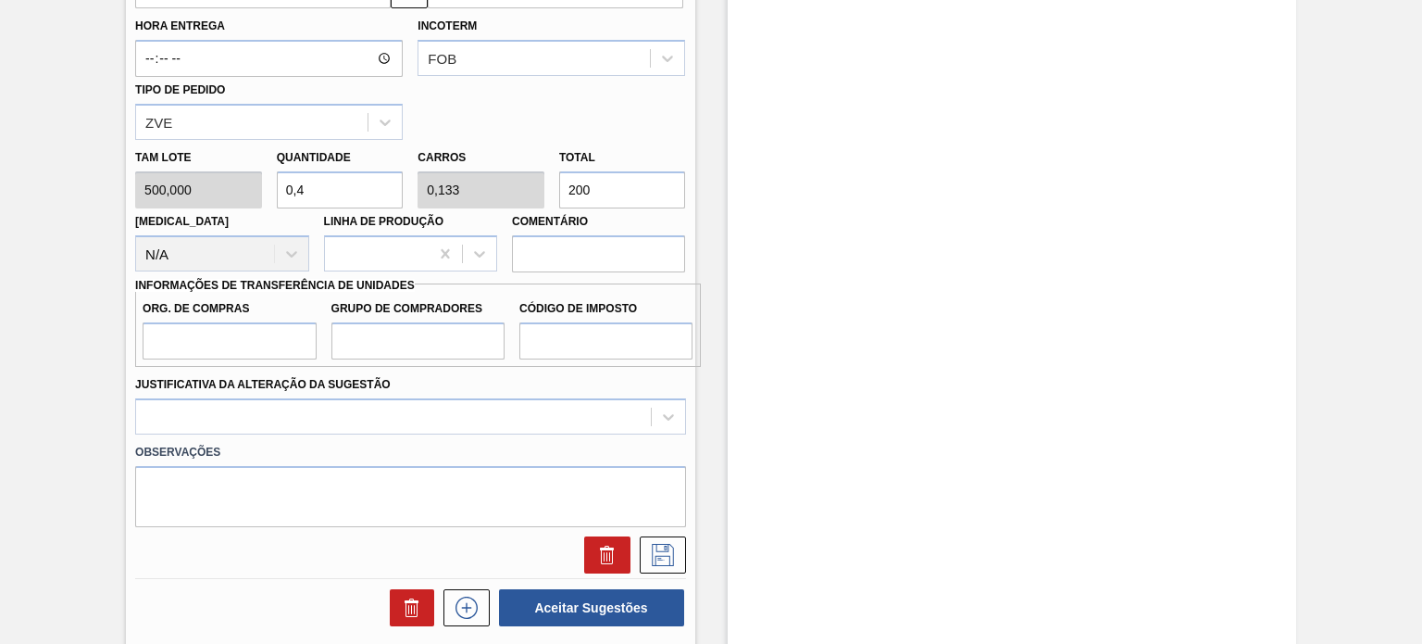
scroll to position [907, 0]
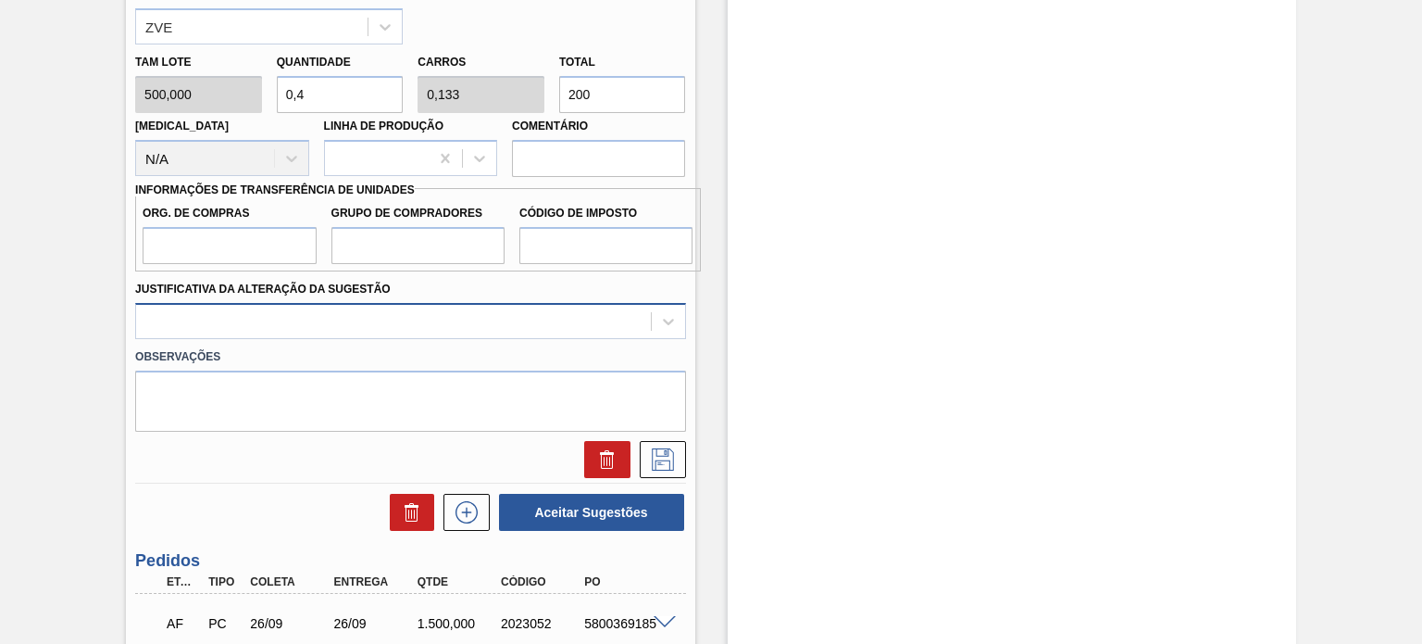
type input "200"
click at [467, 328] on div at bounding box center [393, 320] width 514 height 27
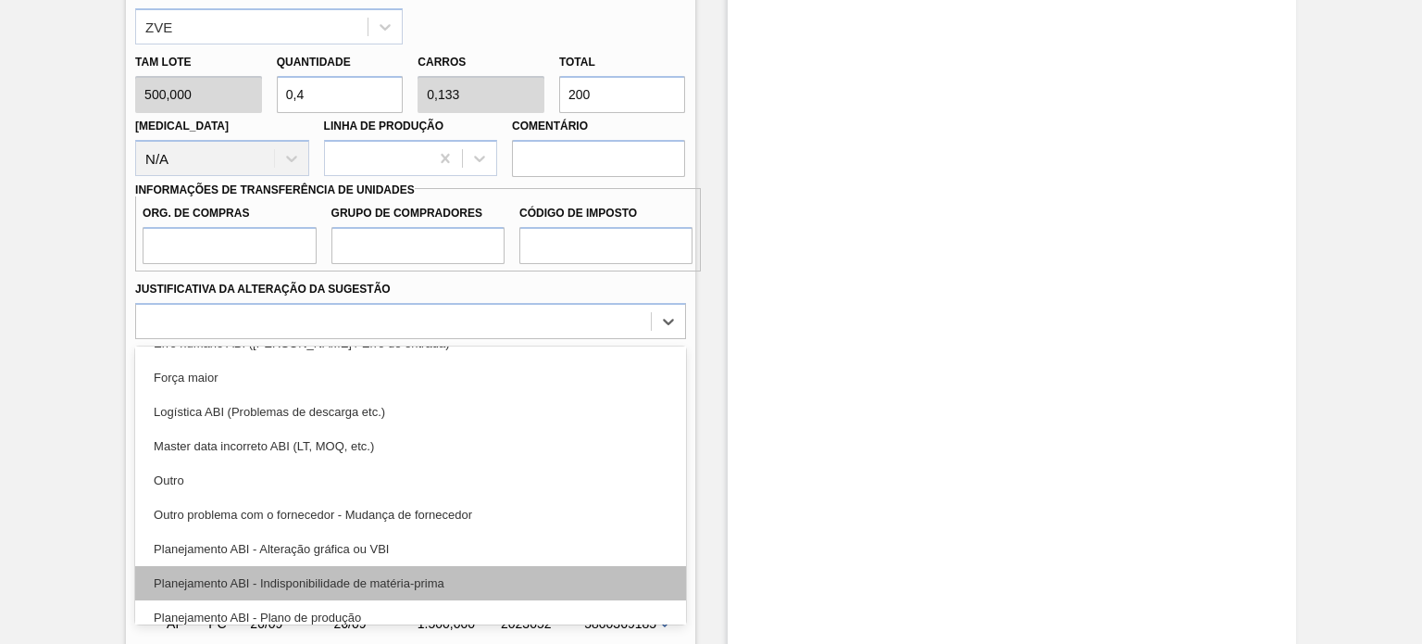
scroll to position [93, 0]
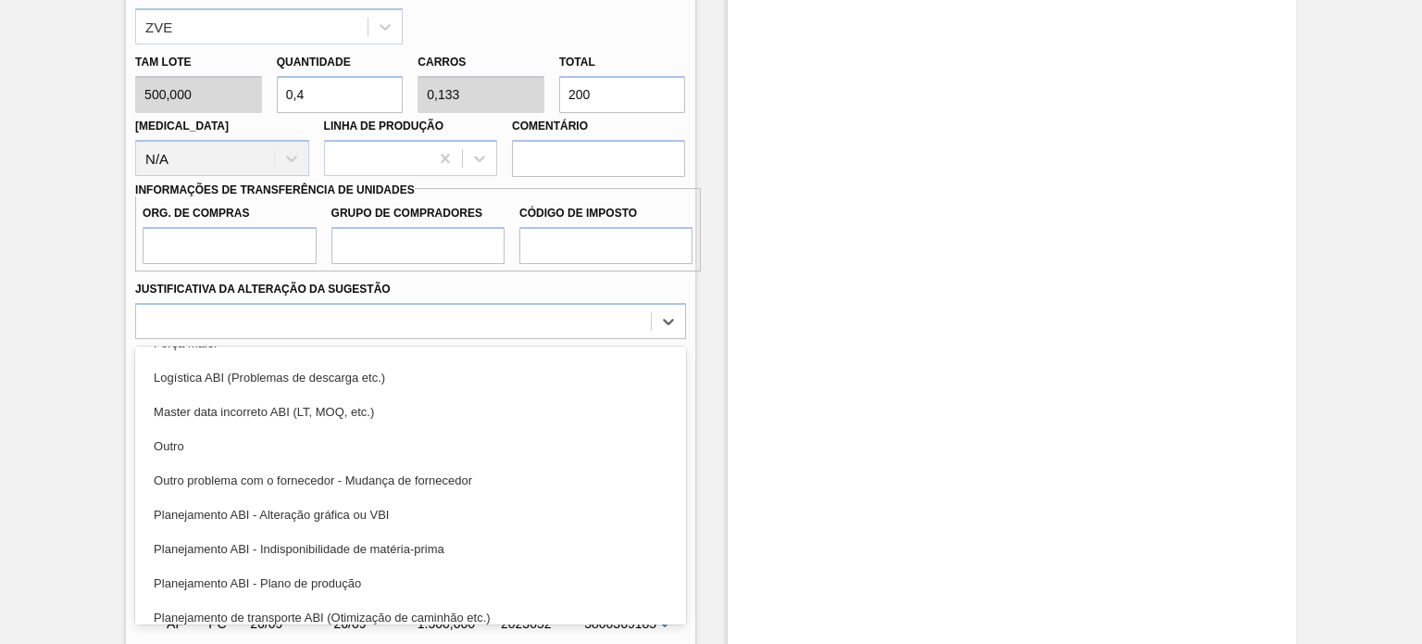
click at [371, 575] on div "Planejamento ABI - Plano de produção" at bounding box center [410, 583] width 550 height 34
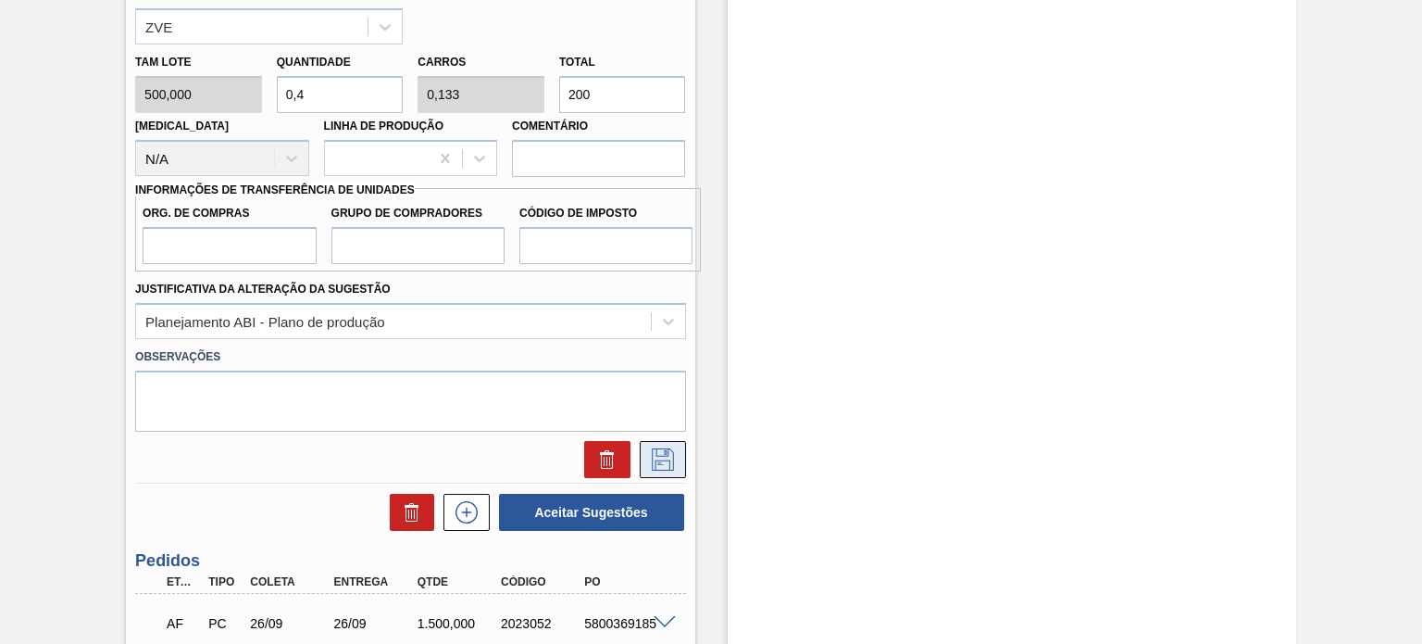
click at [645, 461] on button at bounding box center [663, 459] width 46 height 37
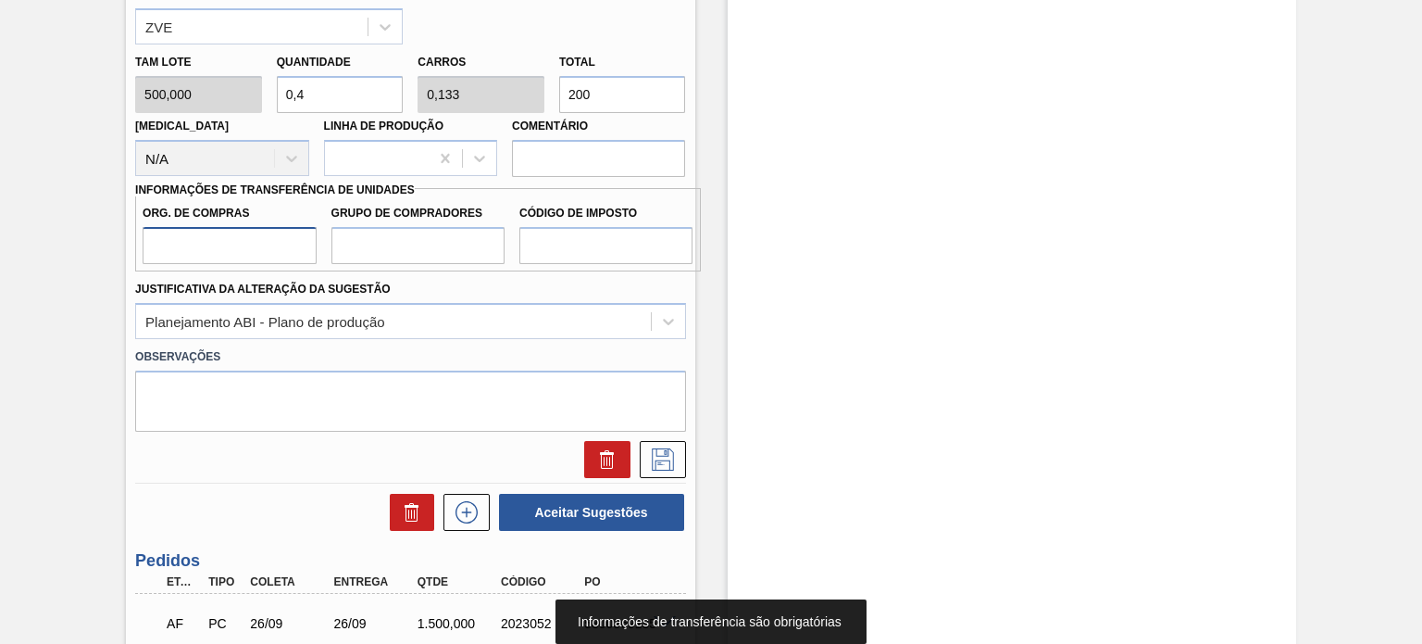
click at [265, 244] on input "Org. de Compras" at bounding box center [229, 245] width 173 height 37
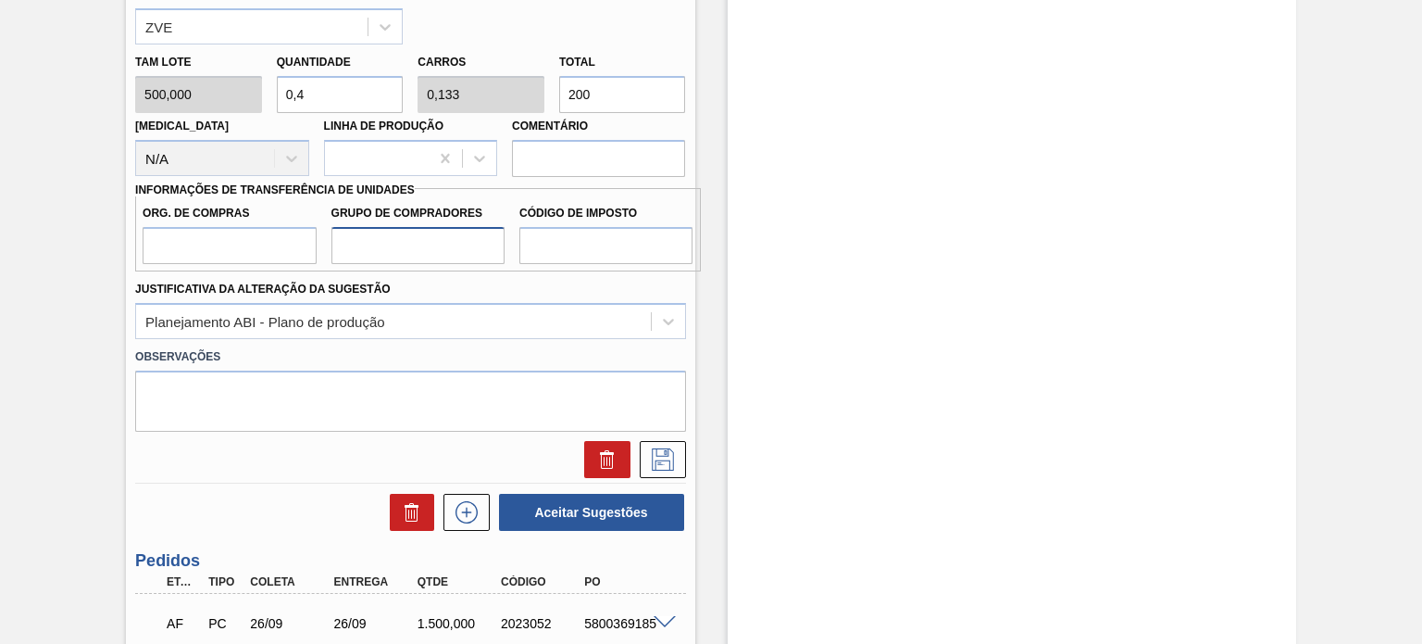
drag, startPoint x: 416, startPoint y: 237, endPoint x: 372, endPoint y: 255, distance: 46.9
click at [416, 237] on input "Grupo de Compradores" at bounding box center [418, 245] width 173 height 37
click at [269, 254] on input "Org. de Compras" at bounding box center [229, 245] width 173 height 37
type input "BR00"
click at [441, 252] on input "Grupo de Compradores" at bounding box center [418, 245] width 173 height 37
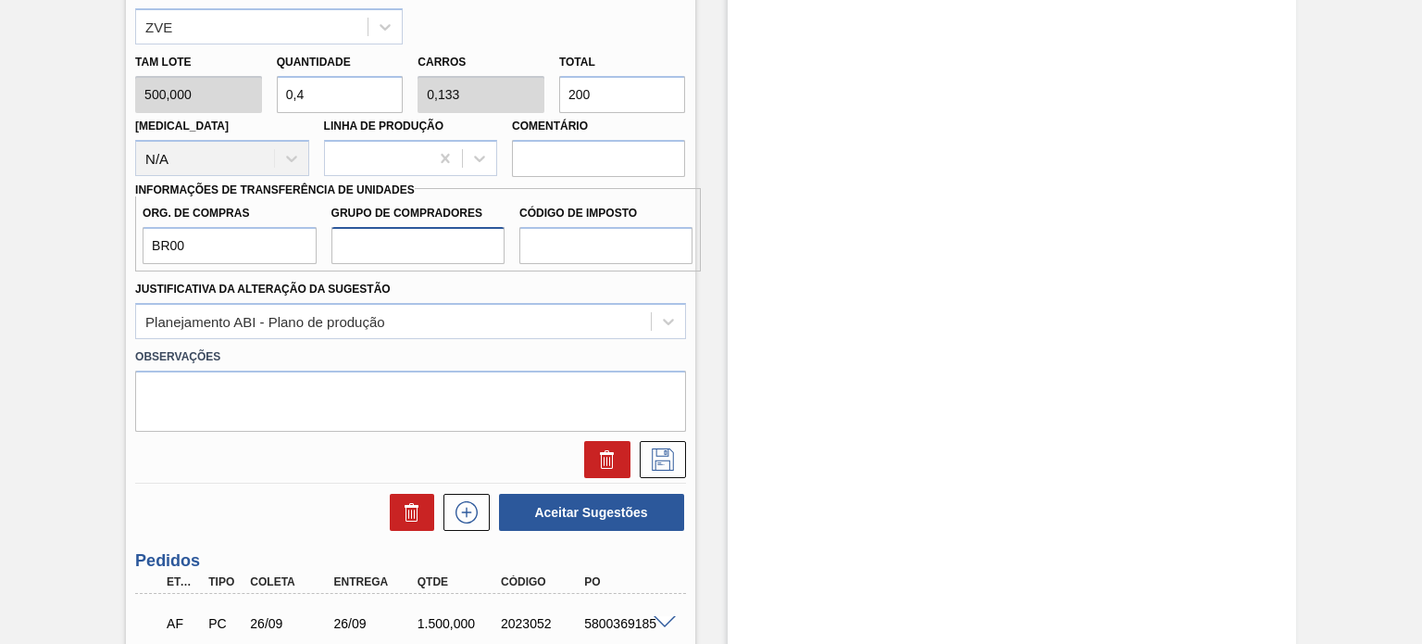
type input "A01"
click at [582, 240] on input "Código de Imposto" at bounding box center [605, 245] width 173 height 37
type input "I0"
click at [657, 451] on icon at bounding box center [663, 459] width 30 height 22
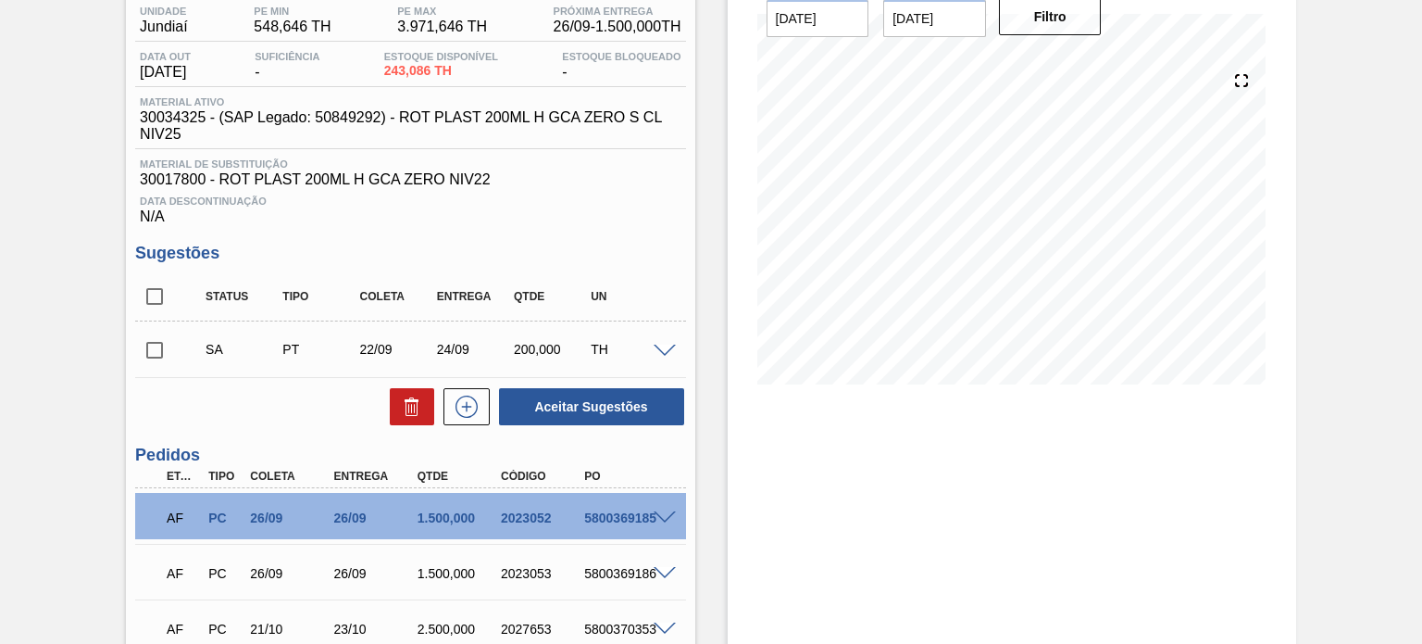
scroll to position [43, 0]
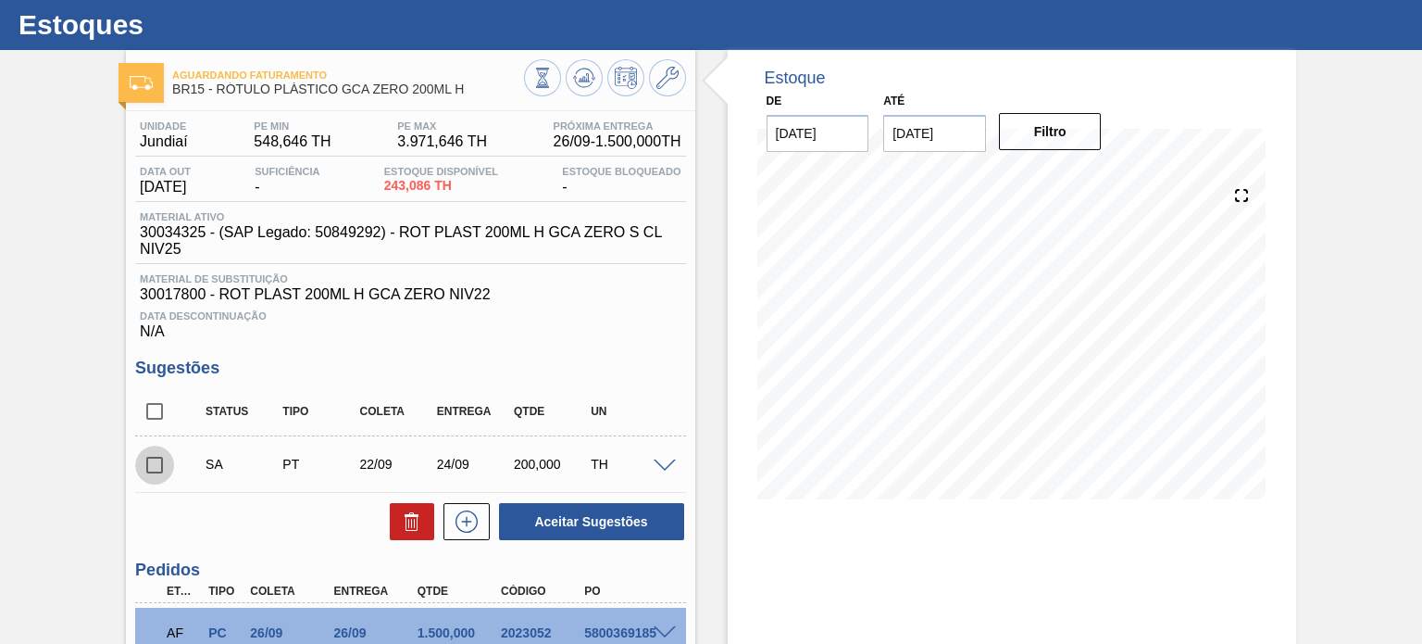
click at [160, 453] on input "checkbox" at bounding box center [154, 464] width 39 height 39
click at [600, 516] on button "Aceitar Sugestões" at bounding box center [591, 521] width 185 height 37
checkbox input "false"
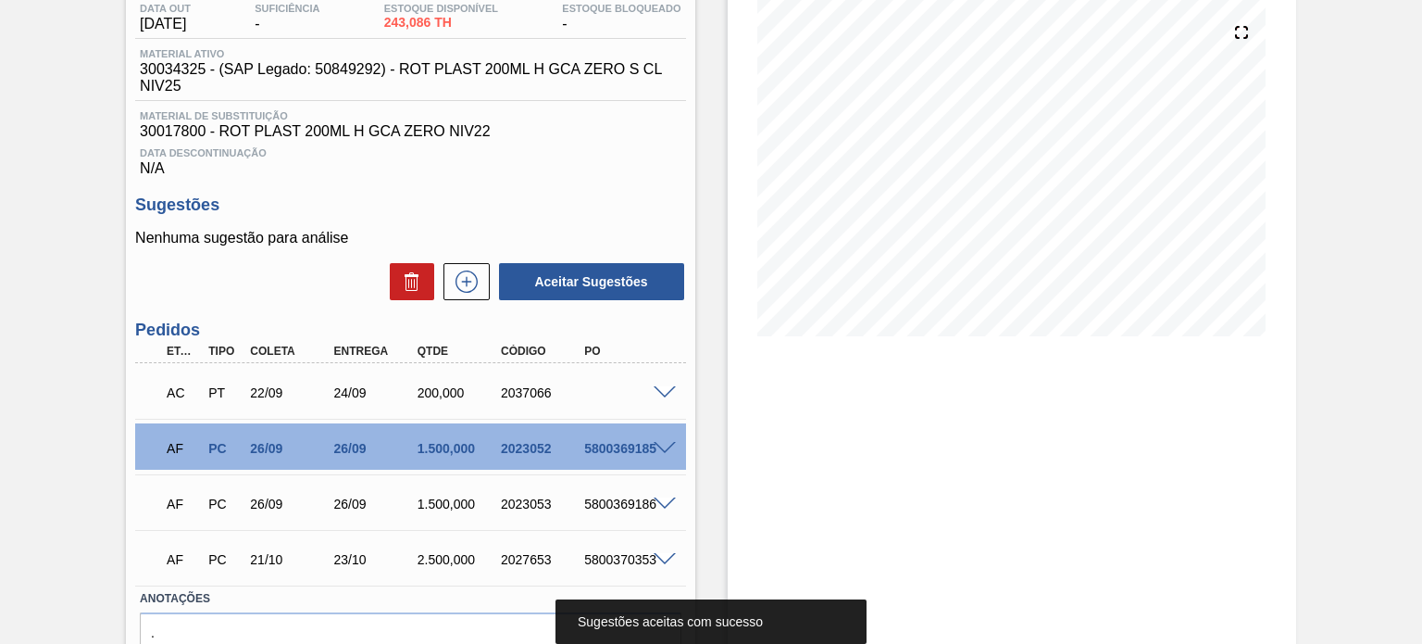
scroll to position [300, 0]
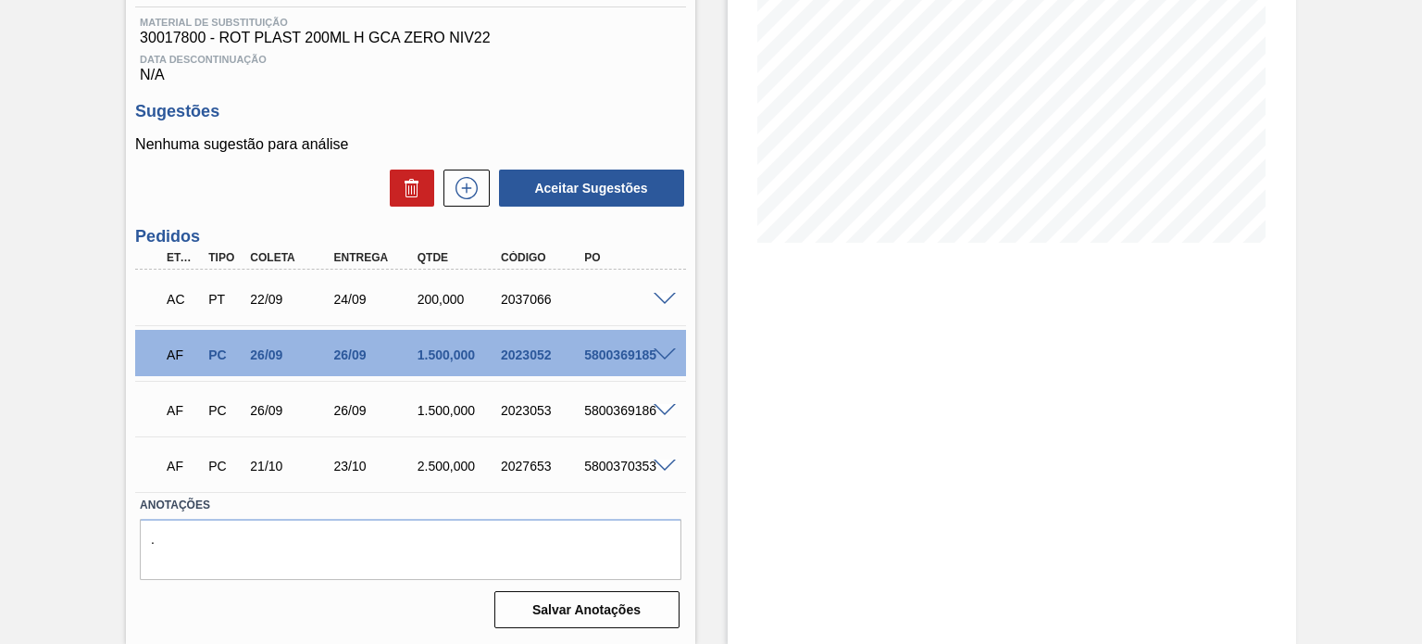
click at [669, 298] on span at bounding box center [665, 300] width 22 height 14
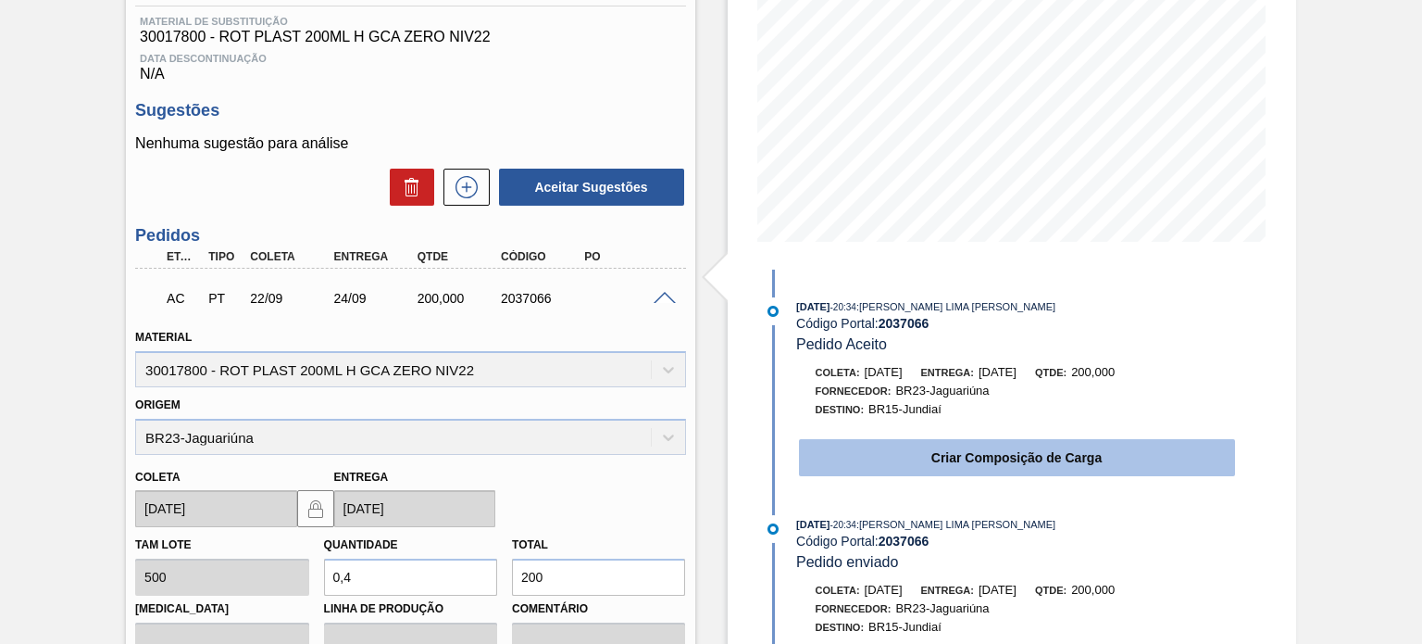
click at [844, 440] on div "Criar Composição de Carga" at bounding box center [998, 453] width 477 height 50
click at [849, 453] on button "Criar Composição de Carga" at bounding box center [1017, 457] width 436 height 37
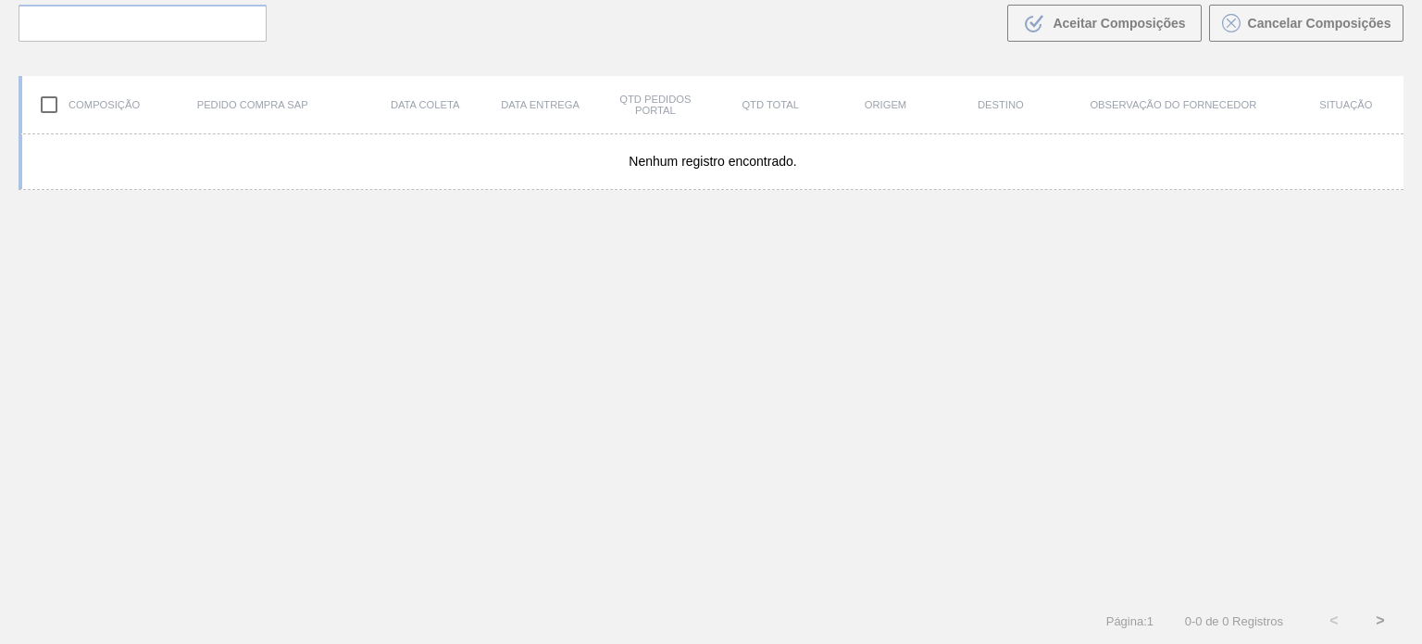
scroll to position [133, 0]
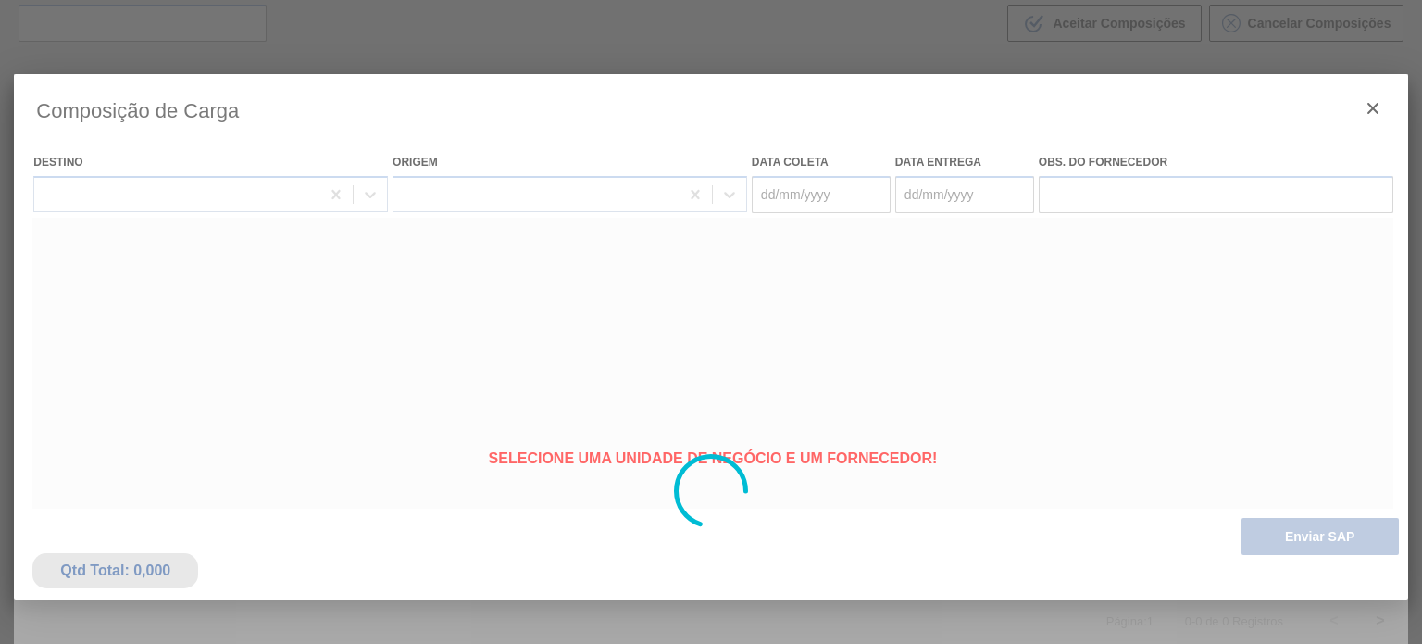
type coleta "[DATE]"
type entrega "[DATE]"
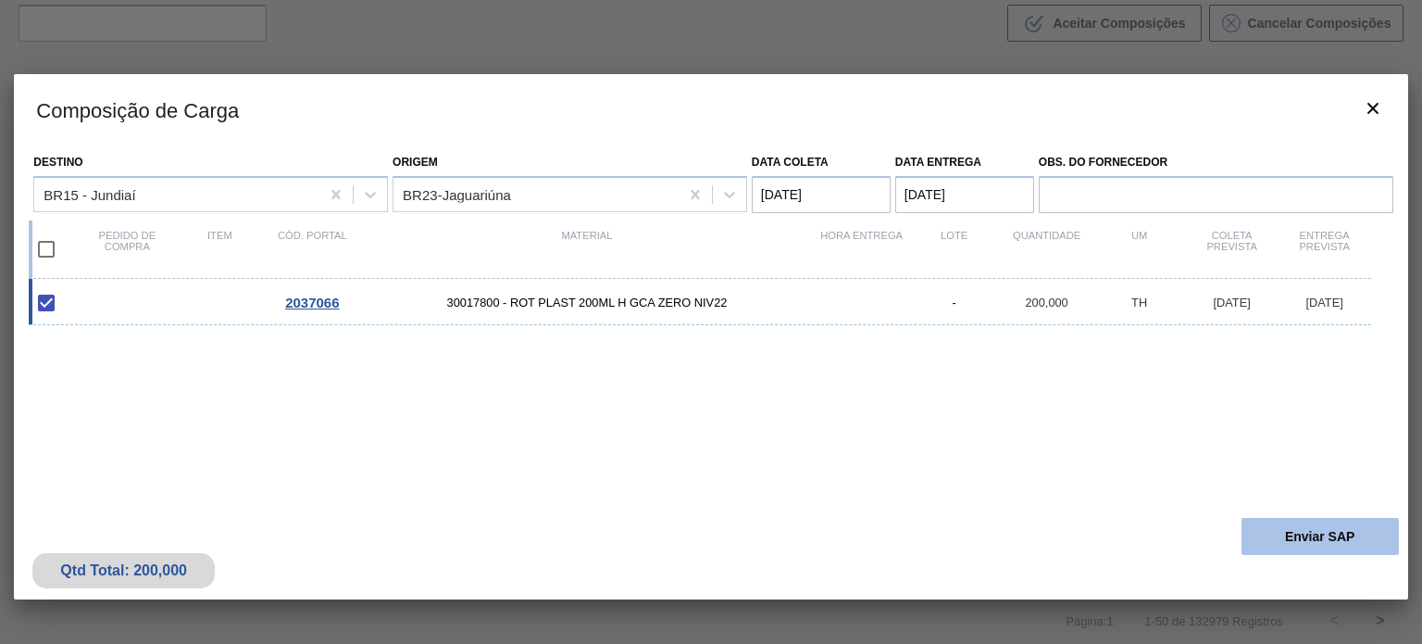
click at [1260, 532] on button "Enviar SAP" at bounding box center [1320, 536] width 157 height 37
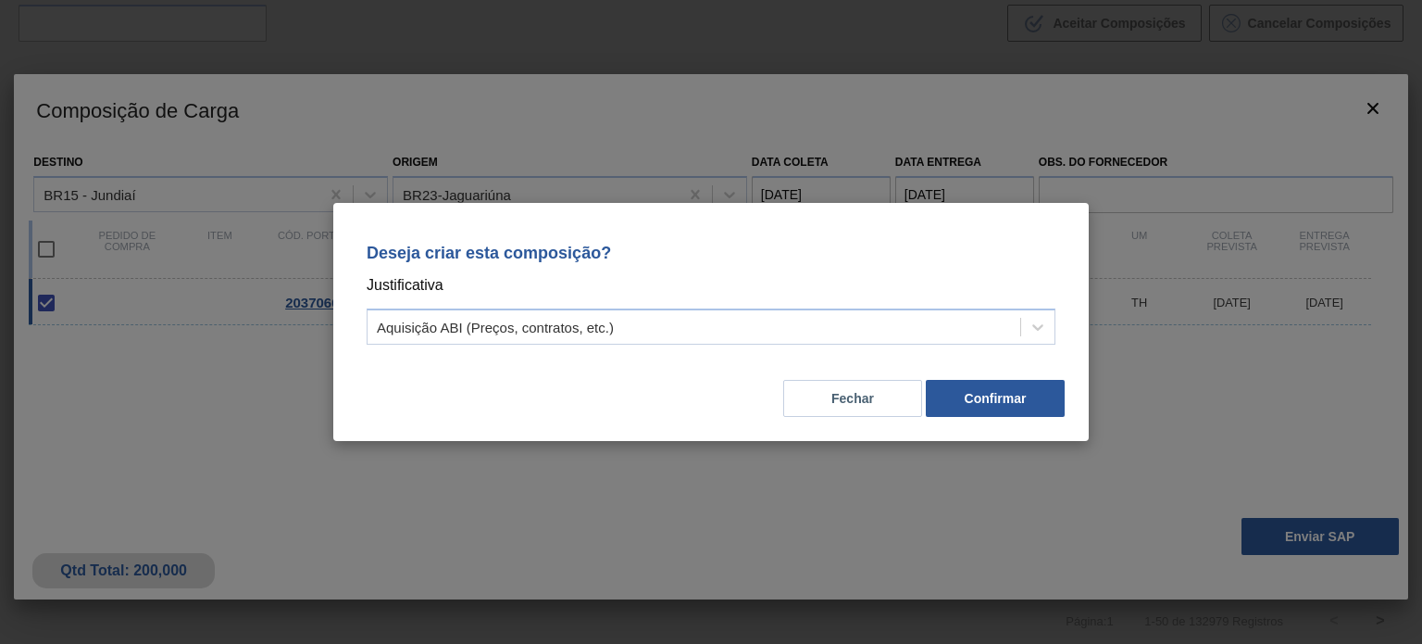
drag, startPoint x: 816, startPoint y: 337, endPoint x: 799, endPoint y: 348, distance: 20.0
click at [815, 337] on div "Aquisição ABI (Preços, contratos, etc.)" at bounding box center [694, 327] width 653 height 27
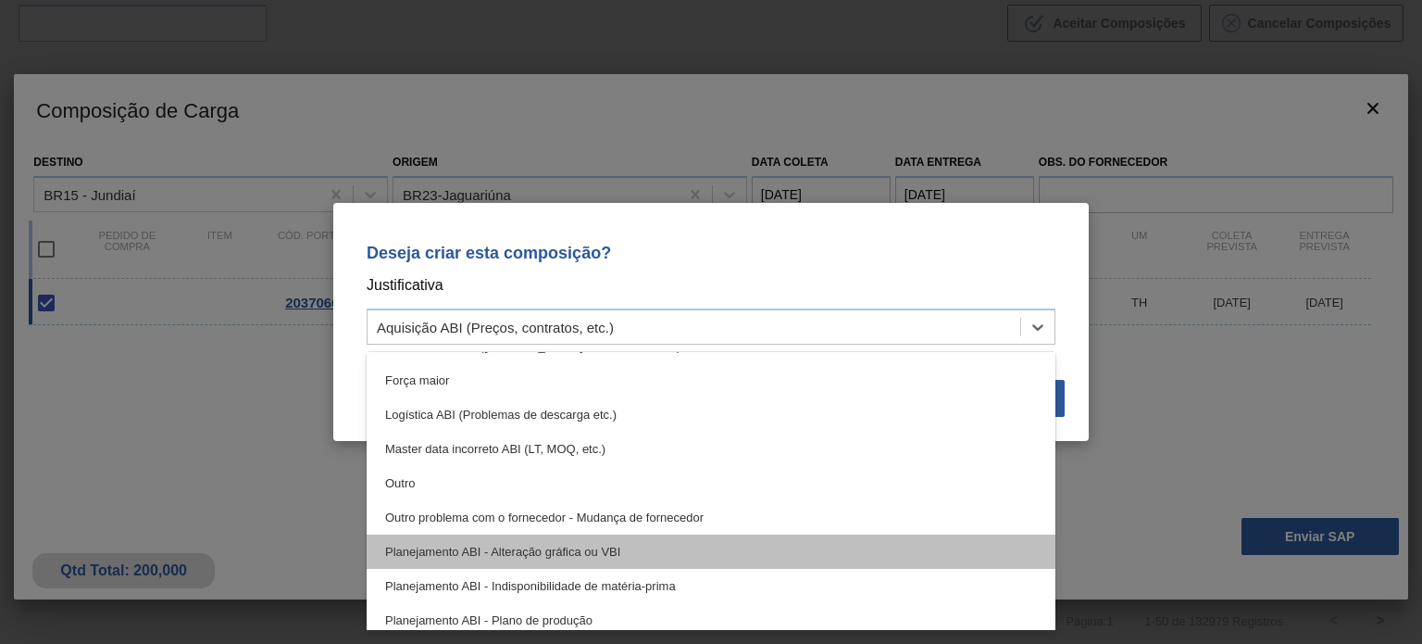
scroll to position [93, 0]
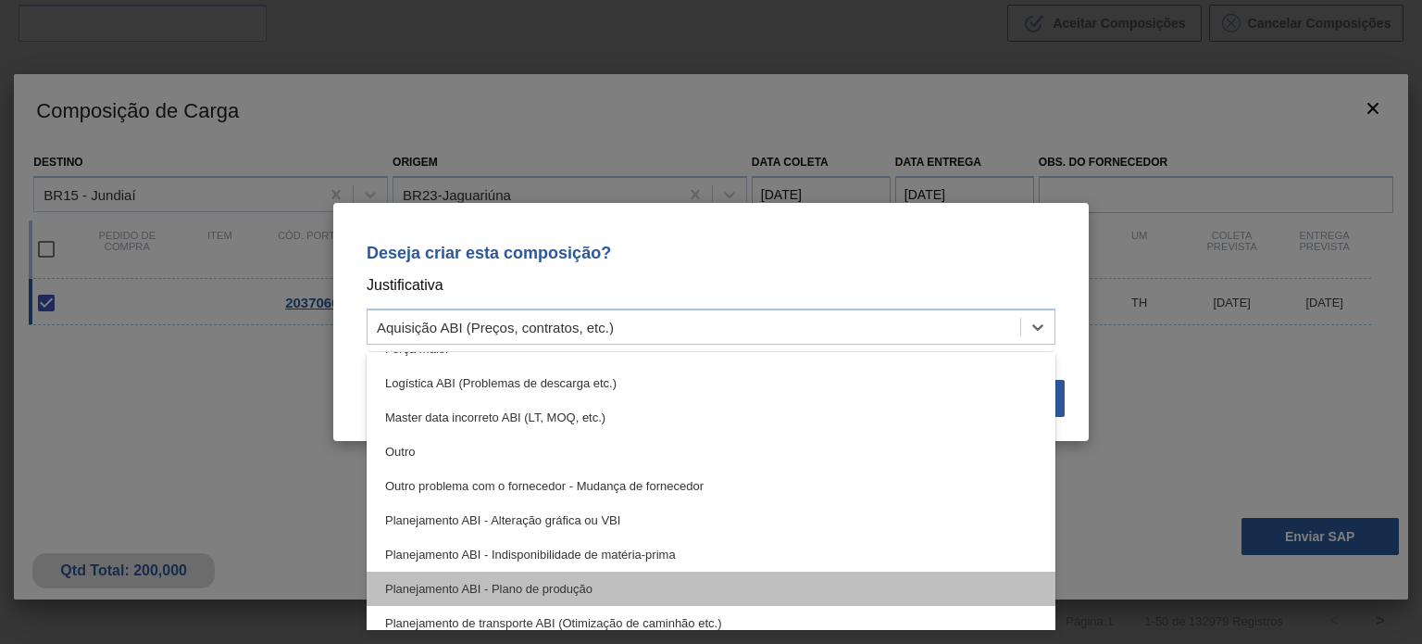
click at [607, 573] on div "Planejamento ABI - Plano de produção" at bounding box center [711, 588] width 689 height 34
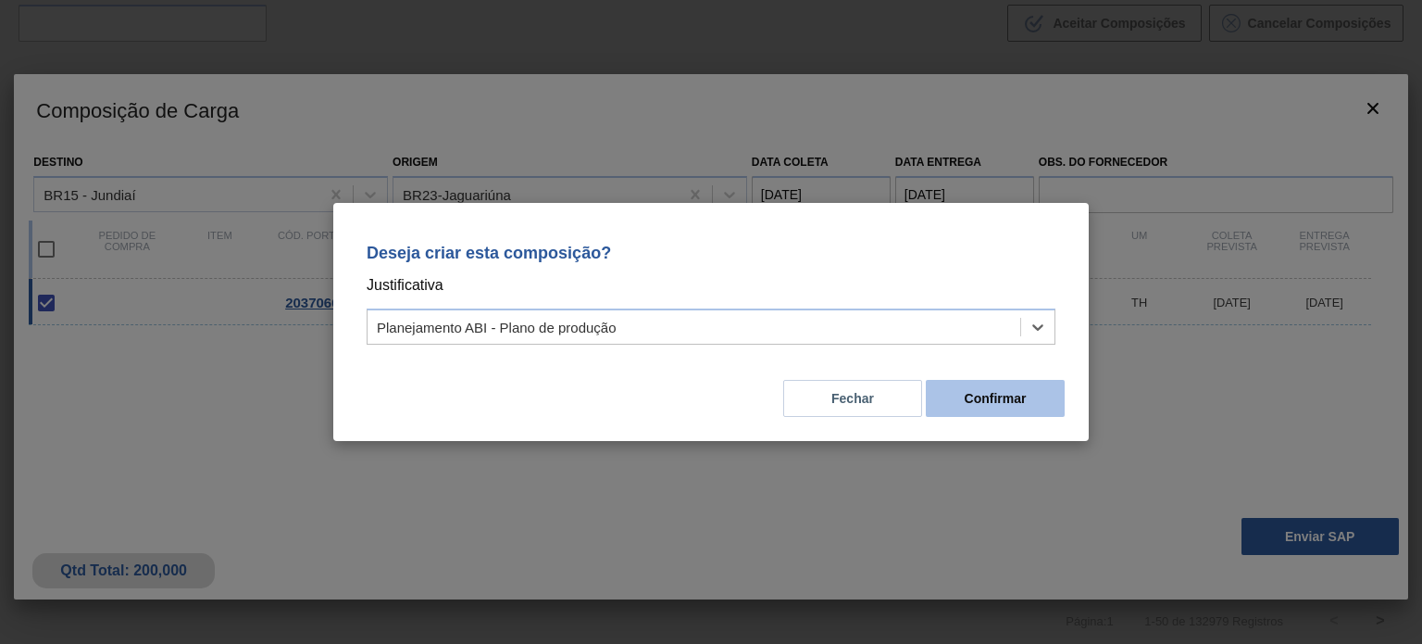
click at [998, 405] on button "Confirmar" at bounding box center [995, 398] width 139 height 37
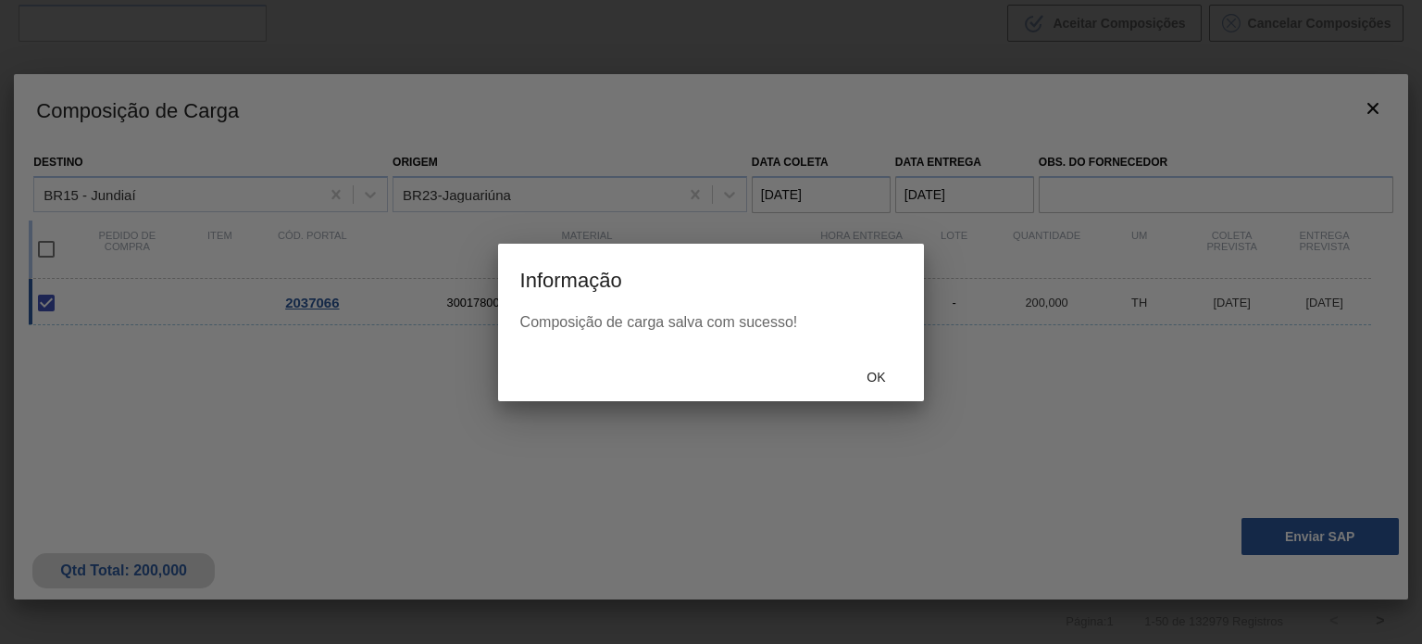
click at [865, 390] on div "Ok" at bounding box center [875, 377] width 81 height 34
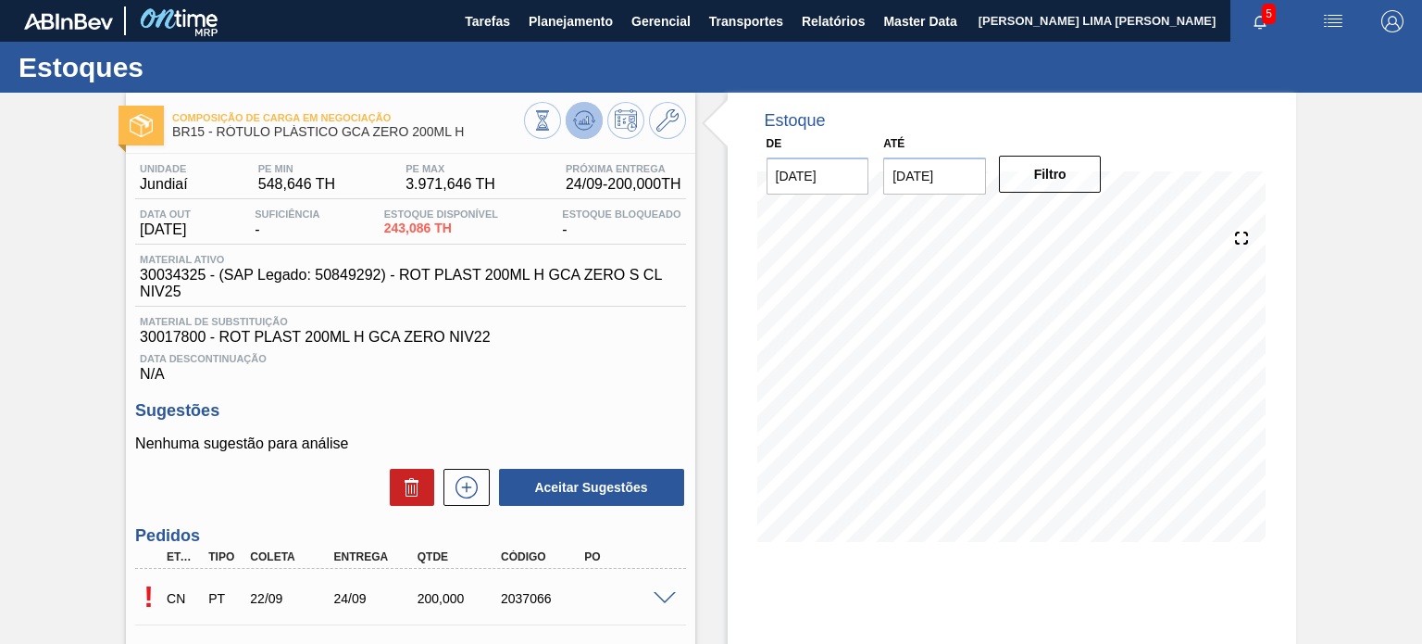
click at [581, 110] on button at bounding box center [584, 120] width 37 height 37
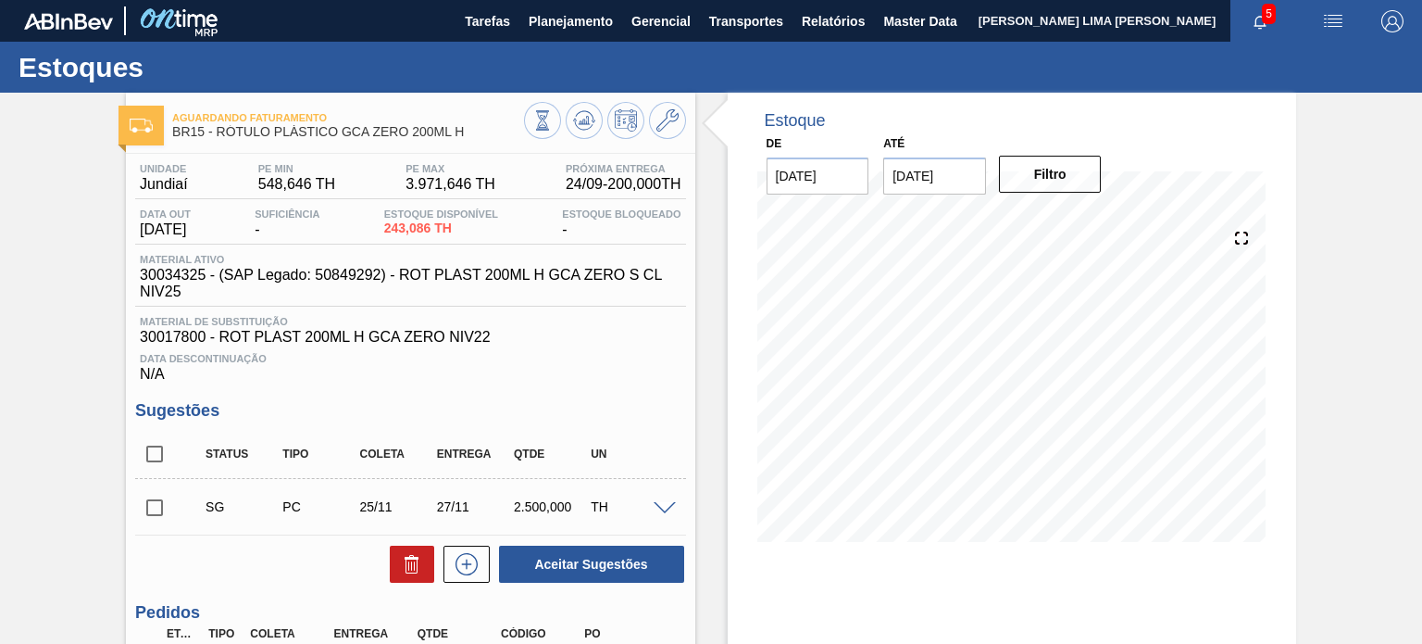
scroll to position [93, 0]
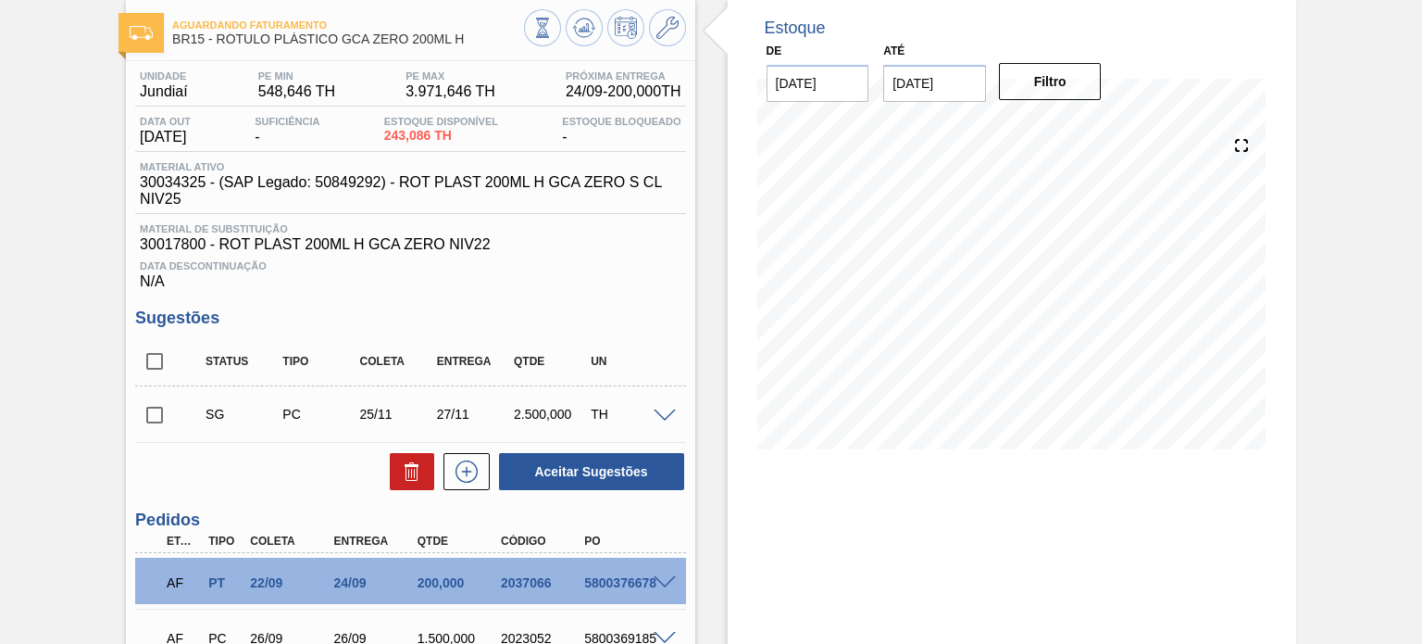
click at [607, 581] on div "5800376678" at bounding box center [626, 582] width 92 height 15
copy div "5800376678"
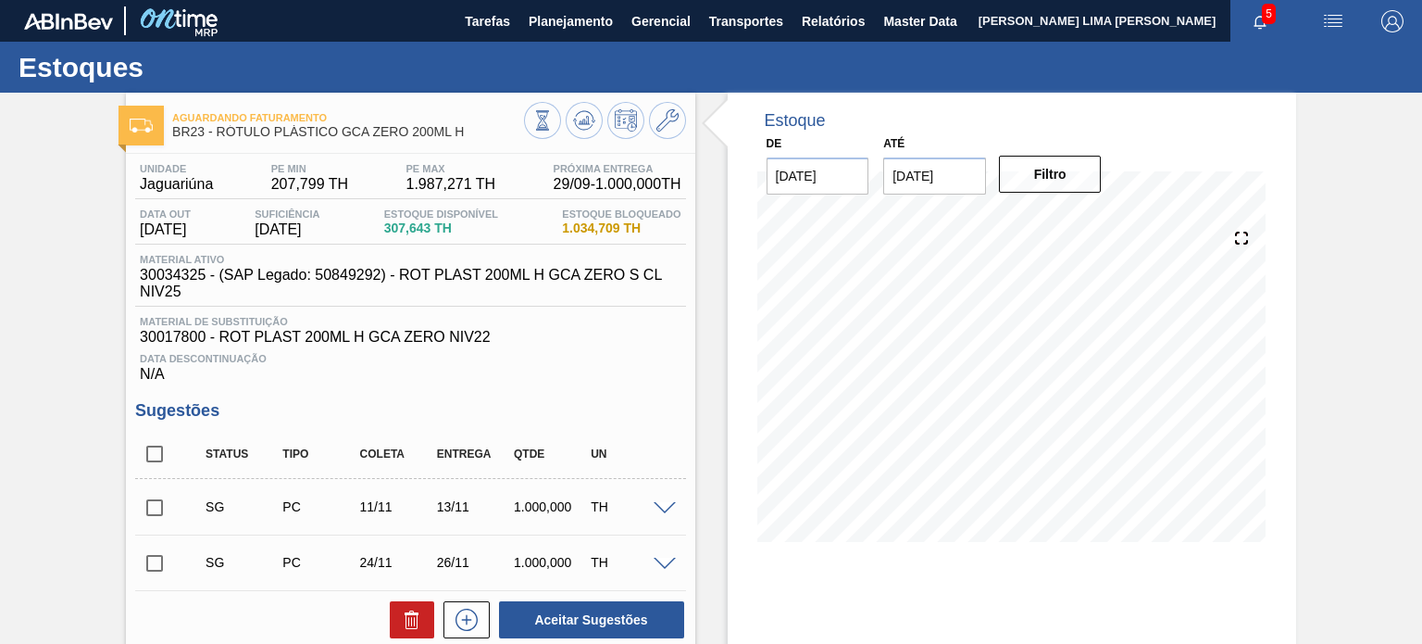
click at [555, 147] on div "Aguardando Faturamento BR23 - RÓTULO PLÁSTICO GCA ZERO 200ML H Unidade Jaguariú…" at bounding box center [410, 528] width 569 height 871
click at [552, 136] on div at bounding box center [605, 123] width 162 height 42
click at [537, 129] on icon at bounding box center [542, 120] width 20 height 20
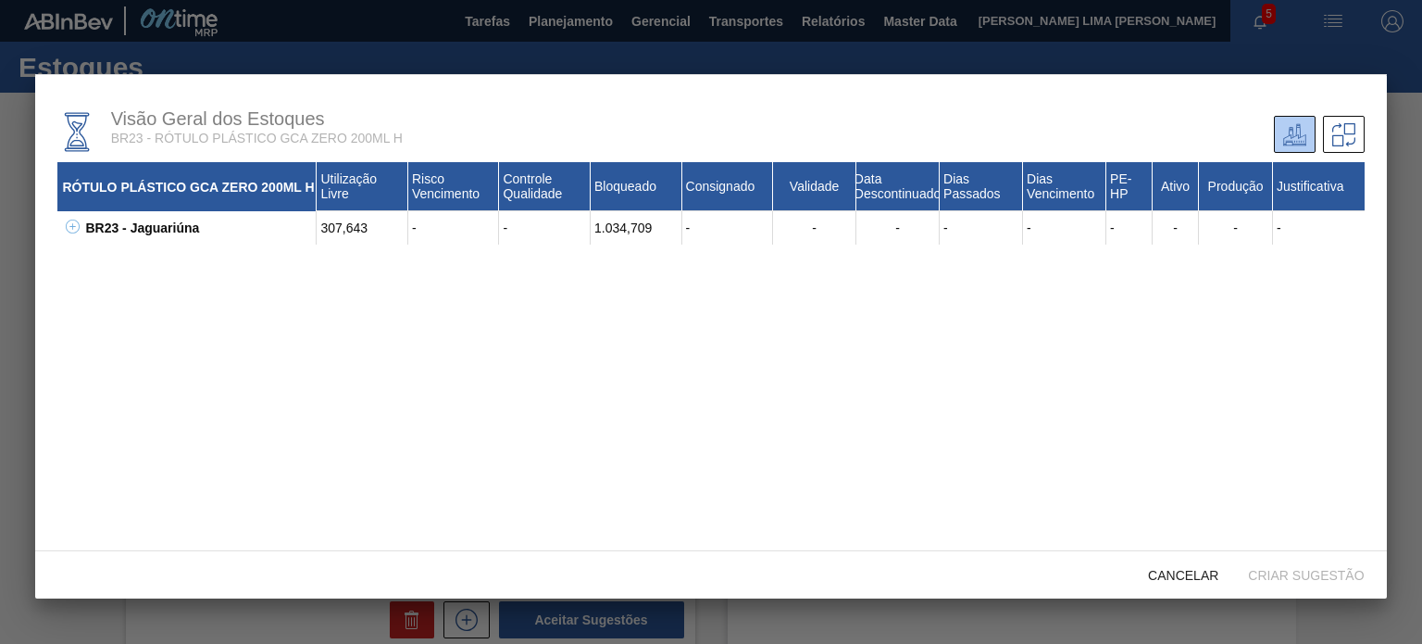
click at [126, 237] on div "BR23 - Jaguariúna" at bounding box center [199, 227] width 236 height 33
click at [76, 229] on icon at bounding box center [73, 226] width 14 height 14
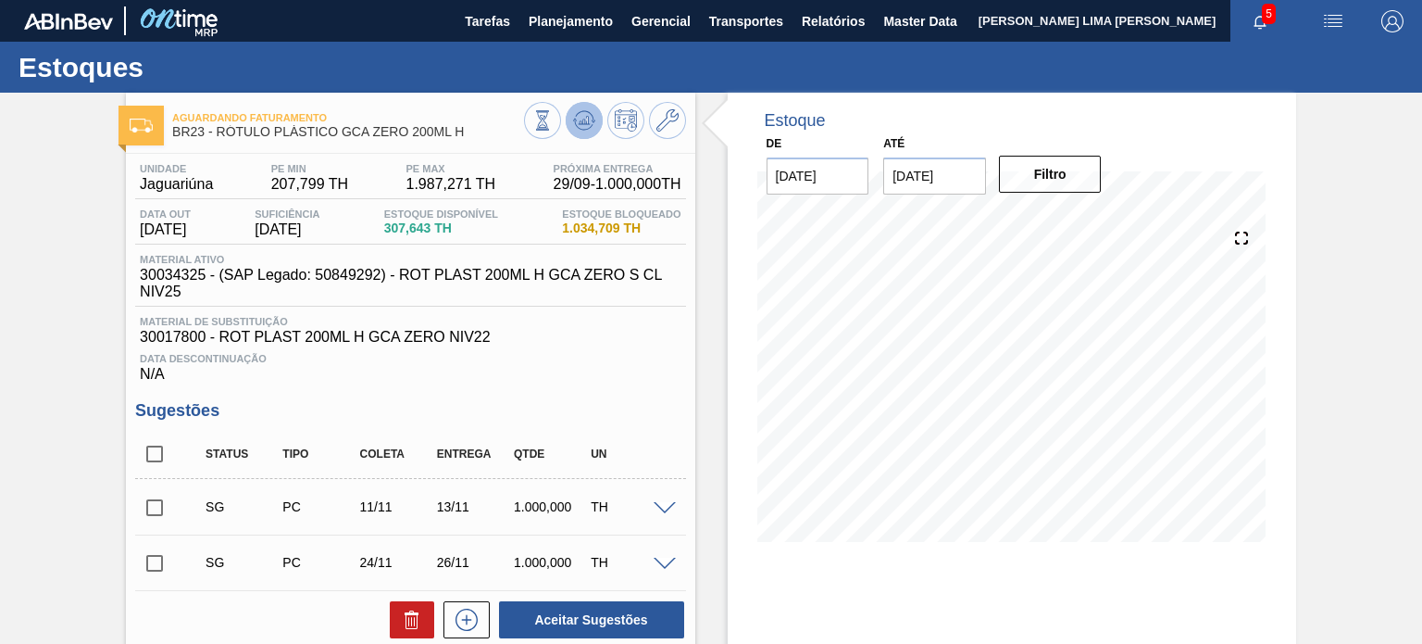
click at [588, 118] on icon at bounding box center [584, 120] width 22 height 22
